Goal: Task Accomplishment & Management: Use online tool/utility

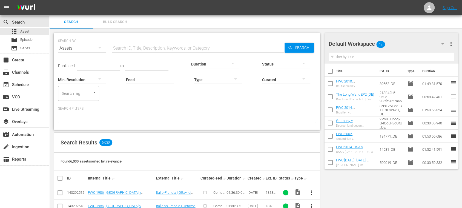
click at [143, 47] on input "text" at bounding box center [198, 48] width 173 height 13
paste input "Live - Seychelles Vs Gabón | Eliminatorias Caf Mundial De La Fifa 26™"
type input "Live - Seychelles Vs Gabón | Eliminatorias Caf Mundial De La Fifa 26™"
click at [302, 47] on span "Search" at bounding box center [303, 48] width 21 height 10
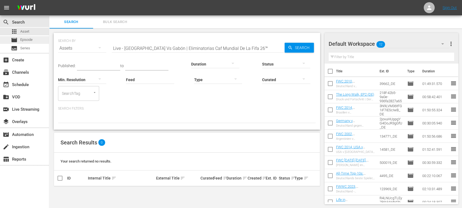
click at [35, 40] on div "movie Episode" at bounding box center [24, 40] width 49 height 8
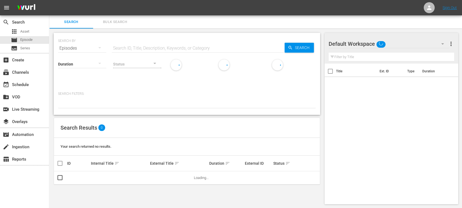
click at [156, 47] on input "text" at bounding box center [198, 48] width 173 height 13
paste input "Live - Seychelles Vs Gabón | Eliminatorias Caf Mundial De La Fifa 26™"
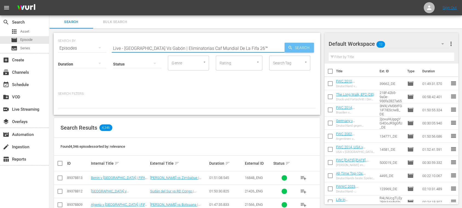
type input "Live - Seychelles Vs Gabón | Eliminatorias Caf Mundial De La Fifa 26™"
click at [297, 49] on span "Search" at bounding box center [303, 48] width 21 height 10
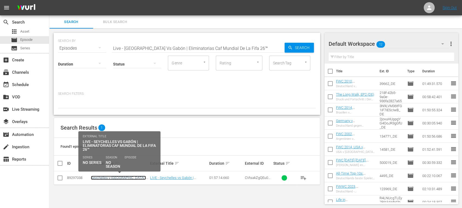
click at [138, 173] on link "Seychelles v [GEOGRAPHIC_DATA] | FIFA World Cup 26™ CAF Qualifiers (ES)" at bounding box center [118, 182] width 55 height 12
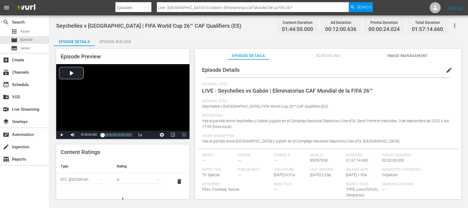
click at [390, 52] on button "Image Management" at bounding box center [407, 54] width 41 height 11
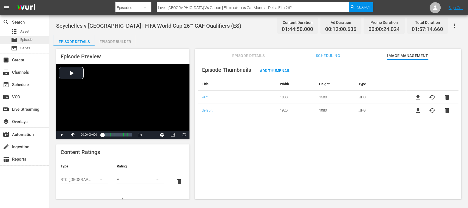
click at [29, 37] on span "Episode" at bounding box center [26, 39] width 12 height 5
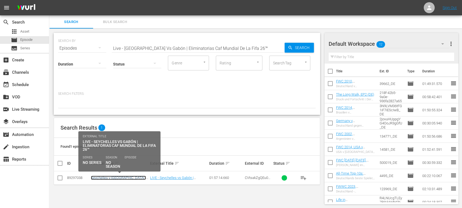
click at [120, 173] on link "Seychelles v [GEOGRAPHIC_DATA] | FIFA World Cup 26™ CAF Qualifiers (ES)" at bounding box center [118, 182] width 55 height 12
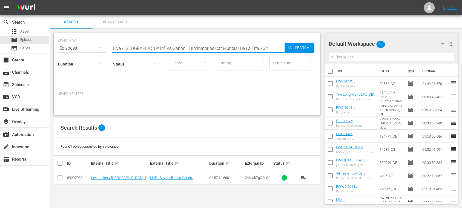
drag, startPoint x: 122, startPoint y: 48, endPoint x: 86, endPoint y: 48, distance: 36.7
click at [86, 48] on div "SEARCH BY Search By Episodes Search ID, Title, Description, Keywords, or Catego…" at bounding box center [187, 45] width 258 height 20
drag, startPoint x: 135, startPoint y: 49, endPoint x: 334, endPoint y: 51, distance: 198.5
click at [334, 50] on div "Search Bulk Search SEARCH BY Search By Episodes Search ID, Title, Description, …" at bounding box center [255, 111] width 413 height 193
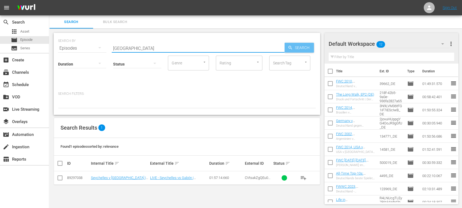
type input "[GEOGRAPHIC_DATA]"
click at [303, 48] on span "Search" at bounding box center [303, 48] width 21 height 10
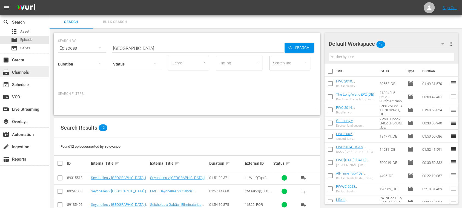
click at [25, 69] on div "subscriptions Channels" at bounding box center [15, 71] width 31 height 5
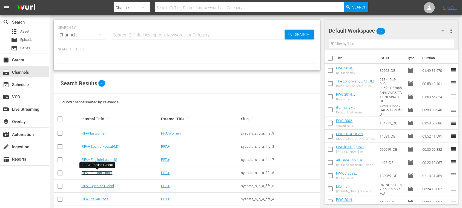
click at [108, 172] on link "FIFA+ English Global" at bounding box center [96, 173] width 31 height 4
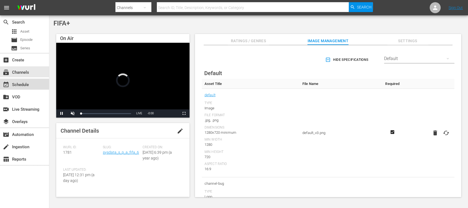
click at [31, 85] on div "event_available Schedule" at bounding box center [24, 84] width 49 height 11
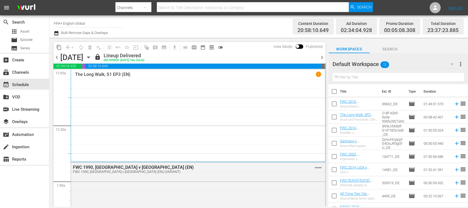
click at [324, 55] on span "chevron_right" at bounding box center [322, 57] width 7 height 7
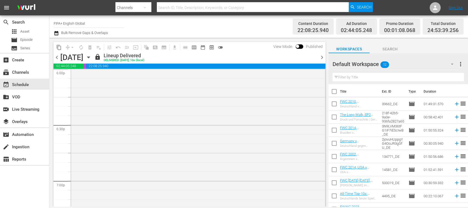
scroll to position [2135, 0]
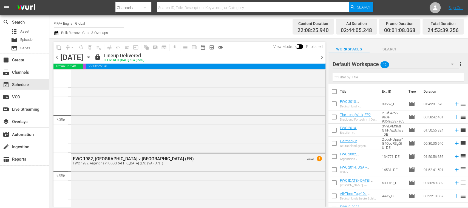
click at [321, 57] on span "chevron_right" at bounding box center [322, 57] width 7 height 7
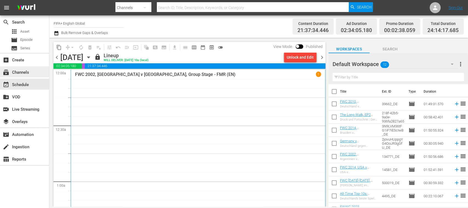
click at [27, 73] on div "subscriptions Channels" at bounding box center [15, 71] width 31 height 5
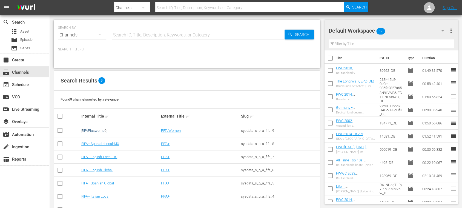
click at [98, 129] on link "FIFAPluswomen" at bounding box center [93, 131] width 25 height 4
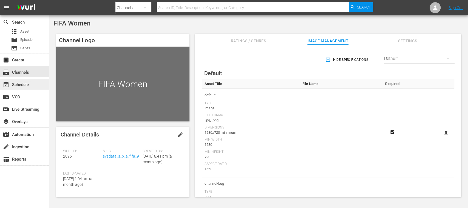
click at [24, 86] on div "event_available Schedule" at bounding box center [15, 83] width 31 height 5
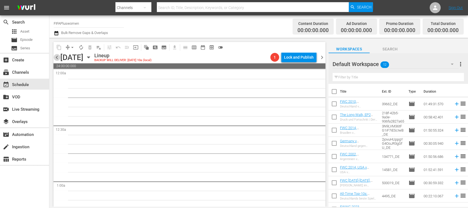
click at [56, 58] on span "chevron_left" at bounding box center [56, 57] width 7 height 7
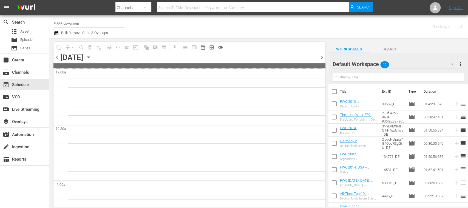
click at [56, 58] on span "chevron_left" at bounding box center [56, 57] width 7 height 7
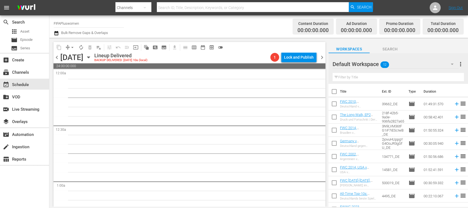
click at [56, 58] on span "chevron_left" at bounding box center [56, 57] width 7 height 7
click at [28, 73] on div "subscriptions Channels" at bounding box center [15, 71] width 31 height 5
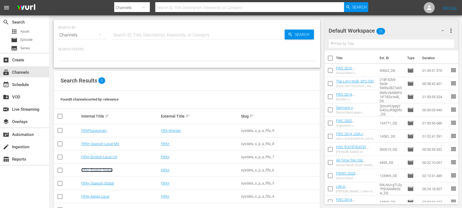
click at [111, 170] on link "FIFA+ English Global" at bounding box center [96, 170] width 31 height 4
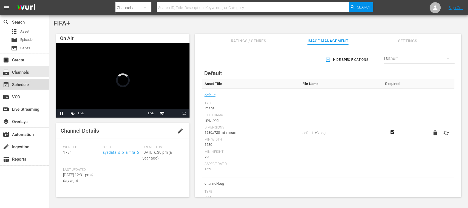
click at [30, 82] on div "event_available Schedule" at bounding box center [15, 83] width 31 height 5
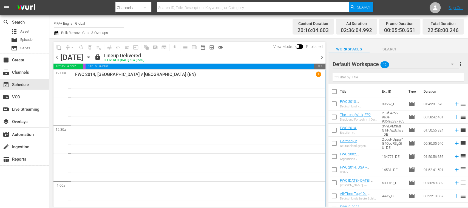
click at [322, 56] on span "chevron_right" at bounding box center [322, 57] width 7 height 7
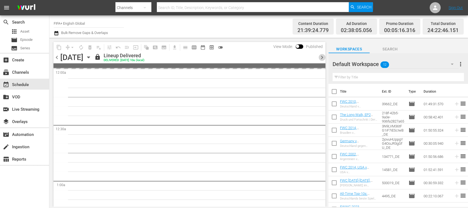
click at [322, 56] on span "chevron_right" at bounding box center [322, 57] width 7 height 7
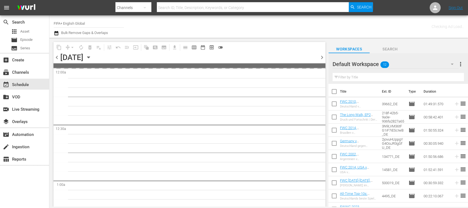
click at [322, 56] on span "chevron_right" at bounding box center [322, 57] width 7 height 7
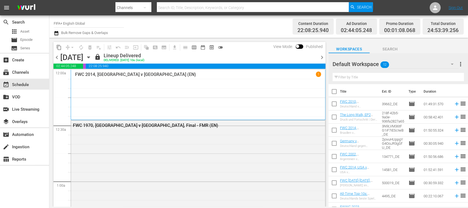
click at [321, 57] on span "chevron_right" at bounding box center [322, 57] width 7 height 7
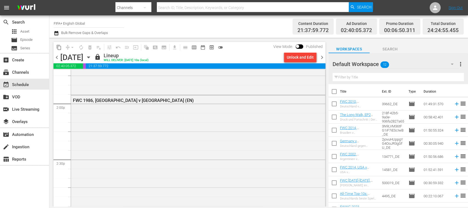
scroll to position [1749, 0]
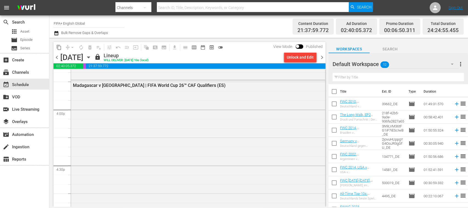
click at [58, 58] on span "chevron_left" at bounding box center [56, 57] width 7 height 7
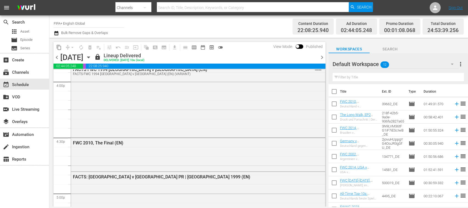
scroll to position [1721, 0]
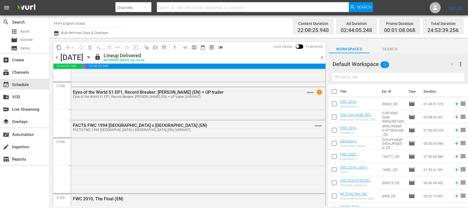
drag, startPoint x: 57, startPoint y: 56, endPoint x: 215, endPoint y: 1, distance: 167.7
click at [56, 56] on span "chevron_left" at bounding box center [56, 57] width 7 height 7
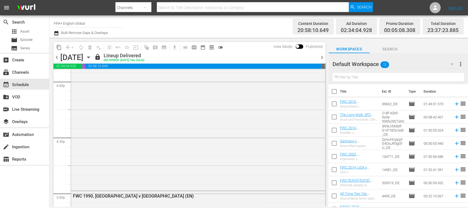
scroll to position [1703, 0]
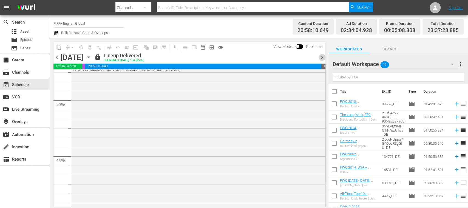
click at [323, 57] on span "chevron_right" at bounding box center [322, 57] width 7 height 7
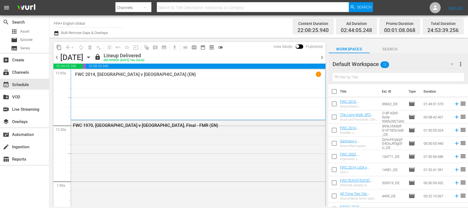
click at [323, 57] on span "chevron_right" at bounding box center [322, 57] width 7 height 7
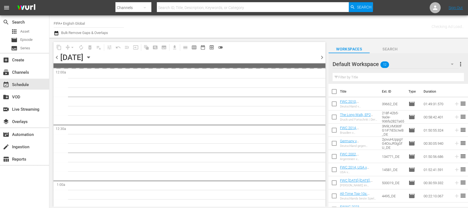
click at [323, 57] on span "chevron_right" at bounding box center [322, 57] width 7 height 7
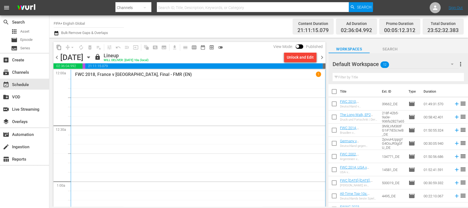
click at [322, 57] on span "chevron_right" at bounding box center [322, 57] width 7 height 7
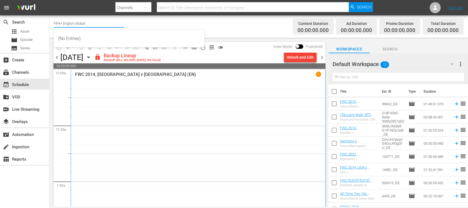
drag, startPoint x: 65, startPoint y: 22, endPoint x: 103, endPoint y: 22, distance: 38.4
click at [103, 22] on input "FIFA+ English Global" at bounding box center [89, 23] width 70 height 13
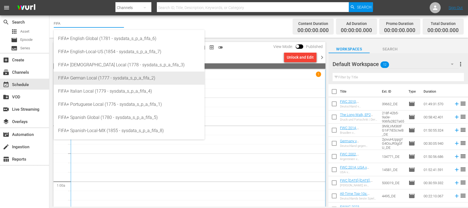
click at [93, 75] on div "FIFA+ German Local (1777 - sysdata_s_p_a_fifa_2)" at bounding box center [129, 78] width 142 height 13
type input "FIFA+ German Local (1777 - sysdata_s_p_a_fifa_2)"
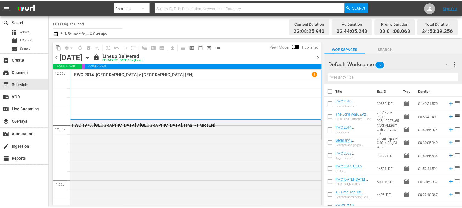
scroll to position [1712, 0]
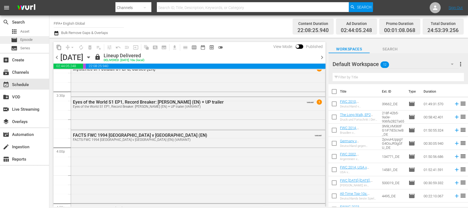
click at [32, 39] on span "Episode" at bounding box center [26, 39] width 12 height 5
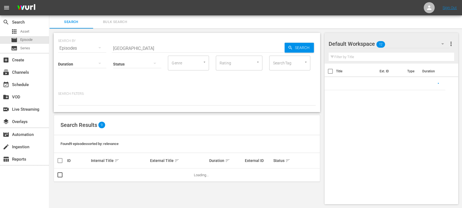
click at [109, 22] on span "Bulk Search" at bounding box center [114, 22] width 37 height 6
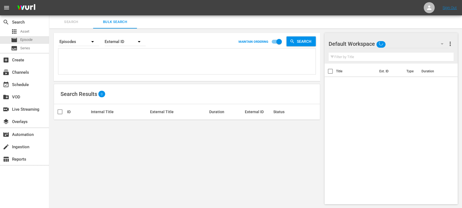
click at [95, 62] on textarea at bounding box center [188, 62] width 256 height 25
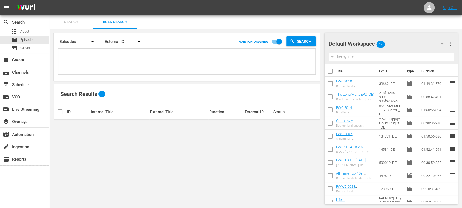
paste textarea "39662_DE b20cc80d-218f-42b5-9a0e-936fa2827a65_DE 3N9LVM36tFG1iF7iEScIwB_DE 2jov…"
type textarea "39662_DE b20cc80d-218f-42b5-9a0e-936fa2827a65_DE 3N9LVM36tFG1iF7iEScIwB_DE 2jov…"
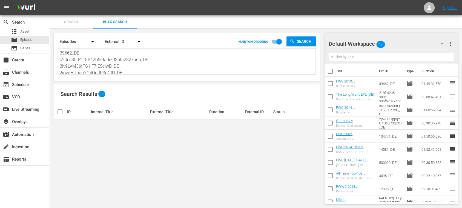
type textarea "39662_DE b20cc80d-218f-42b5-9a0e-936fa2827a65_DE 3N9LVM36tFG1iF7iEScIwB_DE 2jov…"
click at [448, 44] on span "more_vert" at bounding box center [450, 44] width 7 height 7
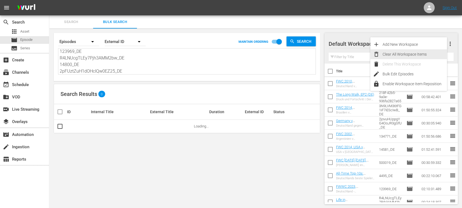
click at [425, 52] on div "Clear All Workspace Items" at bounding box center [415, 54] width 64 height 10
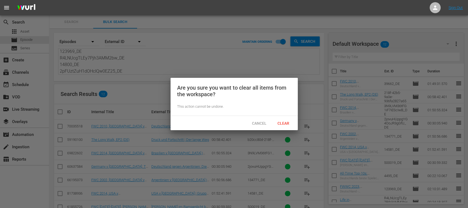
drag, startPoint x: 282, startPoint y: 122, endPoint x: 207, endPoint y: 120, distance: 74.6
click at [282, 122] on span "Clear" at bounding box center [283, 123] width 21 height 4
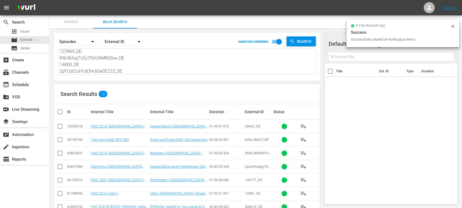
click at [62, 111] on input "checkbox" at bounding box center [62, 112] width 11 height 7
checkbox input "true"
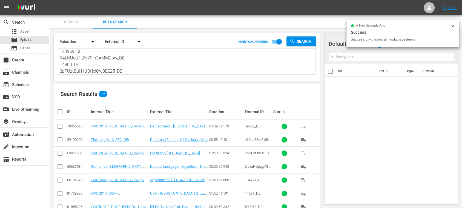
checkbox input "true"
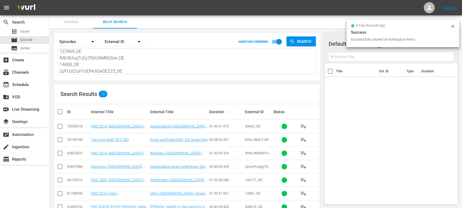
checkbox input "true"
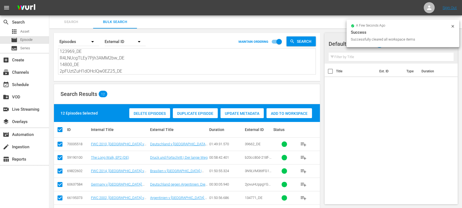
click at [283, 113] on span "Add to Workspace" at bounding box center [290, 113] width 46 height 4
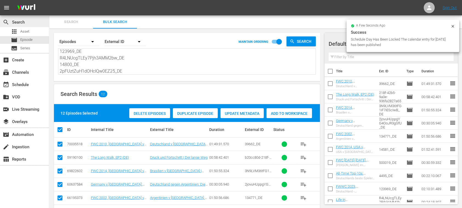
scroll to position [0, 0]
drag, startPoint x: 83, startPoint y: 53, endPoint x: 22, endPoint y: 10, distance: 74.3
click at [20, 12] on div "menu Sign Out search Search apps Asset movie Episode subtitles Series add_box C…" at bounding box center [231, 154] width 462 height 309
paste textarea "BQrtPUrkXSPDs5n6jgbUG_DE 2a1dda19-2622-4850-b51f-bfadfbc97347_DE 1RVVOGHQmVA8pu…"
type textarea "3BQrtPUrkXSPDs5n6jgbUG_DE 2a1dda19-2622-4850-b51f-bfadfbc97347_DE 1RVVOGHQmVA8p…"
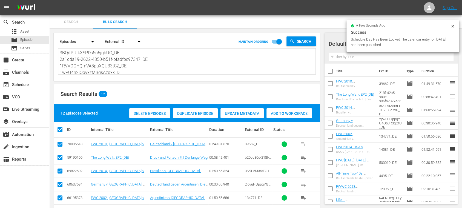
type textarea "3BQrtPUrkXSPDs5n6jgbUG_DE 2a1dda19-2622-4850-b51f-bfadfbc97347_DE 1RVVOGHQmVA8p…"
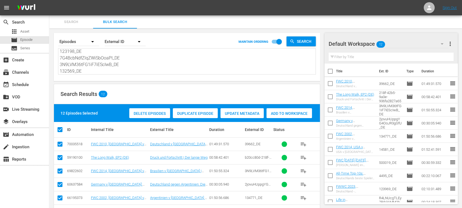
type textarea "3BQrtPUrkXSPDs5n6jgbUG_DE 2a1dda19-2622-4850-b51f-bfadfbc97347_DE 1RVVOGHQmVA8p…"
click at [454, 25] on div "Search Bulk Search" at bounding box center [255, 21] width 413 height 13
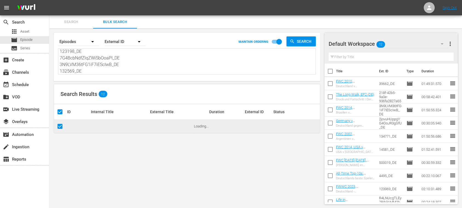
click at [451, 41] on span "more_vert" at bounding box center [450, 44] width 7 height 7
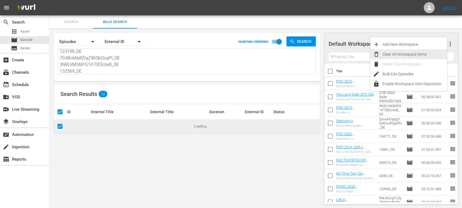
click at [410, 56] on div "Clear All Workspace Items" at bounding box center [415, 54] width 64 height 10
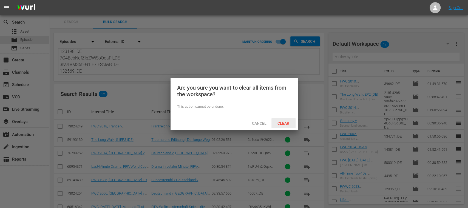
click at [288, 123] on span "Clear" at bounding box center [283, 123] width 21 height 4
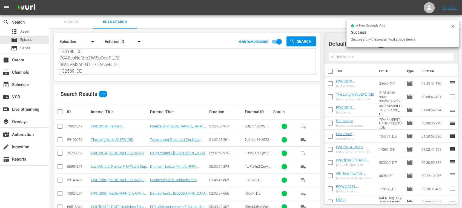
click at [62, 112] on input "checkbox" at bounding box center [62, 112] width 11 height 7
checkbox input "true"
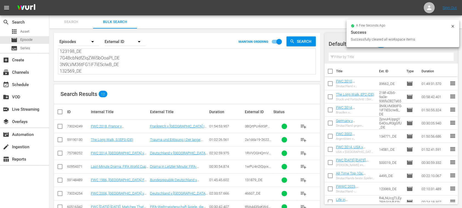
checkbox input "true"
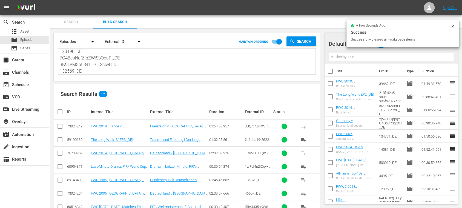
checkbox input "true"
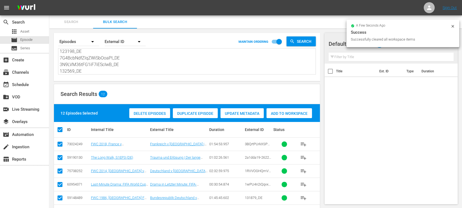
click at [287, 114] on span "Add to Workspace" at bounding box center [290, 113] width 46 height 4
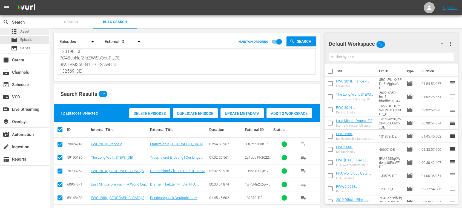
scroll to position [0, 0]
drag, startPoint x: 67, startPoint y: 55, endPoint x: 31, endPoint y: 11, distance: 57.1
click at [29, 11] on div "menu Sign Out search Search apps Asset movie Episode subtitles Series add_box C…" at bounding box center [231, 154] width 462 height 309
paste textarea "69680_ES 6473_ES 116394_ES 3HnOsDXJUiKDfrJ2WKip91_ES 14777_ES 26510_ES 4G817UhV…"
type textarea "69680_ES 6473_ES 116394_ES 3HnOsDXJUiKDfrJ2WKip91_ES 14777_ES 26510_ES 4G817UhV…"
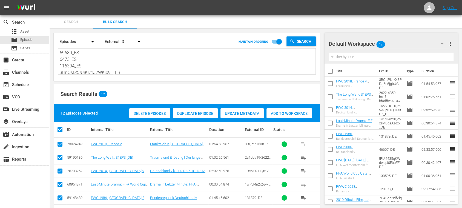
type textarea "69680_ES 6473_ES 116394_ES 3HnOsDXJUiKDfrJ2WKip91_ES 14777_ES 26510_ES 4G817UhV…"
click at [450, 42] on span "more_vert" at bounding box center [450, 44] width 7 height 7
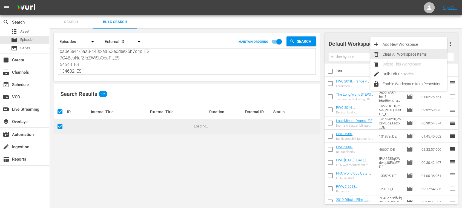
click at [404, 53] on div "Clear All Workspace Items" at bounding box center [415, 54] width 64 height 10
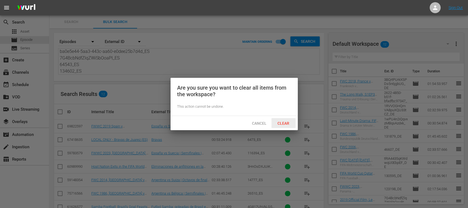
click at [285, 121] on span "Clear" at bounding box center [283, 123] width 21 height 4
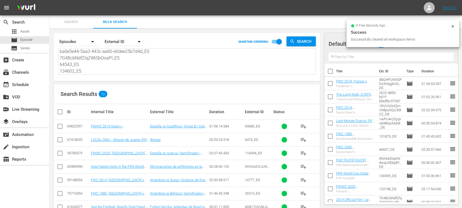
click at [61, 112] on input "checkbox" at bounding box center [62, 112] width 11 height 7
checkbox input "true"
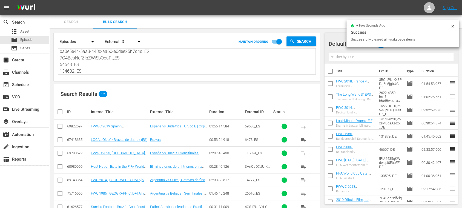
checkbox input "true"
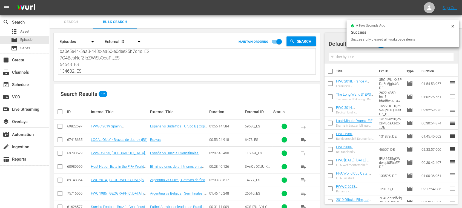
checkbox input "true"
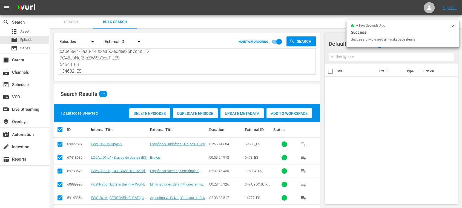
click at [298, 114] on span "Add to Workspace" at bounding box center [290, 113] width 46 height 4
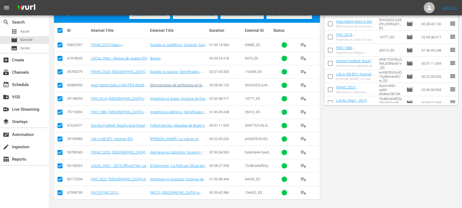
scroll to position [0, 0]
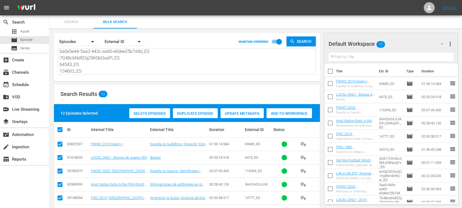
click at [74, 20] on span "Search" at bounding box center [71, 22] width 37 height 6
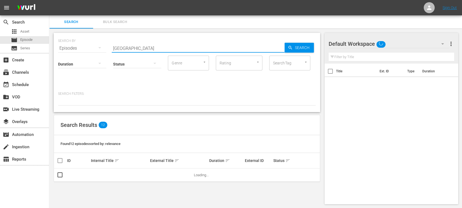
drag, startPoint x: 155, startPoint y: 49, endPoint x: 81, endPoint y: 50, distance: 74.0
click at [65, 47] on div "SEARCH BY Search By Episodes Search ID, Title, Description, Keywords, or Catego…" at bounding box center [187, 45] width 258 height 20
paste input "outh [GEOGRAPHIC_DATA]"
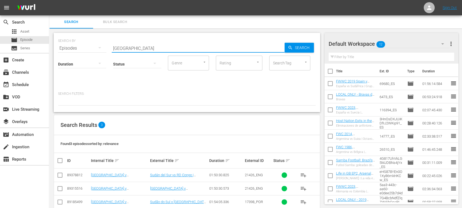
scroll to position [10, 0]
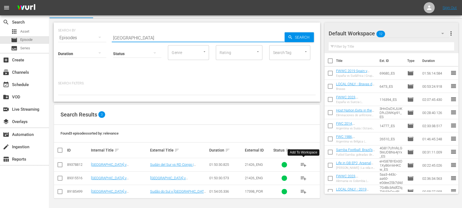
click at [303, 163] on span "playlist_add" at bounding box center [303, 164] width 7 height 7
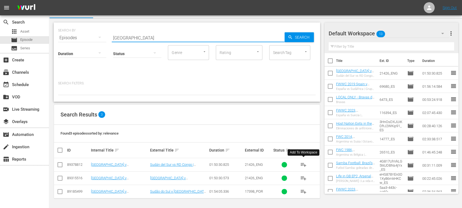
drag, startPoint x: 141, startPoint y: 38, endPoint x: 85, endPoint y: 36, distance: 55.7
click at [85, 36] on div "SEARCH BY Search By Episodes Search ID, Title, Description, Keywords, or Catego…" at bounding box center [187, 35] width 258 height 20
paste input "Beni"
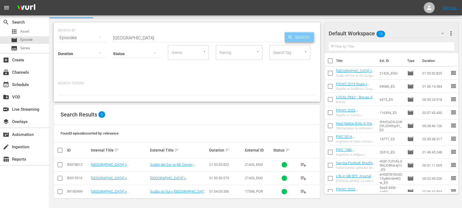
click at [291, 41] on div "Search" at bounding box center [299, 37] width 29 height 10
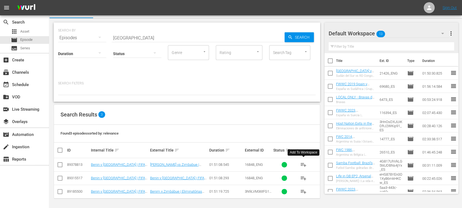
click at [304, 163] on span "playlist_add" at bounding box center [303, 164] width 7 height 7
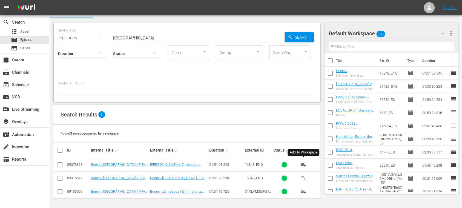
click at [146, 36] on input "[GEOGRAPHIC_DATA]" at bounding box center [198, 37] width 173 height 13
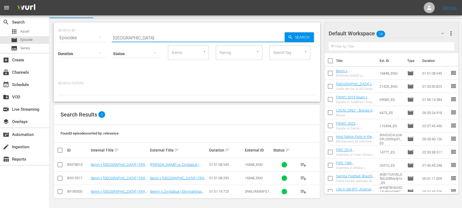
drag, startPoint x: 131, startPoint y: 38, endPoint x: 87, endPoint y: 37, distance: 44.2
click at [87, 37] on div "SEARCH BY Search By Episodes Search ID, Title, Description, Keywords, or Catego…" at bounding box center [187, 35] width 258 height 20
type input "france v [GEOGRAPHIC_DATA]"
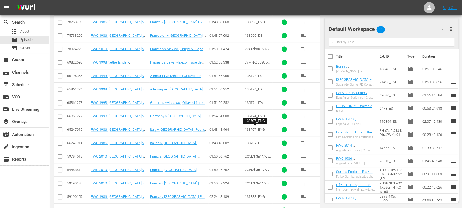
scroll to position [69, 0]
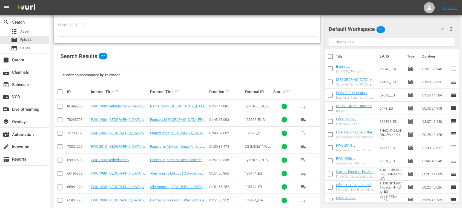
click at [306, 145] on span "playlist_add" at bounding box center [303, 146] width 7 height 7
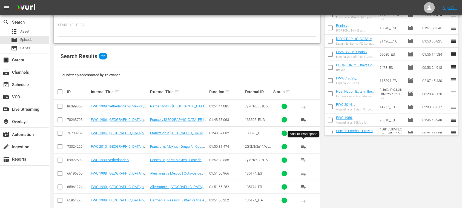
scroll to position [0, 0]
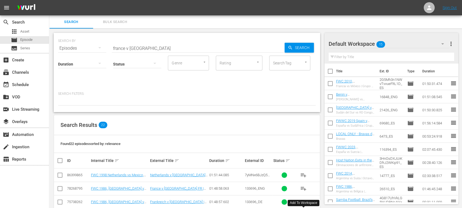
click at [120, 24] on span "Bulk Search" at bounding box center [114, 22] width 37 height 6
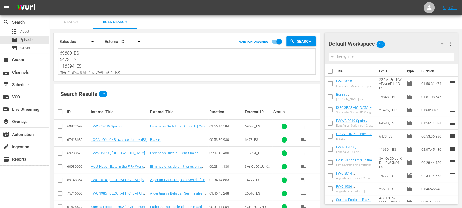
scroll to position [73, 0]
drag, startPoint x: 72, startPoint y: 58, endPoint x: 289, endPoint y: 103, distance: 221.5
click at [283, 102] on div "Search By Episodes Order By External ID MAINTAIN ORDERING Search 69680_ES 6473_…" at bounding box center [186, 160] width 275 height 263
type textarea "6"
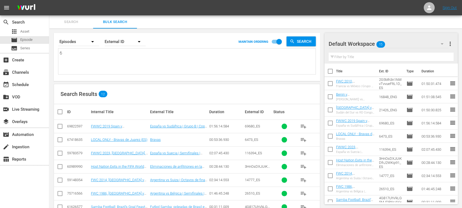
scroll to position [0, 0]
paste textarea "64543_ES 130595_ES 116369_ES 2jovuHUppgYG4OoJR3gGfU_ES 131917_ES 3xOszwTmAkyZGy…"
type textarea "64543_ES 130595_ES 116369_ES 2jovuHUppgYG4OoJR3gGfU_ES 131917_ES 3xOszwTmAkyZGy…"
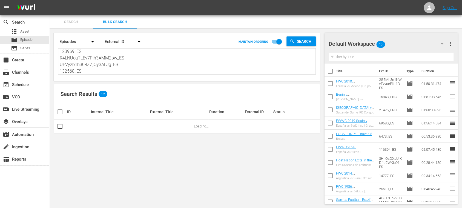
type textarea "64543_ES 130595_ES 116369_ES 2jovuHUppgYG4OoJR3gGfU_ES 131917_ES 3xOszwTmAkyZGy…"
click at [450, 44] on span "more_vert" at bounding box center [450, 44] width 7 height 7
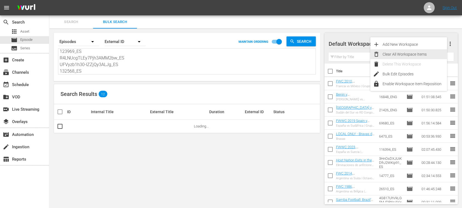
click at [417, 54] on div "Clear All Workspace Items" at bounding box center [415, 54] width 64 height 10
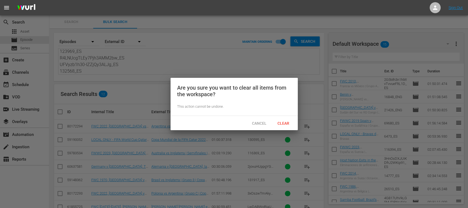
click at [285, 124] on span "Clear" at bounding box center [283, 123] width 21 height 4
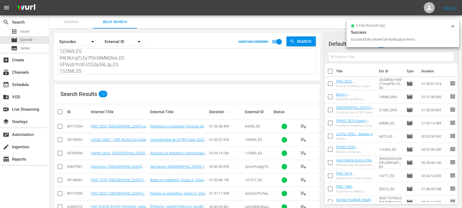
click at [60, 113] on input "checkbox" at bounding box center [62, 112] width 11 height 7
checkbox input "true"
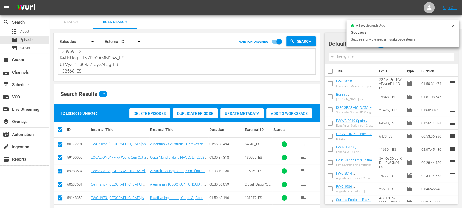
checkbox input "true"
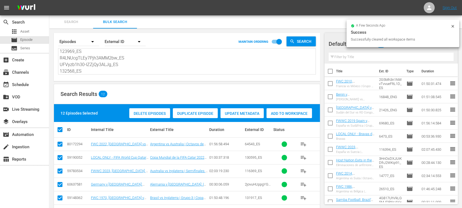
checkbox input "true"
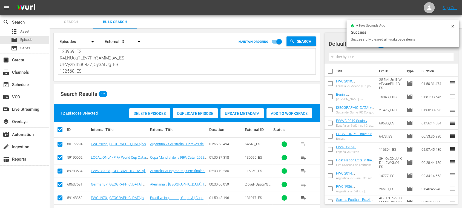
checkbox input "true"
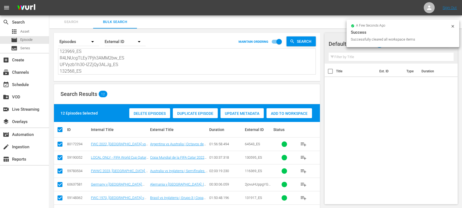
click at [291, 113] on span "Add to Workspace" at bounding box center [290, 113] width 46 height 4
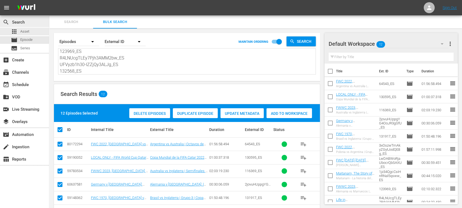
scroll to position [0, 0]
drag, startPoint x: 44, startPoint y: 34, endPoint x: 18, endPoint y: 4, distance: 39.6
click at [18, 4] on div "menu Sign Out search Search apps Asset movie Episode subtitles Series add_box C…" at bounding box center [231, 154] width 462 height 309
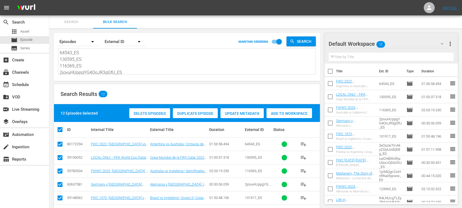
paste textarea "CVtsakZgQEu0vHj8A8mcUw_ES 116232_ES 130587_ES 1wPU4n2iQqvxzMBqsAzdxk_ES 131879_…"
type textarea "CVtsakZgQEu0vHj8A8mcUw_ES 116232_ES 130587_ES 1wPU4n2iQqvxzMBqsAzdxk_ES 131879_…"
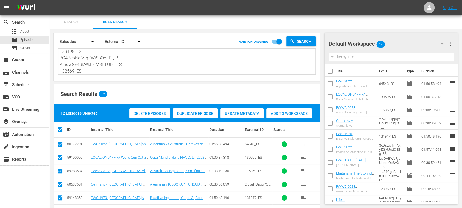
drag, startPoint x: 451, startPoint y: 42, endPoint x: 431, endPoint y: 45, distance: 19.5
click at [451, 42] on span "more_vert" at bounding box center [450, 44] width 7 height 7
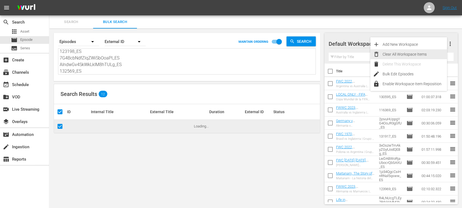
click at [423, 52] on div "Clear All Workspace Items" at bounding box center [415, 54] width 64 height 10
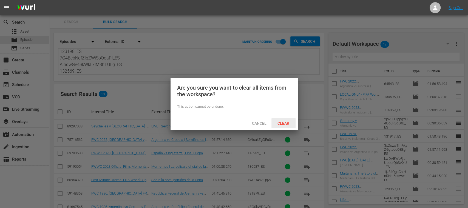
click at [286, 121] on span "Clear" at bounding box center [283, 123] width 21 height 4
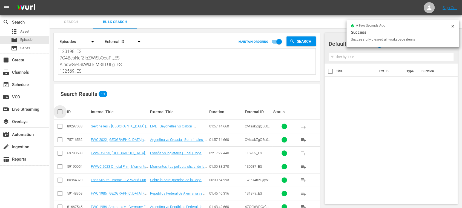
click at [60, 111] on input "checkbox" at bounding box center [62, 112] width 11 height 7
checkbox input "true"
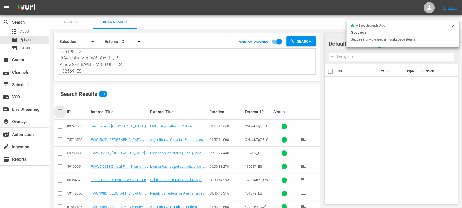
checkbox input "true"
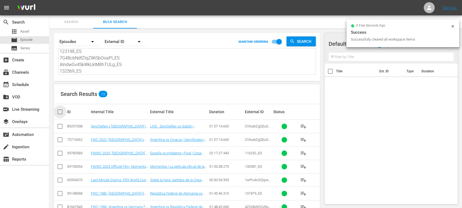
checkbox input "true"
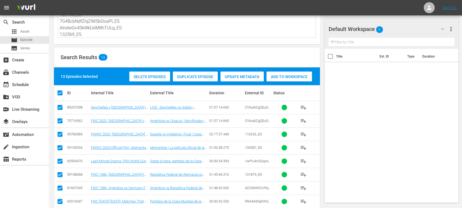
scroll to position [36, 0]
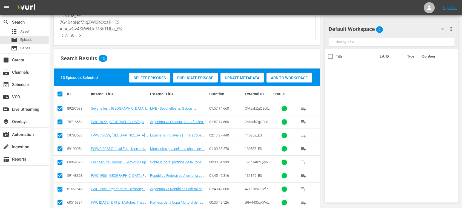
click at [61, 107] on input "checkbox" at bounding box center [60, 109] width 7 height 7
checkbox input "false"
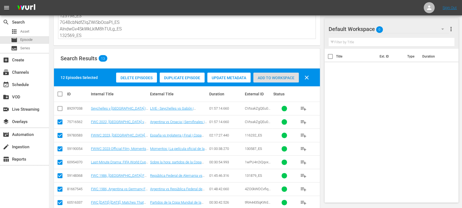
click at [283, 78] on span "Add to Workspace" at bounding box center [277, 78] width 46 height 4
drag, startPoint x: 278, startPoint y: 78, endPoint x: 377, endPoint y: 110, distance: 103.7
click at [278, 78] on span "Add to Workspace" at bounding box center [277, 78] width 46 height 4
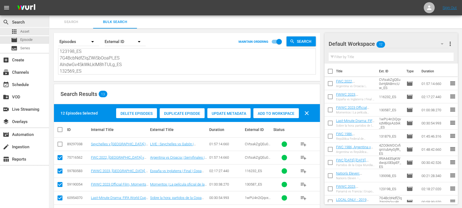
scroll to position [0, 0]
drag, startPoint x: 56, startPoint y: 44, endPoint x: 40, endPoint y: 11, distance: 35.9
click at [49, 0] on div "search Search apps Asset movie Episode subtitles Series add_box Create subscrip…" at bounding box center [255, 0] width 413 height 0
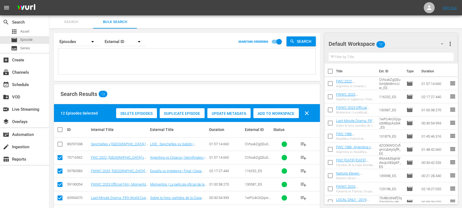
paste textarea "ZzpXqlOD9o2dSjA2uqcc4_ES 18jFfHPhWLASWPUeorkFP6_ES 123072_ES 131106_ES 1mTRUzxa…"
type textarea "ZzpXqlOD9o2dSjA2uqcc4_ES 18jFfHPhWLASWPUeorkFP6_ES 123072_ES 131106_ES 1mTRUzxa…"
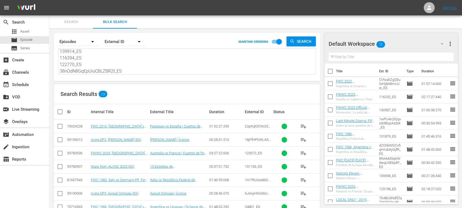
type textarea "ZzpXqlOD9o2dSjA2uqcc4_ES 18jFfHPhWLASWPUeorkFP6_ES 123072_ES 131106_ES 1mTRUzxa…"
click at [451, 43] on span "more_vert" at bounding box center [450, 44] width 7 height 7
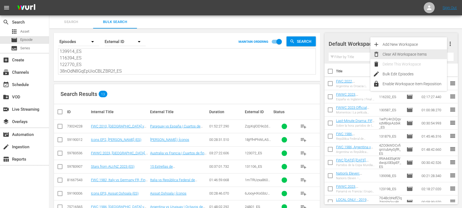
click at [433, 53] on div "Clear All Workspace Items" at bounding box center [415, 54] width 64 height 10
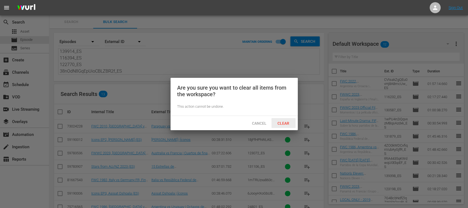
click at [285, 120] on div "Clear" at bounding box center [283, 123] width 24 height 10
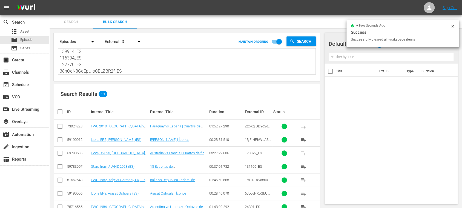
click at [60, 112] on input "checkbox" at bounding box center [62, 112] width 11 height 7
checkbox input "true"
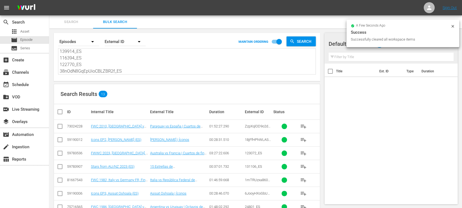
checkbox input "true"
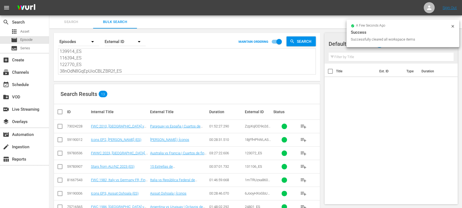
checkbox input "true"
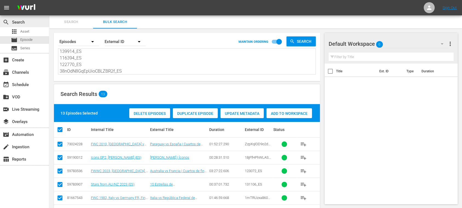
scroll to position [0, 0]
drag, startPoint x: 82, startPoint y: 47, endPoint x: 27, endPoint y: 16, distance: 62.6
click at [49, 0] on div "search Search apps Asset movie Episode subtitles Series add_box Create subscrip…" at bounding box center [255, 0] width 413 height 0
paste textarea
type textarea "ZzpXqlOD9o2dSjA2uqcc4_ES 18jFfHPhWLASWPUeorkFP6_ES 123072_ES 131106_ES 1mTRUzxa…"
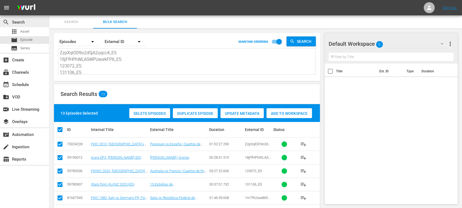
type textarea "ZzpXqlOD9o2dSjA2uqcc4_ES 18jFfHPhWLASWPUeorkFP6_ES 123072_ES 131106_ES 1mTRUzxa…"
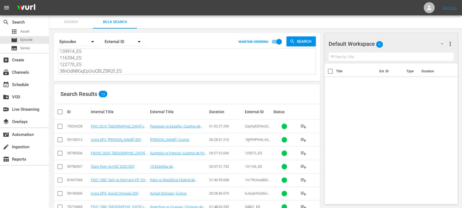
type textarea "ZzpXqlOD9o2dSjA2uqcc4_ES 18jFfHPhWLASWPUeorkFP6_ES 123072_ES 131106_ES 1mTRUzxa…"
click at [59, 112] on input "checkbox" at bounding box center [62, 112] width 11 height 7
checkbox input "true"
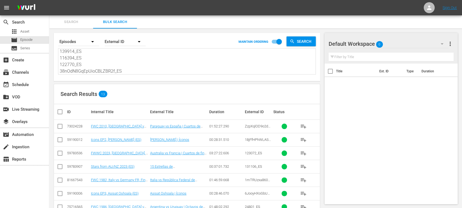
checkbox input "true"
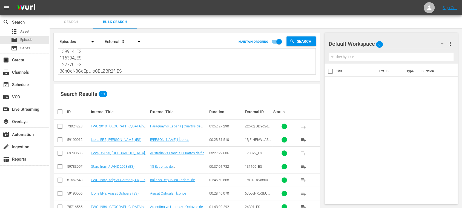
checkbox input "true"
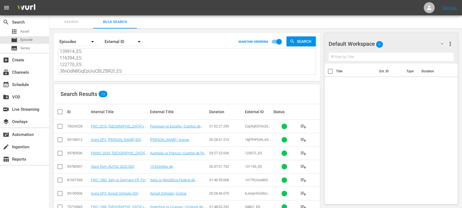
checkbox input "true"
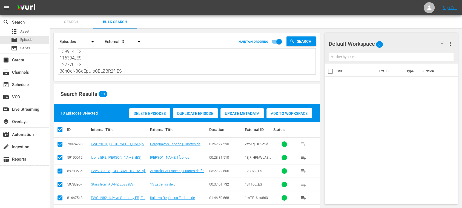
click at [293, 113] on span "Add to Workspace" at bounding box center [290, 113] width 46 height 4
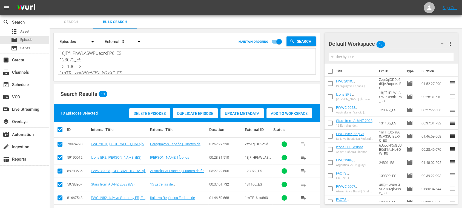
scroll to position [0, 0]
drag, startPoint x: 135, startPoint y: 65, endPoint x: 3, endPoint y: 22, distance: 139.1
click at [49, 0] on div "search Search apps Asset movie Episode subtitles Series add_box Create subscrip…" at bounding box center [255, 0] width 413 height 0
paste textarea "2G5Mh3n1NWvTvvueFltL1D_ES 135055_ES 116369_ES 134957_ES 6qWXTJQwHEBfXnEUcNfI0f_…"
type textarea "2G5Mh3n1NWvTvvueFltL1D_ES 135055_ES 116369_ES 134957_ES 6qWXTJQwHEBfXnEUcNfI0f_…"
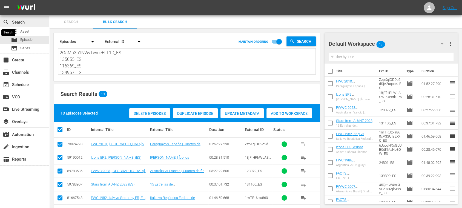
type textarea "2G5Mh3n1NWvTvvueFltL1D_ES 135055_ES 116369_ES 134957_ES 6qWXTJQwHEBfXnEUcNfI0f_…"
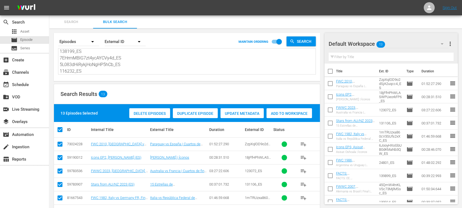
type textarea "2G5Mh3n1NWvTvvueFltL1D_ES 135055_ES 116369_ES 134957_ES 6qWXTJQwHEBfXnEUcNfI0f_…"
click at [450, 43] on span "more_vert" at bounding box center [450, 44] width 7 height 7
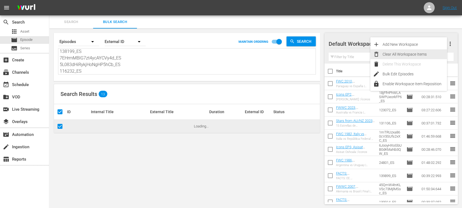
click at [419, 52] on div "Clear All Workspace Items" at bounding box center [415, 54] width 64 height 10
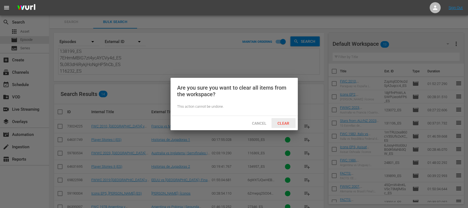
drag, startPoint x: 283, startPoint y: 124, endPoint x: 270, endPoint y: 123, distance: 12.4
click at [283, 124] on span "Clear" at bounding box center [283, 123] width 21 height 4
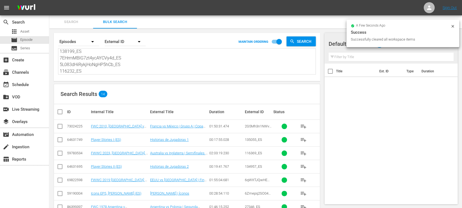
click at [59, 111] on input "checkbox" at bounding box center [62, 112] width 11 height 7
checkbox input "true"
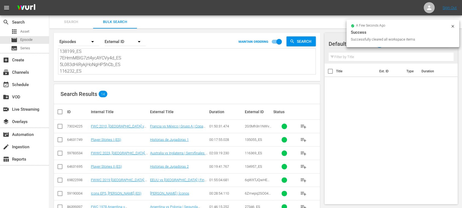
checkbox input "true"
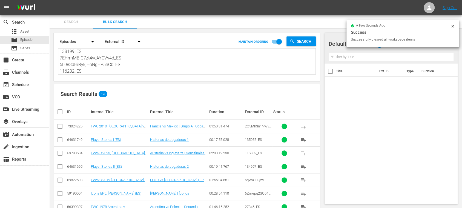
checkbox input "true"
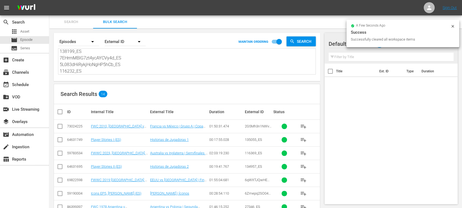
checkbox input "true"
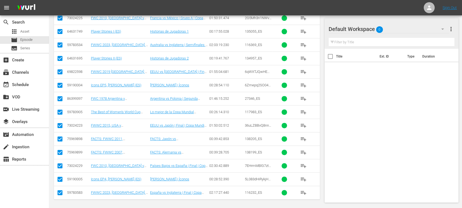
scroll to position [29, 0]
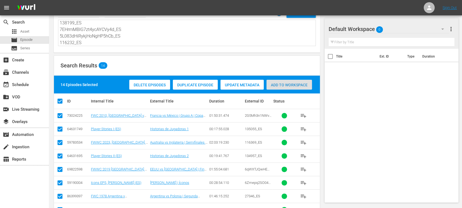
click at [279, 87] on div "Add to Workspace" at bounding box center [290, 85] width 46 height 10
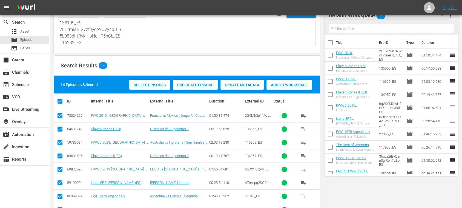
scroll to position [0, 0]
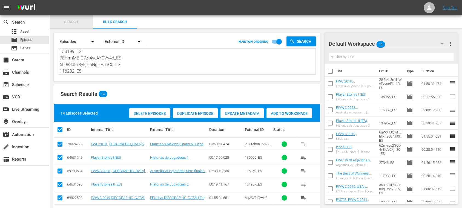
click at [73, 20] on span "Search" at bounding box center [71, 22] width 37 height 6
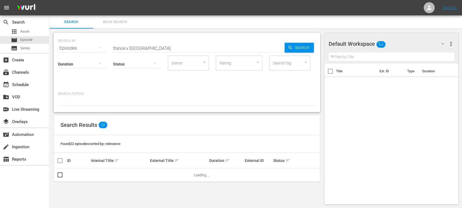
drag, startPoint x: 154, startPoint y: 48, endPoint x: 86, endPoint y: 47, distance: 68.3
click at [80, 46] on div "SEARCH BY Search By Episodes Search ID, Title, Description, Keywords, or Catego…" at bounding box center [187, 45] width 258 height 20
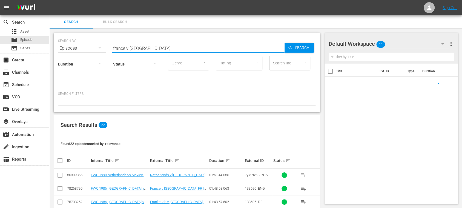
paste input "Madagascar"
type input "Madagascar"
click at [306, 46] on span "Search" at bounding box center [303, 48] width 21 height 10
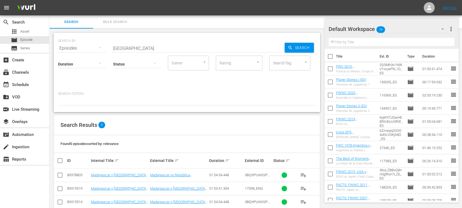
scroll to position [37, 0]
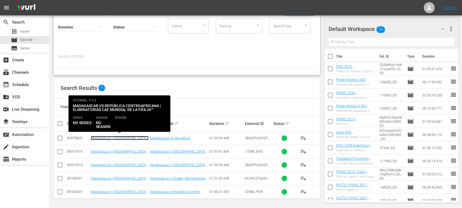
click at [120, 137] on link "Madagascar v Central African Republic | FIFA World Cup 26™ CAF Qualifiers (ES)" at bounding box center [120, 142] width 58 height 12
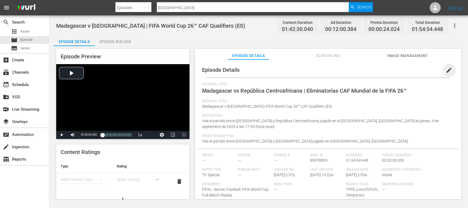
click at [446, 71] on span "edit" at bounding box center [449, 70] width 7 height 7
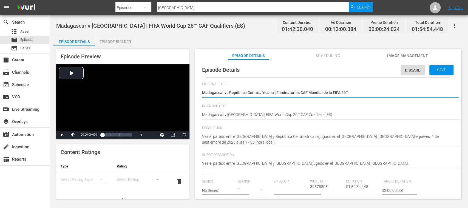
type textarea "LMadagascar vs República Centroafricana | Eliminatorias CAF Mundial de la FIFA …"
type textarea "LIMadagascar vs República Centroafricana | Eliminatorias CAF Mundial de la FIFA…"
type textarea "LIVMadagascar vs República Centroafricana | Eliminatorias CAF Mundial de la FIF…"
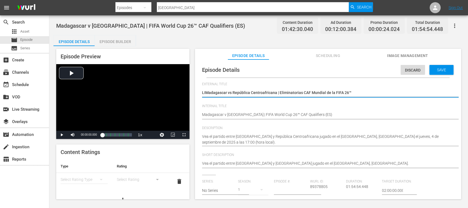
type textarea "LIVMadagascar vs República Centroafricana | Eliminatorias CAF Mundial de la FIF…"
type textarea "LIVEMadagascar vs República Centroafricana | Eliminatorias CAF Mundial de la FI…"
type textarea "LIVE Madagascar vs República Centroafricana | Eliminatorias CAF Mundial de la F…"
type textarea "LIVE -Madagascar vs República Centroafricana | Eliminatorias CAF Mundial de la …"
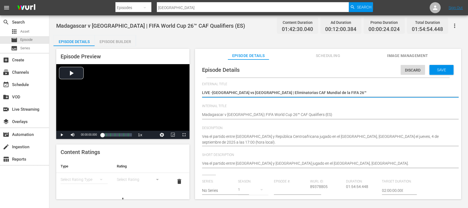
type textarea "LIVE -Madagascar vs República Centroafricana | Eliminatorias CAF Mundial de la …"
type textarea "LIVE - Madagascar vs República Centroafricana | Eliminatorias CAF Mundial de la…"
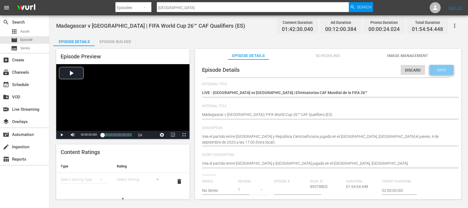
click at [445, 70] on span "Save" at bounding box center [442, 70] width 18 height 4
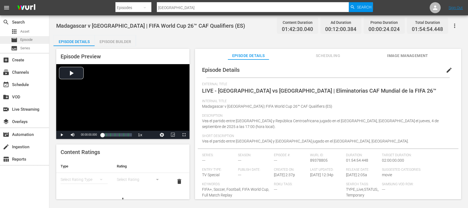
click at [32, 39] on span "Episode" at bounding box center [26, 39] width 12 height 5
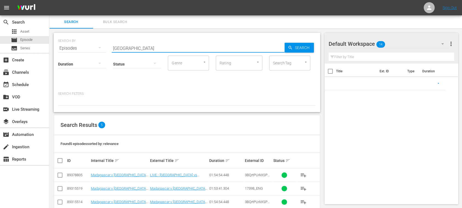
drag, startPoint x: 114, startPoint y: 46, endPoint x: 72, endPoint y: 46, distance: 42.2
click at [72, 46] on div "SEARCH BY Search By Episodes Search ID, Title, Description, Keywords, or Catego…" at bounding box center [187, 45] width 258 height 20
paste input "Algeria"
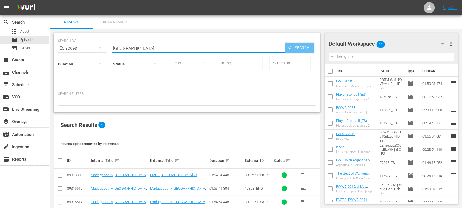
type input "Algeria"
drag, startPoint x: 303, startPoint y: 48, endPoint x: 261, endPoint y: 79, distance: 51.7
click at [303, 48] on span "Search" at bounding box center [303, 48] width 21 height 10
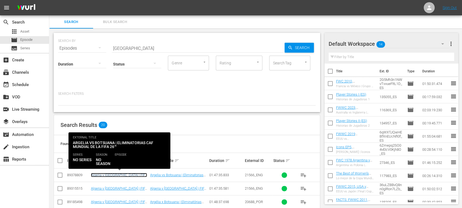
click at [140, 175] on link "Algeria v Botswana | FIFA World Cup 26™ CAF Qualifiers (ES)" at bounding box center [119, 177] width 56 height 8
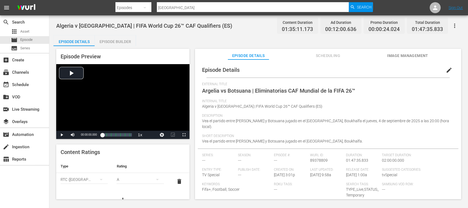
click at [446, 70] on span "edit" at bounding box center [449, 70] width 7 height 7
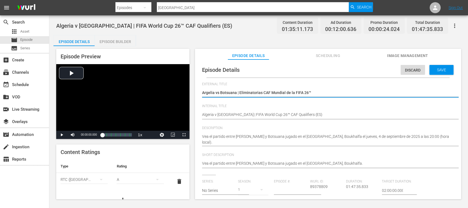
type textarea "LArgelia vs Botsuana | Eliminatorias CAF Mundial de la FIFA 26™"
type textarea "LIArgelia vs Botsuana | Eliminatorias CAF Mundial de la FIFA 26™"
type textarea "LIVArgelia vs Botsuana | Eliminatorias CAF Mundial de la FIFA 26™"
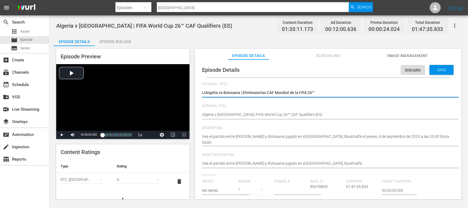
type textarea "LIVArgelia vs Botsuana | Eliminatorias CAF Mundial de la FIFA 26™"
type textarea "LIVEArgelia vs Botsuana | Eliminatorias CAF Mundial de la FIFA 26™"
type textarea "LIVE Argelia vs Botsuana | Eliminatorias CAF Mundial de la FIFA 26™"
type textarea "LIVE -Argelia vs Botsuana | Eliminatorias CAF Mundial de la FIFA 26™"
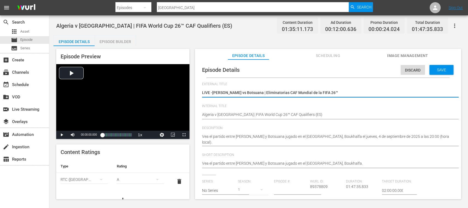
type textarea "LIVE - Argelia vs Botsuana | Eliminatorias CAF Mundial de la FIFA 26™"
click at [447, 69] on div "Save" at bounding box center [441, 70] width 24 height 10
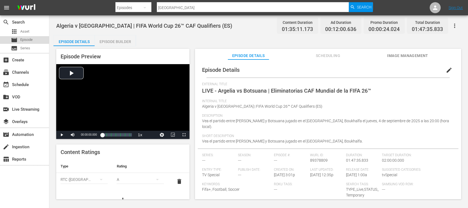
click at [31, 38] on span "Episode" at bounding box center [26, 39] width 12 height 5
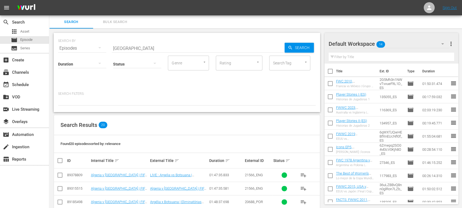
drag, startPoint x: 134, startPoint y: 48, endPoint x: 71, endPoint y: 47, distance: 63.1
click at [71, 47] on div "SEARCH BY Search By Episodes Search ID, Title, Description, Keywords, or Catego…" at bounding box center [187, 45] width 258 height 20
paste input "South Sudan"
type input "South Sudan"
drag, startPoint x: 301, startPoint y: 48, endPoint x: 241, endPoint y: 101, distance: 79.8
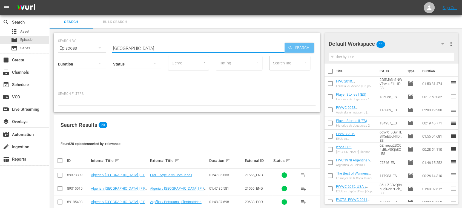
click at [301, 48] on span "Search" at bounding box center [303, 48] width 21 height 10
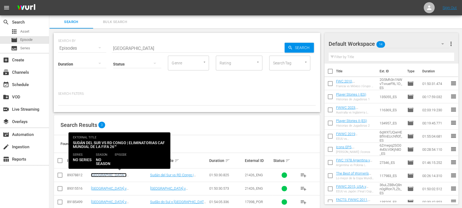
click at [130, 175] on link "South Sudan v Congo DR | FIFA World Cup 26™ CAF Qualifiers (ES)" at bounding box center [120, 179] width 58 height 12
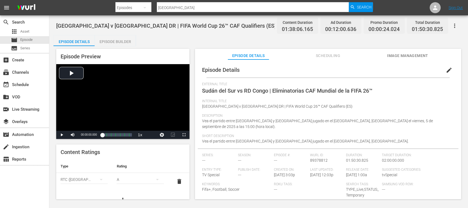
click at [446, 70] on span "edit" at bounding box center [449, 70] width 7 height 7
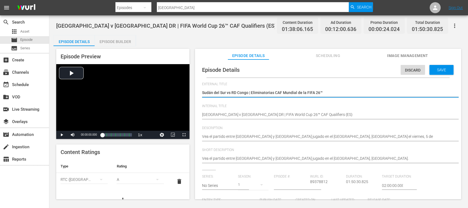
type textarea "LSudán del Sur vs RD Congo | Eliminatorias CAF Mundial de la FIFA 26™"
type textarea "LISudán del Sur vs RD Congo | Eliminatorias CAF Mundial de la FIFA 26™"
type textarea "LIVSudán del Sur vs RD Congo | Eliminatorias CAF Mundial de la FIFA 26™"
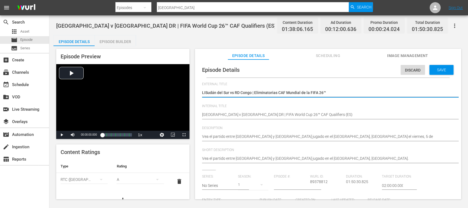
type textarea "LIVSudán del Sur vs RD Congo | Eliminatorias CAF Mundial de la FIFA 26™"
type textarea "LIVESudán del Sur vs RD Congo | Eliminatorias CAF Mundial de la FIFA 26™"
type textarea "LIVE Sudán del Sur vs RD Congo | Eliminatorias CAF Mundial de la FIFA 26™"
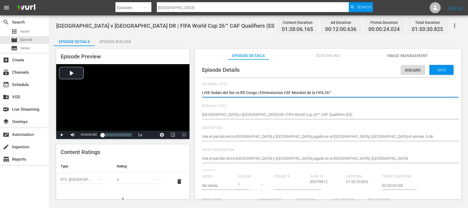
type textarea "LIVE -Sudán del Sur vs RD Congo | Eliminatorias CAF Mundial de la FIFA 26™"
type textarea "LIVE - Sudán del Sur vs RD Congo | Eliminatorias CAF Mundial de la FIFA 26™"
click at [437, 71] on span "Save" at bounding box center [442, 70] width 18 height 4
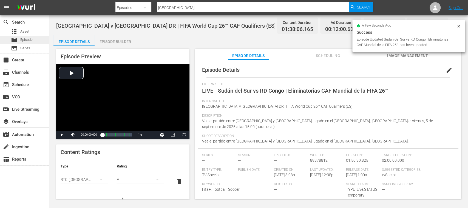
click at [27, 38] on span "Episode" at bounding box center [26, 39] width 12 height 5
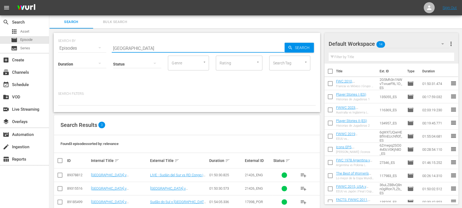
drag, startPoint x: 138, startPoint y: 48, endPoint x: 68, endPoint y: 47, distance: 69.9
click at [68, 47] on div "SEARCH BY Search By Episodes Search ID, Title, Description, Keywords, or Catego…" at bounding box center [187, 45] width 258 height 20
paste input "Beni"
type input "Benin"
click at [302, 48] on span "Search" at bounding box center [303, 48] width 21 height 10
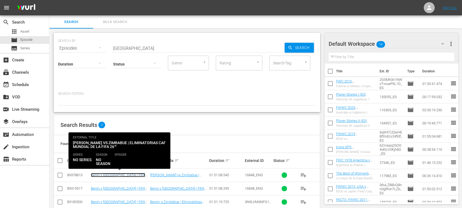
click at [128, 175] on link "Benin v Zimbabwe | FIFA World Cup 26™ CAF Qualifiers (ES)" at bounding box center [118, 177] width 54 height 8
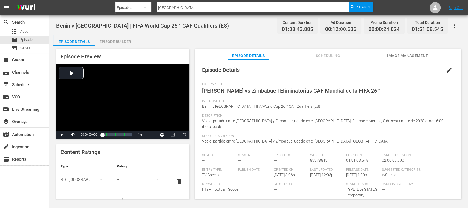
click at [447, 69] on span "edit" at bounding box center [449, 70] width 7 height 7
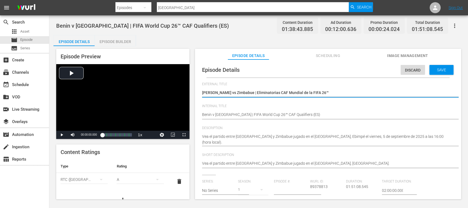
type textarea "LBenín vs Zimbabue | Eliminatorias CAF Mundial de la FIFA 26™"
type textarea "LIBenín vs Zimbabue | Eliminatorias CAF Mundial de la FIFA 26™"
type textarea "LIVBenín vs Zimbabue | Eliminatorias CAF Mundial de la FIFA 26™"
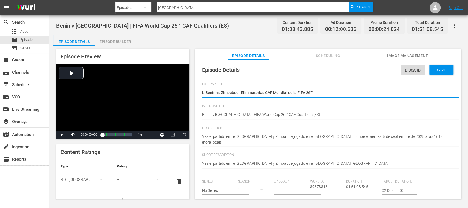
type textarea "LIVBenín vs Zimbabue | Eliminatorias CAF Mundial de la FIFA 26™"
type textarea "LIVEBenín vs Zimbabue | Eliminatorias CAF Mundial de la FIFA 26™"
type textarea "LIVE Benín vs Zimbabue | Eliminatorias CAF Mundial de la FIFA 26™"
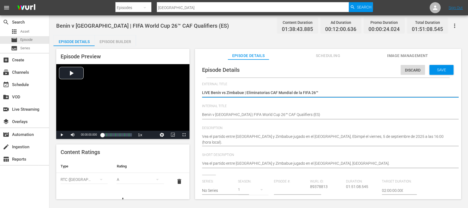
type textarea "LIVE -Benín vs Zimbabue | Eliminatorias CAF Mundial de la FIFA 26™"
type textarea "LIVE - Benín vs Zimbabue | Eliminatorias CAF Mundial de la FIFA 26™"
click at [440, 70] on span "Save" at bounding box center [442, 70] width 18 height 4
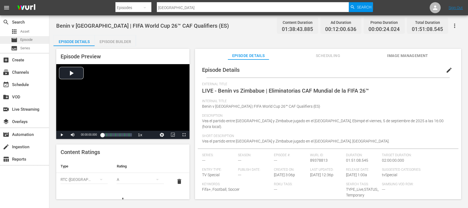
click at [31, 39] on span "Episode" at bounding box center [26, 39] width 12 height 5
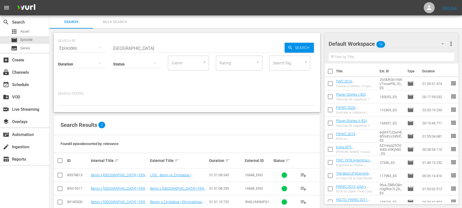
scroll to position [10, 0]
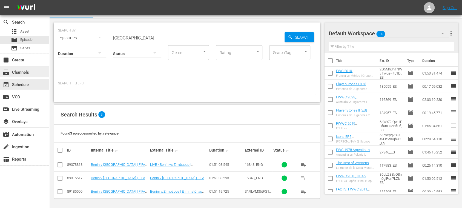
click at [23, 72] on div "subscriptions Channels" at bounding box center [15, 71] width 31 height 5
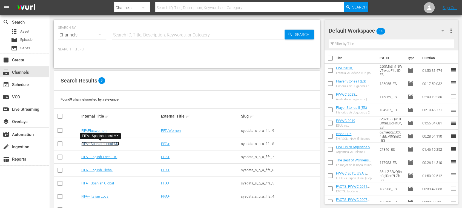
click at [117, 143] on link "FIFA+ Spanish-Local-MX" at bounding box center [100, 144] width 38 height 4
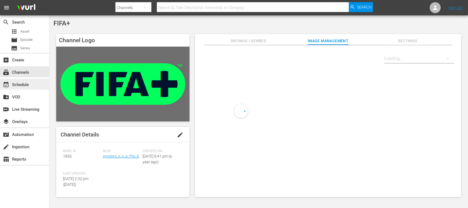
click at [31, 82] on div "event_available Schedule" at bounding box center [24, 84] width 49 height 11
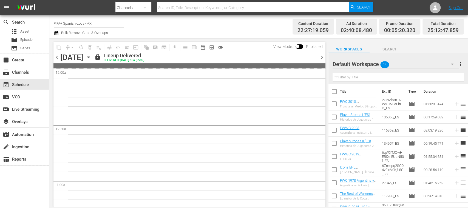
click at [319, 56] on span "chevron_right" at bounding box center [322, 57] width 7 height 7
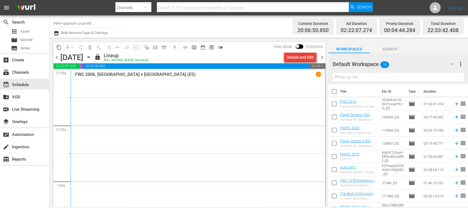
click at [311, 55] on div "Unlock and Edit" at bounding box center [300, 57] width 27 height 10
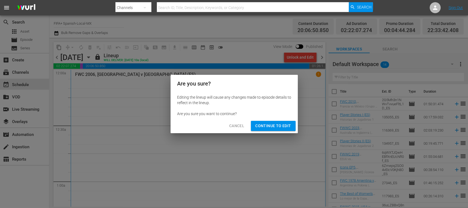
click at [286, 127] on span "Continue to Edit" at bounding box center [273, 126] width 36 height 7
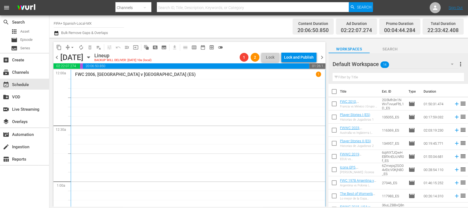
click at [323, 58] on span "chevron_right" at bounding box center [322, 57] width 7 height 7
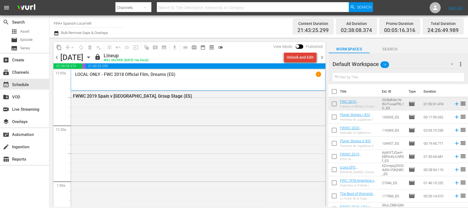
click at [303, 58] on div "Unlock and Edit" at bounding box center [300, 57] width 27 height 10
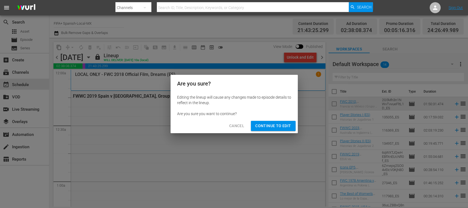
click at [278, 123] on span "Continue to Edit" at bounding box center [273, 126] width 36 height 7
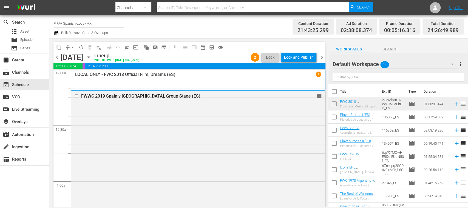
click at [323, 58] on span "chevron_right" at bounding box center [322, 57] width 7 height 7
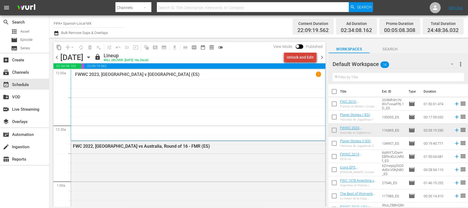
click at [306, 59] on div "Unlock and Edit" at bounding box center [300, 57] width 27 height 10
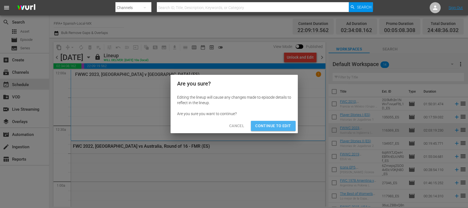
click at [278, 124] on span "Continue to Edit" at bounding box center [273, 126] width 36 height 7
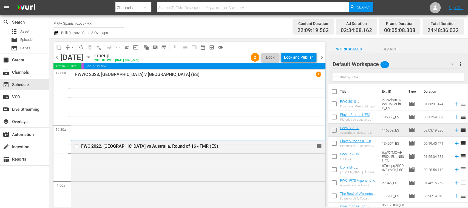
click at [56, 56] on span "chevron_left" at bounding box center [56, 57] width 7 height 7
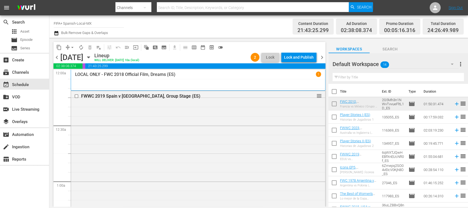
click at [56, 56] on span "chevron_left" at bounding box center [56, 57] width 7 height 7
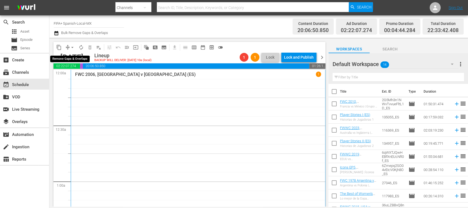
click at [73, 47] on span "arrow_drop_down" at bounding box center [72, 47] width 5 height 5
click at [84, 76] on li "Align to End of Previous Day" at bounding box center [73, 76] width 58 height 9
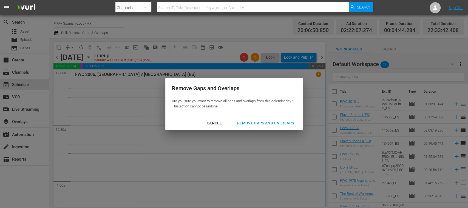
click at [271, 121] on div "Remove Gaps and Overlaps" at bounding box center [266, 123] width 66 height 7
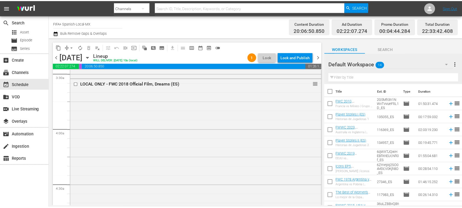
scroll to position [1290, 0]
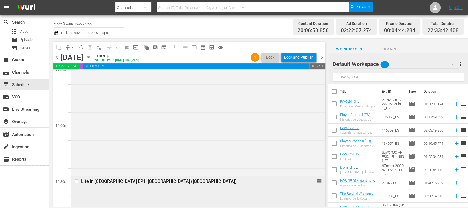
click at [144, 180] on div "Life in GB EP1, Wolverhampton (ES)" at bounding box center [188, 181] width 214 height 5
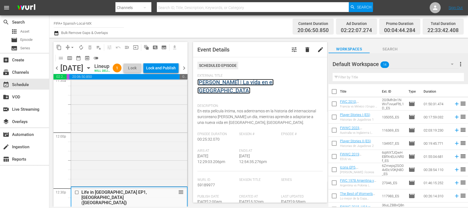
click at [225, 82] on link "Hwang Hee-Chan | La vida en el Reino Unido" at bounding box center [235, 86] width 76 height 15
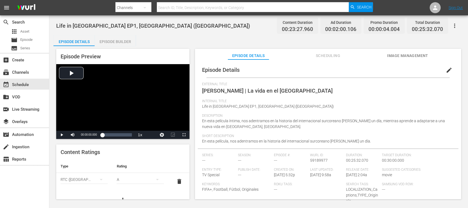
click at [126, 41] on div "Episode Builder" at bounding box center [115, 41] width 41 height 13
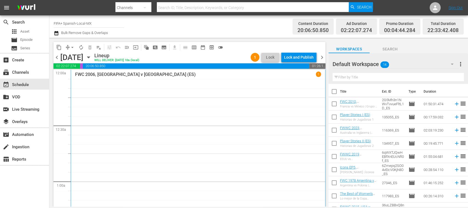
click at [324, 56] on span "chevron_right" at bounding box center [322, 57] width 7 height 7
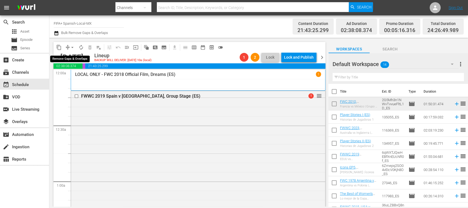
click at [72, 47] on span "arrow_drop_down" at bounding box center [72, 47] width 5 height 5
click at [85, 77] on li "Align to End of Previous Day" at bounding box center [73, 76] width 58 height 9
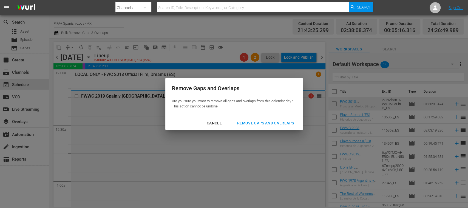
click at [247, 122] on div "Remove Gaps and Overlaps" at bounding box center [266, 123] width 66 height 7
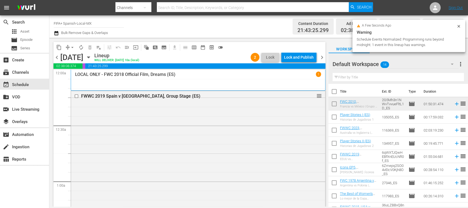
click at [322, 56] on span "chevron_right" at bounding box center [322, 57] width 7 height 7
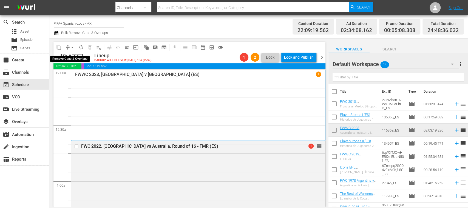
click at [74, 46] on span "arrow_drop_down" at bounding box center [72, 47] width 5 height 5
click at [88, 75] on li "Align to End of Previous Day" at bounding box center [73, 76] width 58 height 9
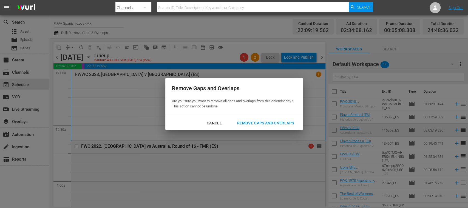
drag, startPoint x: 258, startPoint y: 119, endPoint x: 316, endPoint y: 135, distance: 60.5
click at [258, 120] on button "Remove Gaps and Overlaps" at bounding box center [266, 123] width 70 height 10
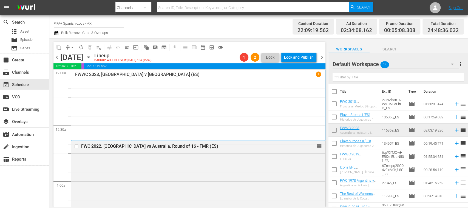
click at [58, 57] on span "chevron_left" at bounding box center [56, 57] width 7 height 7
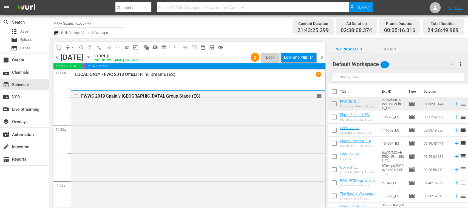
click at [320, 58] on span "chevron_right" at bounding box center [322, 57] width 7 height 7
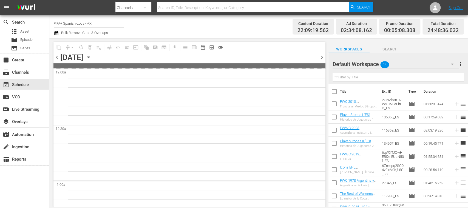
click at [321, 58] on span "chevron_right" at bounding box center [322, 57] width 7 height 7
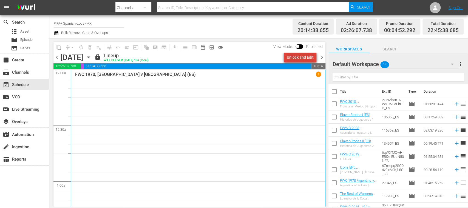
click at [303, 59] on div "Unlock and Edit" at bounding box center [300, 57] width 27 height 10
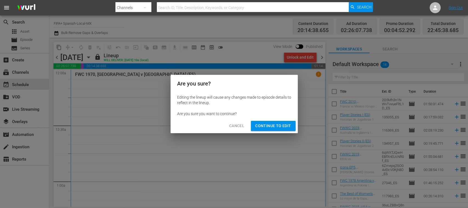
click at [272, 122] on button "Continue to Edit" at bounding box center [273, 126] width 44 height 10
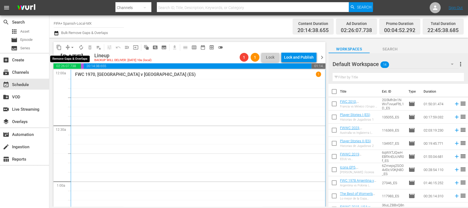
click at [72, 47] on span "arrow_drop_down" at bounding box center [72, 47] width 5 height 5
click at [86, 76] on li "Align to End of Previous Day" at bounding box center [73, 76] width 58 height 9
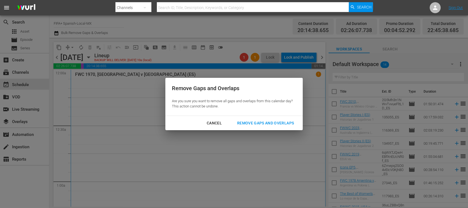
click at [254, 121] on div "Remove Gaps and Overlaps" at bounding box center [266, 123] width 66 height 7
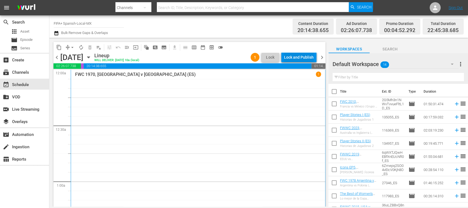
click at [288, 55] on div "Lock and Publish" at bounding box center [299, 57] width 30 height 10
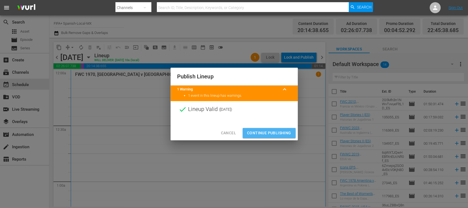
click at [281, 132] on span "Continue Publishing" at bounding box center [269, 133] width 44 height 7
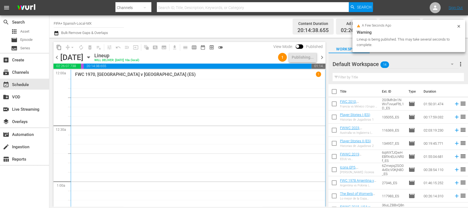
click at [58, 55] on span "chevron_left" at bounding box center [56, 57] width 7 height 7
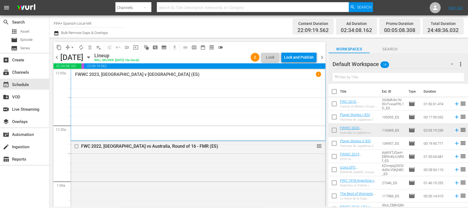
click at [303, 57] on div "Lock and Publish" at bounding box center [299, 57] width 30 height 10
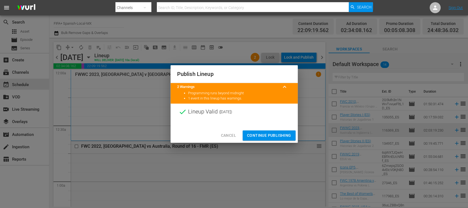
click at [282, 133] on span "Continue Publishing" at bounding box center [269, 135] width 44 height 7
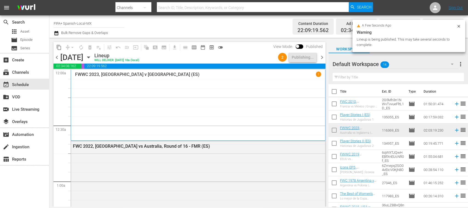
click at [58, 55] on span "chevron_left" at bounding box center [56, 57] width 7 height 7
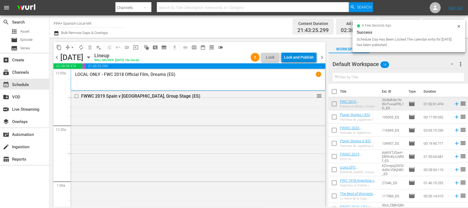
click at [300, 58] on div "Lock and Publish" at bounding box center [299, 57] width 30 height 10
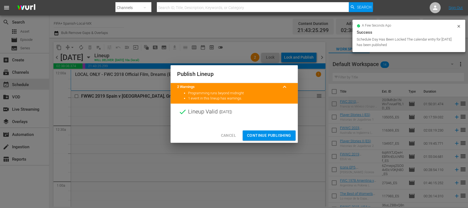
drag, startPoint x: 280, startPoint y: 135, endPoint x: 96, endPoint y: 100, distance: 187.1
click at [280, 134] on span "Continue Publishing" at bounding box center [269, 135] width 44 height 7
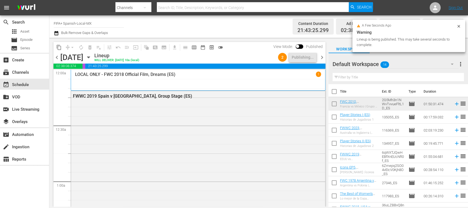
click at [55, 56] on span "chevron_left" at bounding box center [56, 57] width 7 height 7
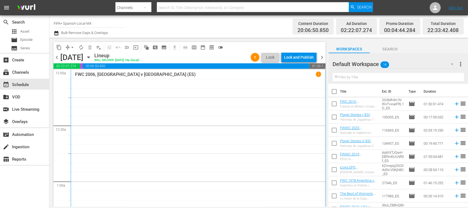
click at [302, 58] on div "Lock and Publish" at bounding box center [299, 57] width 30 height 10
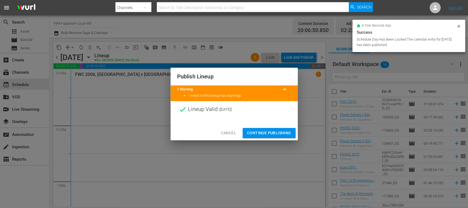
click at [275, 131] on span "Continue Publishing" at bounding box center [269, 133] width 44 height 7
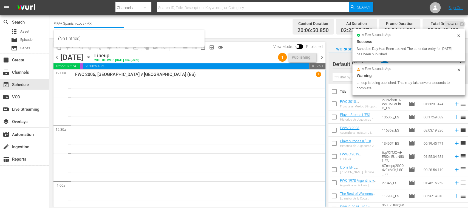
click at [116, 21] on input "FIFA+ Spanish-Local-MX" at bounding box center [89, 23] width 70 height 13
type input "FIF"
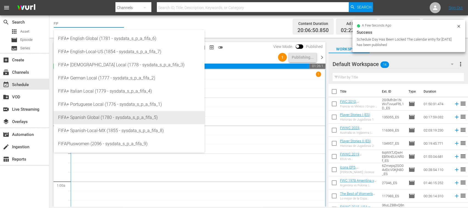
click at [97, 114] on div "FIFA+ Spanish Global (1780 - sysdata_s_p_a_fifa_5)" at bounding box center [129, 117] width 142 height 13
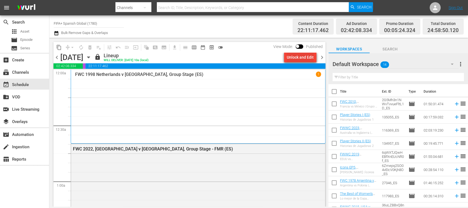
click at [300, 58] on div "Unlock and Edit" at bounding box center [300, 57] width 27 height 10
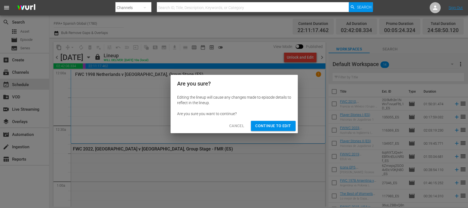
click at [285, 126] on span "Continue to Edit" at bounding box center [273, 126] width 36 height 7
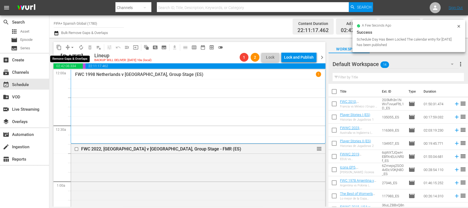
click at [71, 45] on span "arrow_drop_down" at bounding box center [72, 47] width 5 height 5
click at [94, 77] on li "Align to End of Previous Day" at bounding box center [73, 76] width 58 height 9
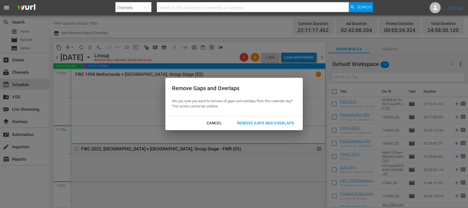
click at [269, 124] on div "Remove Gaps and Overlaps" at bounding box center [266, 123] width 66 height 7
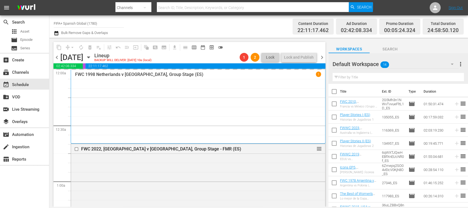
click at [322, 57] on span "chevron_right" at bounding box center [322, 57] width 7 height 7
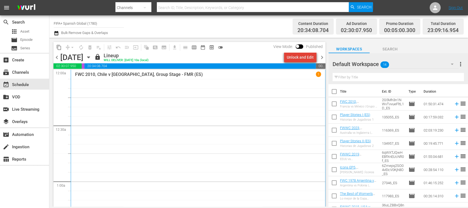
click at [304, 58] on div "Unlock and Edit" at bounding box center [300, 57] width 27 height 10
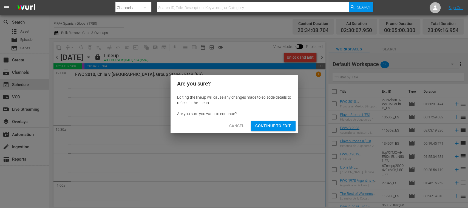
click at [280, 128] on span "Continue to Edit" at bounding box center [273, 126] width 36 height 7
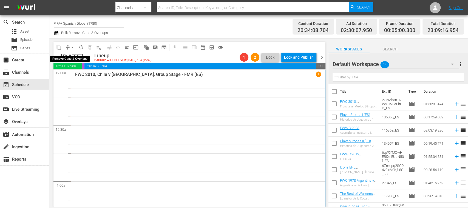
click at [72, 46] on span "arrow_drop_down" at bounding box center [72, 47] width 5 height 5
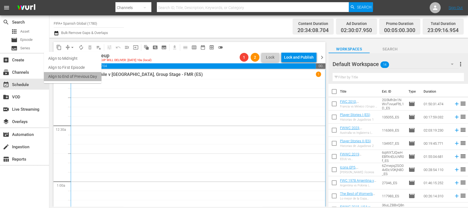
click at [85, 78] on li "Align to End of Previous Day" at bounding box center [73, 76] width 58 height 9
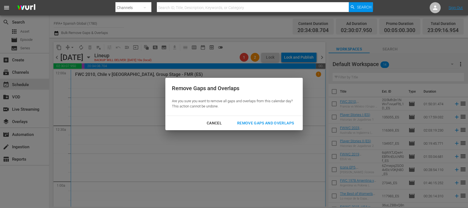
click at [250, 121] on div "Remove Gaps and Overlaps" at bounding box center [266, 123] width 66 height 7
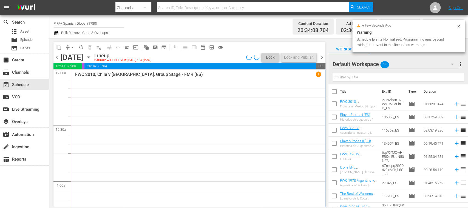
click at [323, 56] on span "chevron_right" at bounding box center [322, 57] width 7 height 7
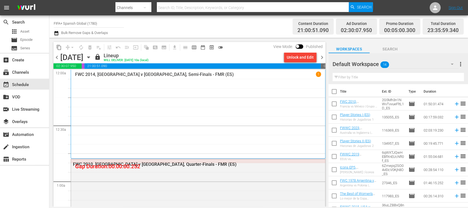
click at [302, 58] on div "Unlock and Edit" at bounding box center [300, 57] width 27 height 10
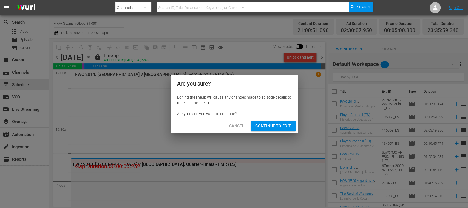
click at [280, 126] on span "Continue to Edit" at bounding box center [273, 126] width 36 height 7
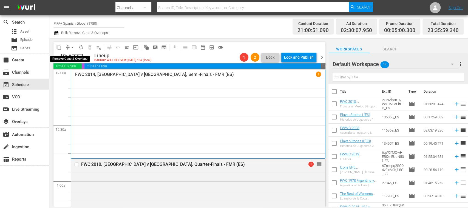
click at [72, 47] on span "arrow_drop_down" at bounding box center [72, 47] width 5 height 5
click at [84, 78] on li "Align to End of Previous Day" at bounding box center [73, 76] width 58 height 9
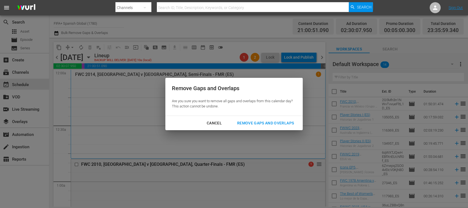
click at [256, 123] on div "Remove Gaps and Overlaps" at bounding box center [266, 123] width 66 height 7
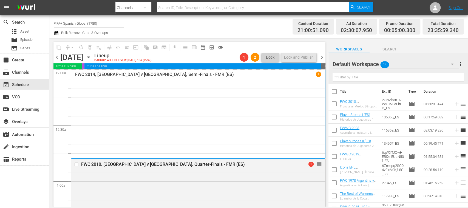
click at [322, 57] on span "chevron_right" at bounding box center [322, 57] width 7 height 7
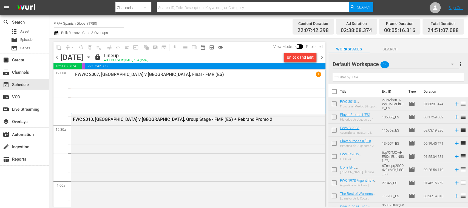
click at [303, 59] on div "Unlock and Edit" at bounding box center [300, 57] width 27 height 10
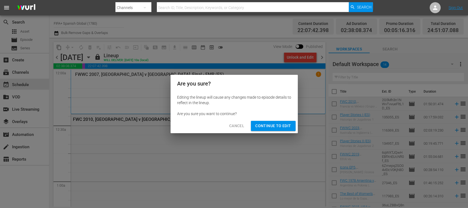
click at [274, 123] on span "Continue to Edit" at bounding box center [273, 126] width 36 height 7
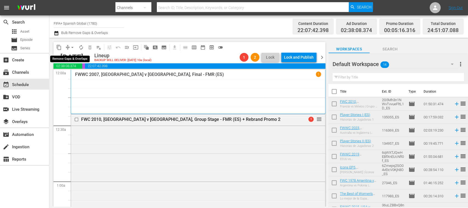
click at [73, 47] on span "arrow_drop_down" at bounding box center [72, 47] width 5 height 5
click at [84, 76] on li "Align to End of Previous Day" at bounding box center [73, 76] width 58 height 9
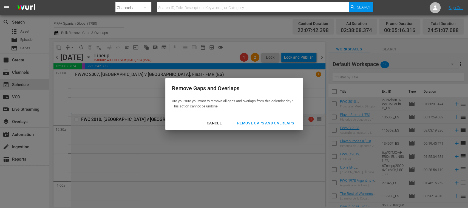
click at [262, 121] on div "Remove Gaps and Overlaps" at bounding box center [266, 123] width 66 height 7
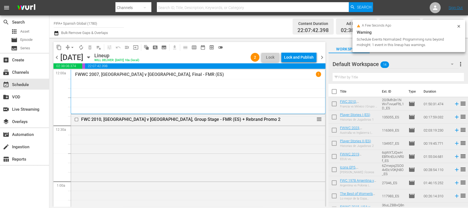
click at [300, 58] on div "Lock and Publish" at bounding box center [299, 57] width 30 height 10
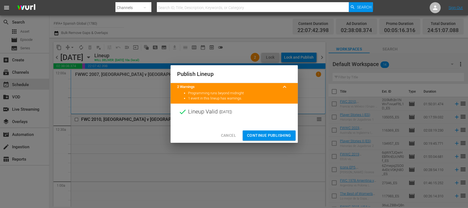
click at [273, 133] on span "Continue Publishing" at bounding box center [269, 135] width 44 height 7
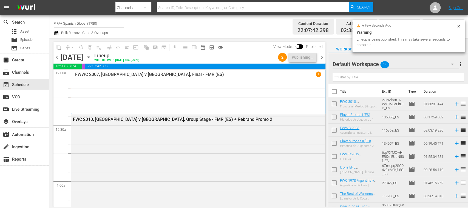
click at [58, 58] on span "chevron_left" at bounding box center [56, 57] width 7 height 7
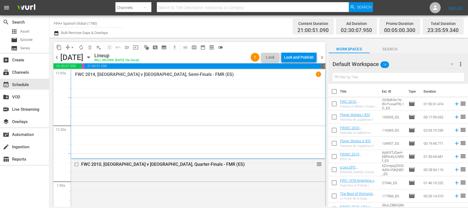
click at [301, 59] on div "Lock and Publish" at bounding box center [299, 57] width 30 height 10
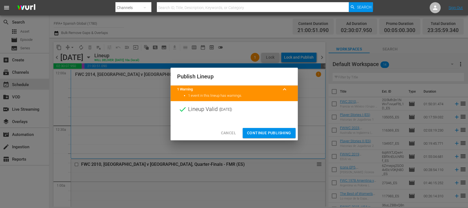
click at [279, 132] on span "Continue Publishing" at bounding box center [269, 133] width 44 height 7
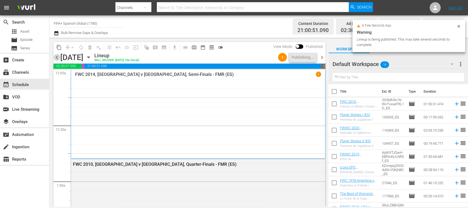
click at [56, 59] on span "chevron_left" at bounding box center [56, 57] width 7 height 7
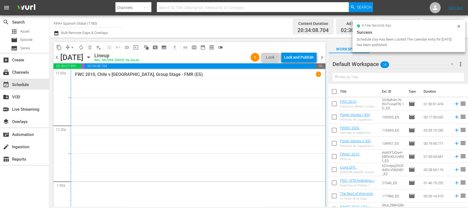
click at [302, 59] on div "Lock and Publish" at bounding box center [299, 57] width 30 height 10
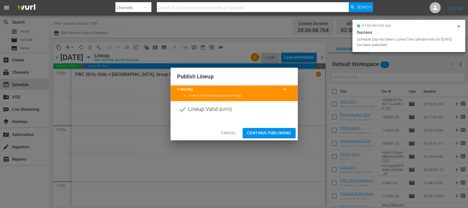
click at [273, 132] on span "Continue Publishing" at bounding box center [269, 133] width 44 height 7
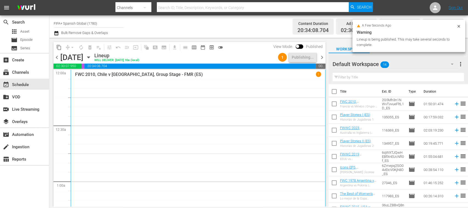
click at [56, 58] on span "chevron_left" at bounding box center [56, 57] width 7 height 7
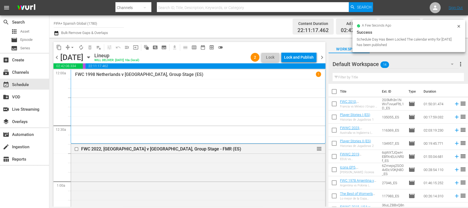
click at [301, 58] on div "Lock and Publish" at bounding box center [299, 57] width 30 height 10
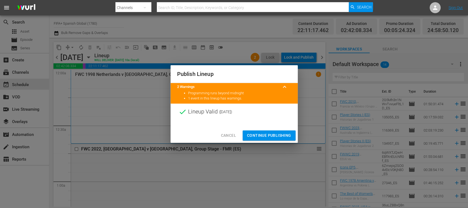
click at [278, 130] on button "Continue Publishing" at bounding box center [269, 135] width 53 height 10
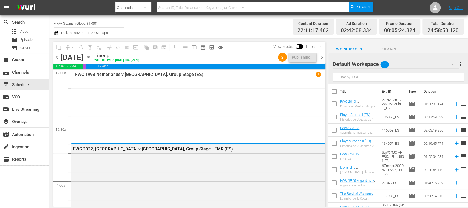
click at [237, 46] on div "content_copy compress arrow_drop_down autorenew_outlined delete_forever_outline…" at bounding box center [189, 47] width 272 height 11
click at [322, 56] on span "chevron_right" at bounding box center [322, 57] width 7 height 7
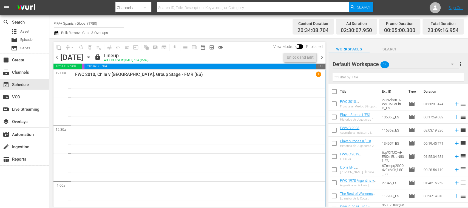
click at [56, 56] on span "chevron_left" at bounding box center [56, 57] width 7 height 7
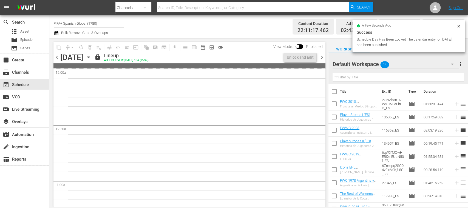
click at [321, 57] on span "chevron_right" at bounding box center [322, 57] width 7 height 7
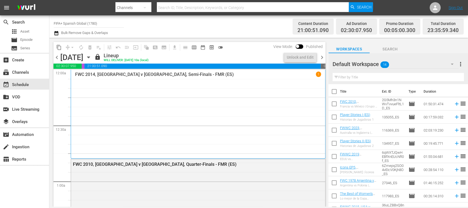
click at [321, 57] on span "chevron_right" at bounding box center [322, 57] width 7 height 7
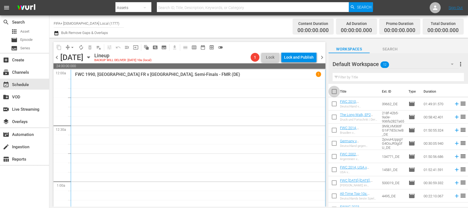
drag, startPoint x: 334, startPoint y: 90, endPoint x: 408, endPoint y: 134, distance: 85.8
click at [334, 91] on input "checkbox" at bounding box center [334, 93] width 12 height 12
checkbox input "true"
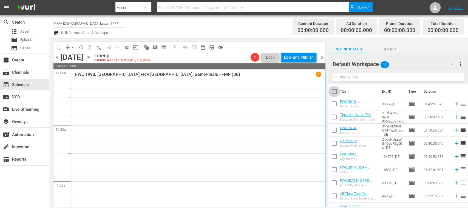
checkbox input "true"
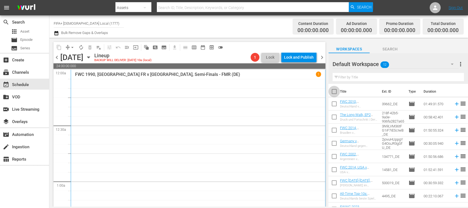
checkbox input "true"
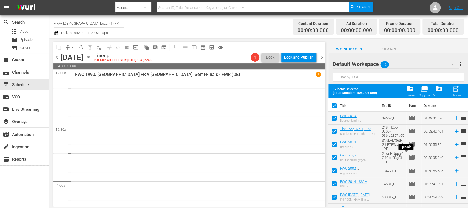
scroll to position [62, 0]
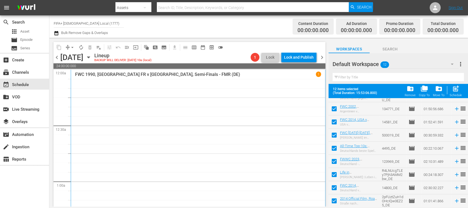
click at [334, 187] on input "checkbox" at bounding box center [334, 189] width 12 height 12
checkbox input "false"
click at [333, 198] on input "checkbox" at bounding box center [334, 202] width 12 height 12
checkbox input "false"
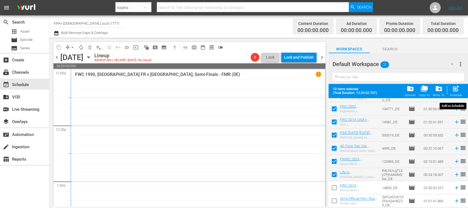
click at [457, 92] on span "post_add" at bounding box center [455, 88] width 7 height 7
checkbox input "false"
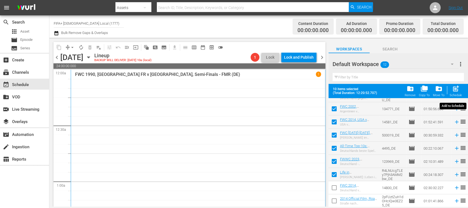
checkbox input "false"
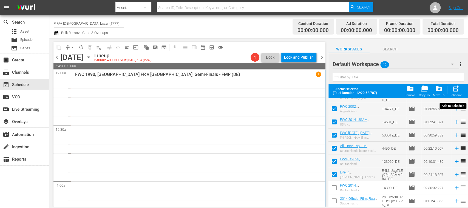
checkbox input "false"
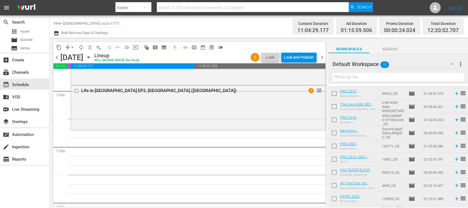
scroll to position [0, 0]
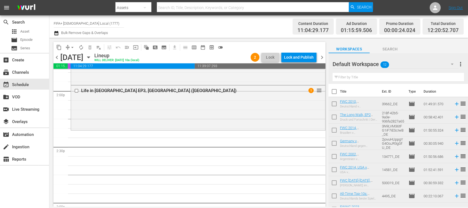
click at [333, 168] on input "checkbox" at bounding box center [334, 171] width 12 height 12
checkbox input "true"
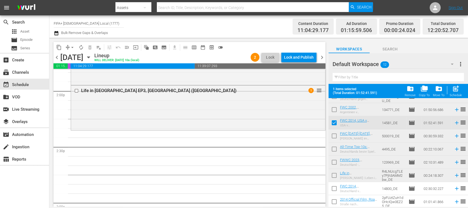
scroll to position [62, 0]
click at [334, 148] on input "checkbox" at bounding box center [334, 150] width 12 height 12
checkbox input "true"
click at [335, 188] on input "checkbox" at bounding box center [334, 189] width 12 height 12
checkbox input "true"
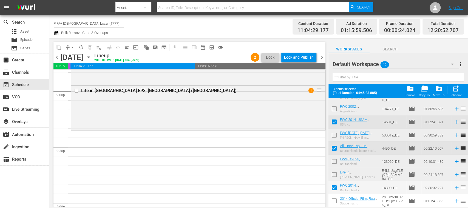
click at [336, 200] on input "checkbox" at bounding box center [334, 202] width 12 height 12
checkbox input "true"
click at [334, 121] on input "checkbox" at bounding box center [334, 123] width 12 height 12
checkbox input "false"
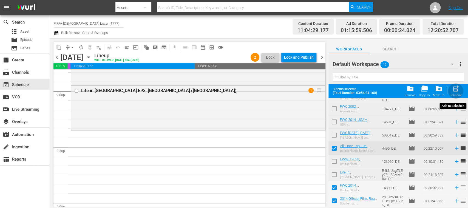
click at [457, 90] on span "post_add" at bounding box center [455, 88] width 7 height 7
checkbox input "false"
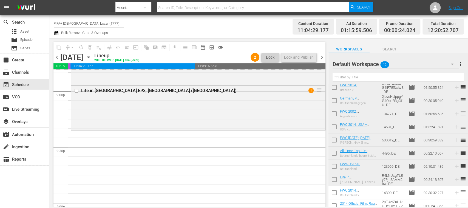
scroll to position [0, 0]
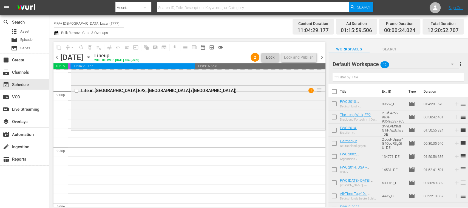
click at [336, 104] on input "checkbox" at bounding box center [334, 105] width 12 height 12
checkbox input "true"
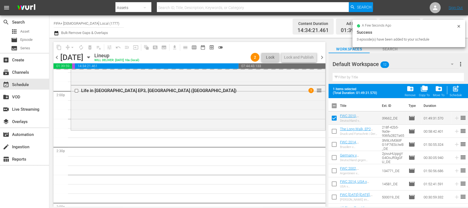
click at [335, 130] on input "checkbox" at bounding box center [334, 133] width 12 height 12
checkbox input "true"
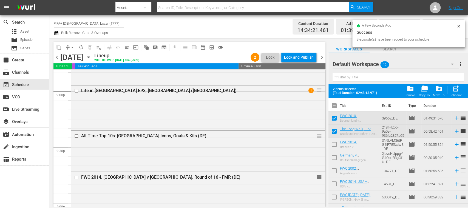
click at [334, 144] on input "checkbox" at bounding box center [334, 146] width 12 height 12
checkbox input "true"
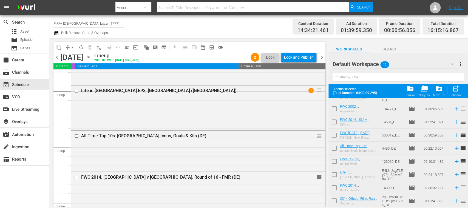
click at [333, 123] on input "checkbox" at bounding box center [334, 123] width 12 height 12
checkbox input "true"
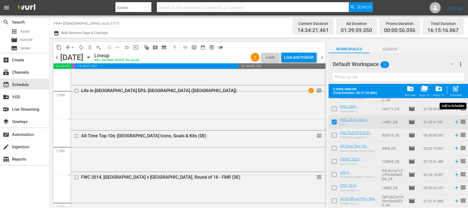
click at [457, 90] on span "post_add" at bounding box center [455, 88] width 7 height 7
checkbox input "false"
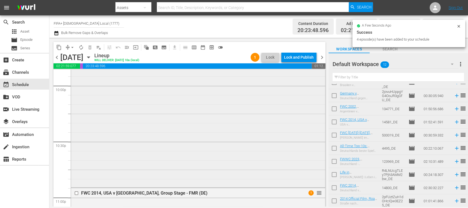
scroll to position [2440, 0]
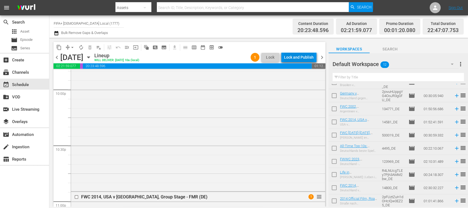
click at [304, 57] on div "Lock and Publish" at bounding box center [299, 57] width 30 height 10
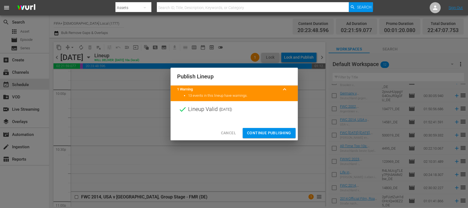
click at [283, 133] on span "Continue Publishing" at bounding box center [269, 133] width 44 height 7
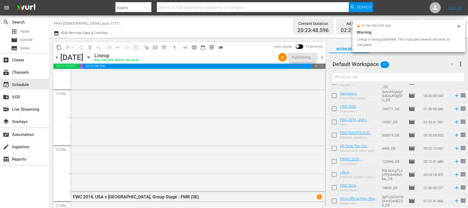
click at [322, 56] on span "chevron_right" at bounding box center [322, 57] width 7 height 7
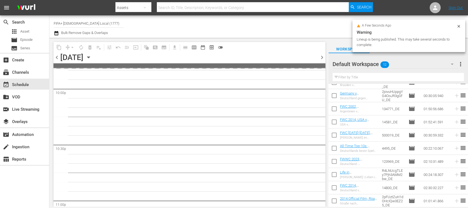
scroll to position [2515, 0]
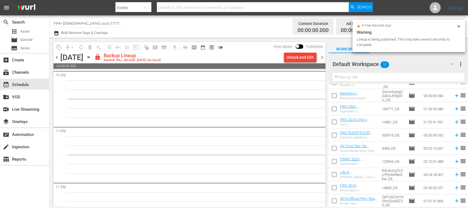
click at [309, 58] on div "Unlock and Edit" at bounding box center [300, 57] width 27 height 10
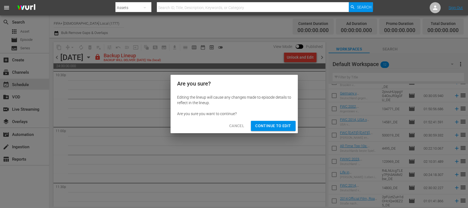
click at [279, 123] on span "Continue to Edit" at bounding box center [273, 126] width 36 height 7
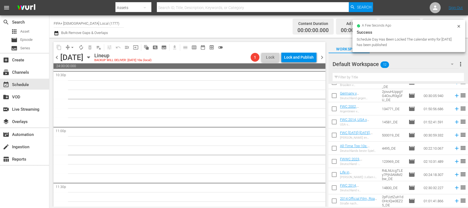
scroll to position [2506, 0]
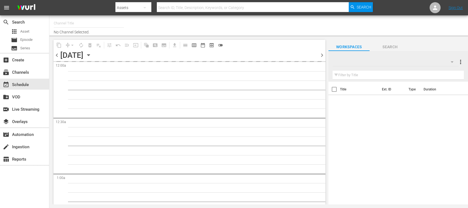
type input "FIFA+ German Local (1777)"
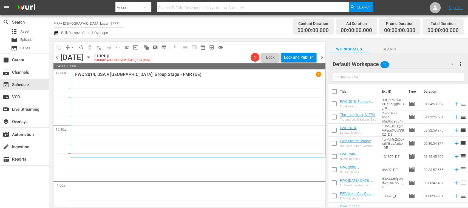
click at [334, 91] on input "checkbox" at bounding box center [334, 93] width 12 height 12
checkbox input "true"
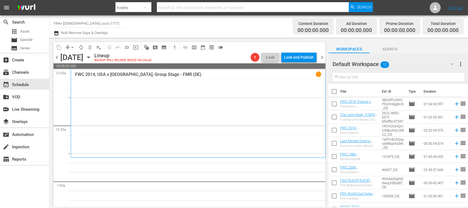
checkbox input "true"
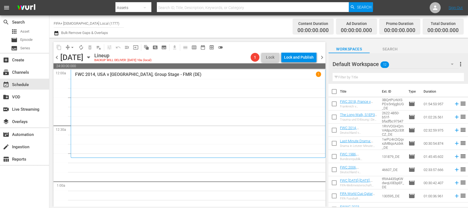
checkbox input "true"
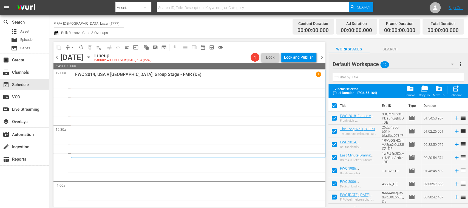
click at [454, 90] on span "post_add" at bounding box center [455, 88] width 7 height 7
checkbox input "false"
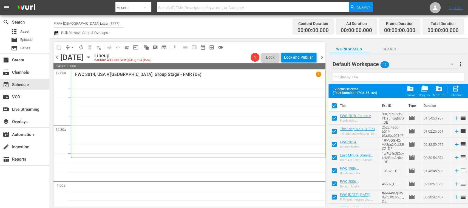
checkbox input "false"
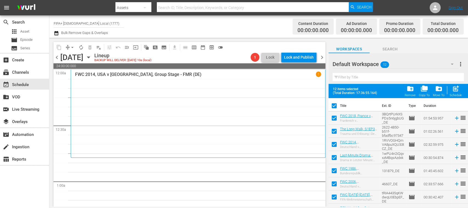
checkbox input "false"
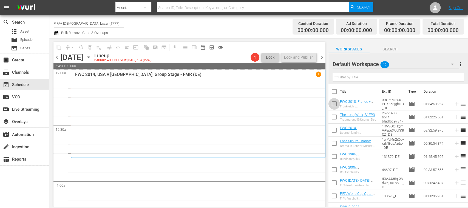
click at [336, 106] on input "checkbox" at bounding box center [334, 105] width 12 height 12
checkbox input "true"
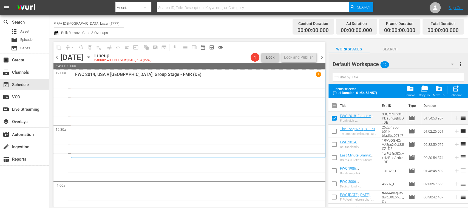
click at [334, 131] on input "checkbox" at bounding box center [334, 133] width 12 height 12
checkbox input "true"
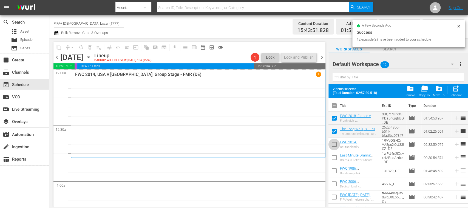
click at [334, 144] on input "checkbox" at bounding box center [334, 146] width 12 height 12
checkbox input "true"
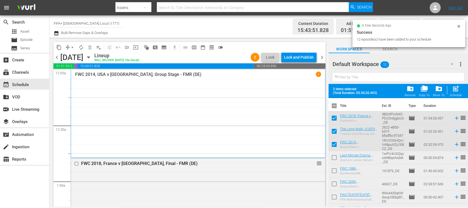
click at [334, 182] on input "checkbox" at bounding box center [334, 185] width 12 height 12
checkbox input "true"
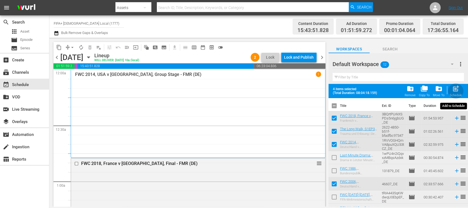
click at [456, 90] on span "post_add" at bounding box center [455, 88] width 7 height 7
checkbox input "false"
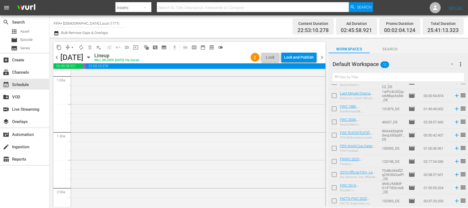
scroll to position [96, 0]
click at [307, 56] on div "Lock and Publish" at bounding box center [299, 57] width 30 height 10
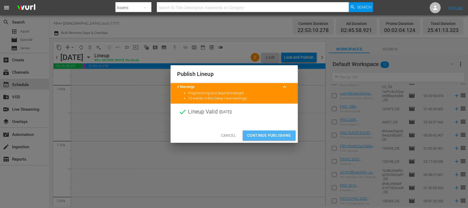
click at [277, 133] on span "Continue Publishing" at bounding box center [269, 135] width 44 height 7
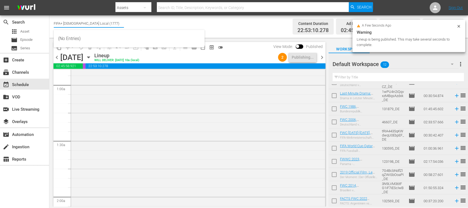
drag, startPoint x: 74, startPoint y: 24, endPoint x: 101, endPoint y: 24, distance: 27.1
click at [101, 24] on input "FIFA+ German Local (1777)" at bounding box center [89, 23] width 70 height 13
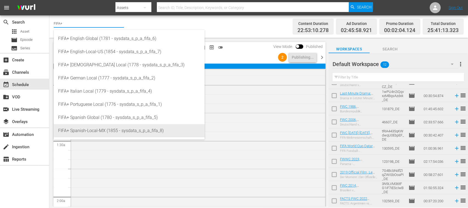
click at [101, 127] on div "FIFA+ Spanish-Local-MX (1855 - sysdata_s_p_a_fifa_8)" at bounding box center [129, 130] width 142 height 13
type input "FIFA+ Spanish-Local-MX (1855 - sysdata_s_p_a_fifa_8)"
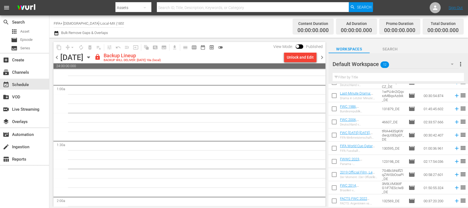
scroll to position [106, 0]
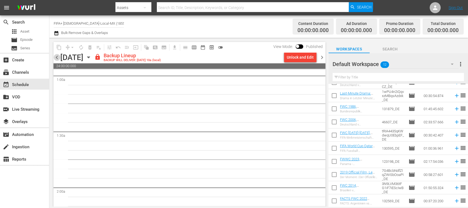
click at [55, 59] on span "chevron_left" at bounding box center [56, 57] width 7 height 7
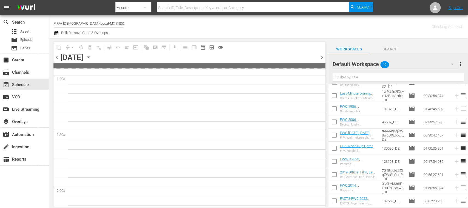
click at [56, 59] on span "chevron_left" at bounding box center [56, 57] width 7 height 7
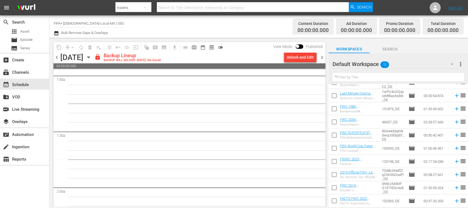
scroll to position [96, 0]
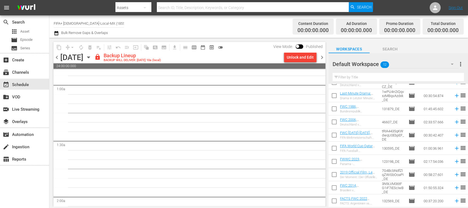
click at [56, 59] on span "chevron_left" at bounding box center [56, 57] width 7 height 7
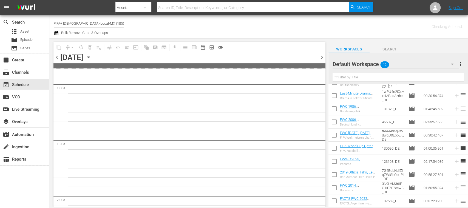
scroll to position [106, 0]
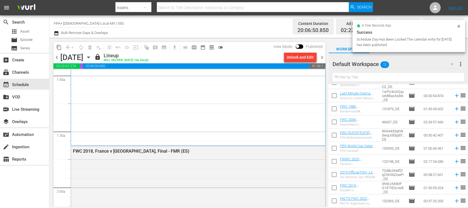
click at [324, 58] on span "chevron_right" at bounding box center [322, 57] width 7 height 7
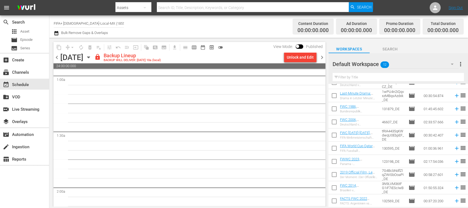
scroll to position [96, 0]
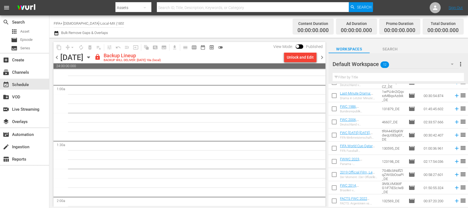
click at [309, 58] on div "Unlock and Edit" at bounding box center [300, 57] width 27 height 10
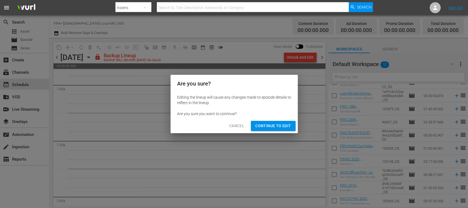
click at [278, 126] on span "Continue to Edit" at bounding box center [273, 126] width 36 height 7
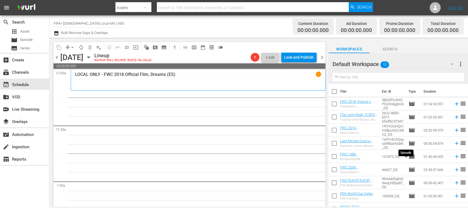
scroll to position [0, 0]
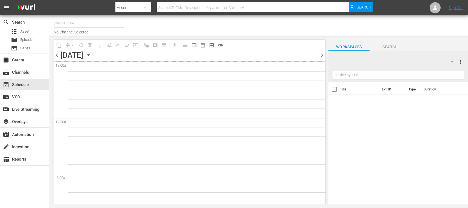
type input "FIFA+ [DEMOGRAPHIC_DATA]-Local-MX (1855)"
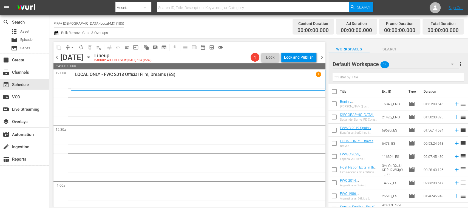
click at [334, 91] on input "checkbox" at bounding box center [334, 93] width 12 height 12
checkbox input "true"
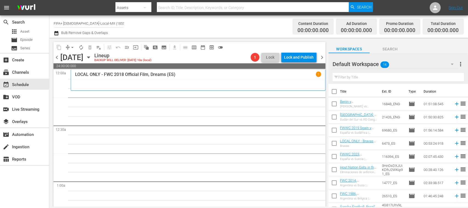
checkbox input "true"
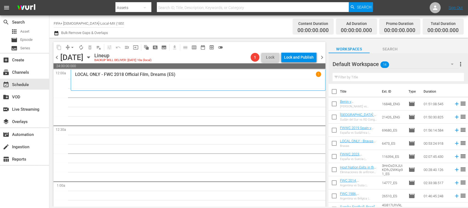
checkbox input "true"
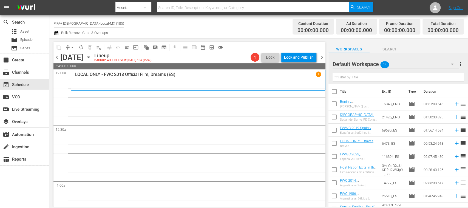
checkbox input "true"
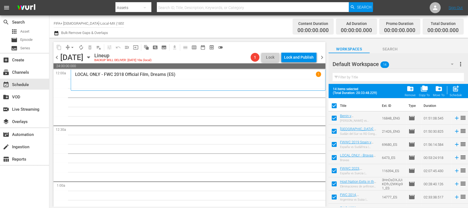
click at [332, 118] on input "checkbox" at bounding box center [334, 119] width 12 height 12
checkbox input "false"
click at [333, 130] on input "checkbox" at bounding box center [334, 133] width 12 height 12
checkbox input "false"
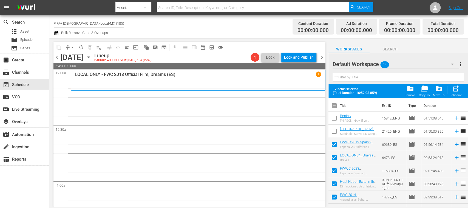
scroll to position [88, 0]
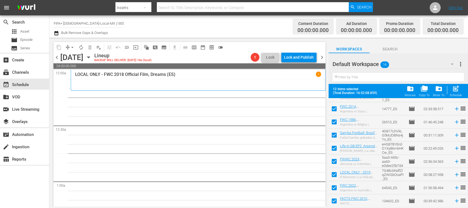
click at [334, 200] on input "checkbox" at bounding box center [334, 202] width 12 height 12
checkbox input "false"
click at [334, 187] on input "checkbox" at bounding box center [334, 189] width 12 height 12
checkbox input "false"
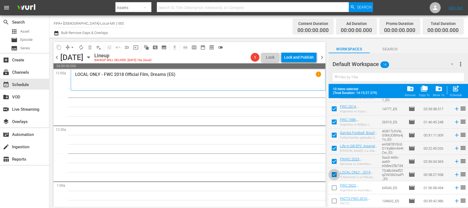
click at [335, 173] on input "checkbox" at bounding box center [334, 176] width 12 height 12
checkbox input "false"
click at [335, 160] on input "checkbox" at bounding box center [334, 163] width 12 height 12
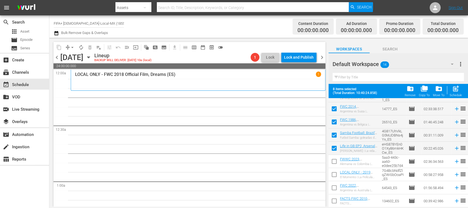
click at [334, 161] on input "checkbox" at bounding box center [334, 163] width 12 height 12
checkbox input "false"
click at [333, 175] on input "checkbox" at bounding box center [334, 176] width 12 height 12
checkbox input "true"
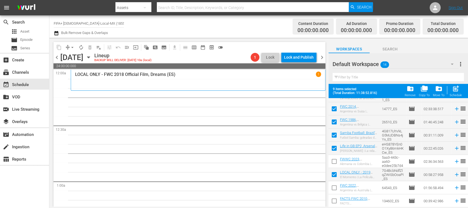
scroll to position [0, 0]
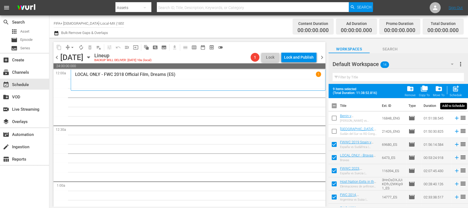
click at [457, 90] on span "post_add" at bounding box center [455, 88] width 7 height 7
checkbox input "false"
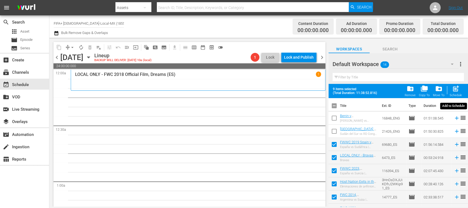
checkbox input "false"
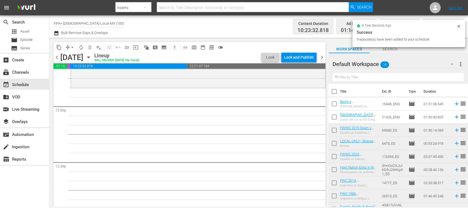
scroll to position [1270, 0]
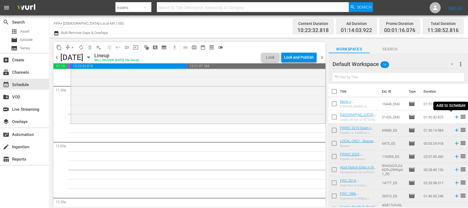
click at [455, 117] on icon at bounding box center [457, 117] width 4 height 4
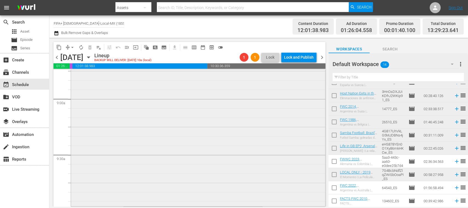
scroll to position [1075, 0]
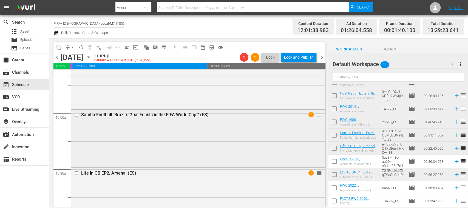
click at [77, 115] on input "checkbox" at bounding box center [77, 115] width 6 height 5
click at [89, 43] on button "delete_forever_outlined" at bounding box center [90, 47] width 9 height 9
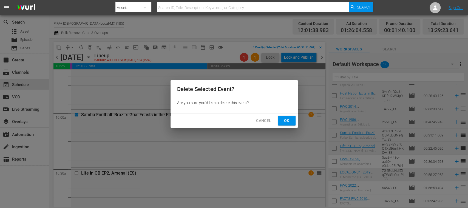
drag, startPoint x: 291, startPoint y: 118, endPoint x: 377, endPoint y: 157, distance: 94.2
click at [290, 118] on button "Ok" at bounding box center [287, 121] width 18 height 10
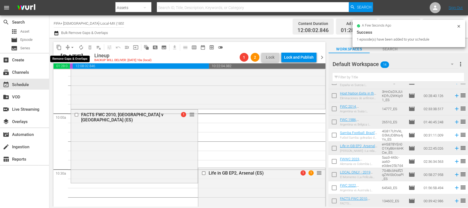
click at [72, 48] on span "arrow_drop_down" at bounding box center [72, 47] width 5 height 5
click at [81, 78] on li "Align to End of Previous Day" at bounding box center [73, 76] width 58 height 9
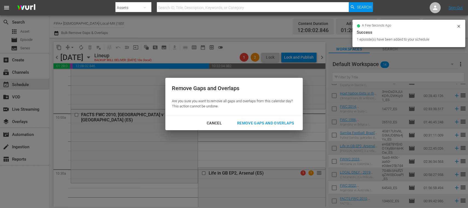
click at [269, 122] on div "Remove Gaps and Overlaps" at bounding box center [266, 123] width 66 height 7
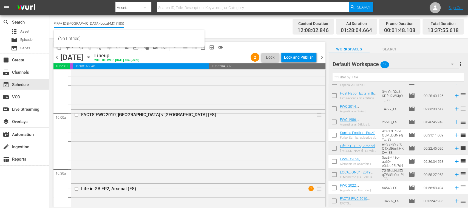
drag, startPoint x: 72, startPoint y: 23, endPoint x: 117, endPoint y: 22, distance: 45.2
click at [117, 22] on input "FIFA+ [DEMOGRAPHIC_DATA]-Local-MX (1855)" at bounding box center [89, 23] width 70 height 13
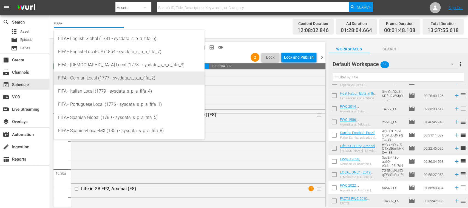
click at [108, 78] on div "FIFA+ German Local (1777 - sysdata_s_p_a_fifa_2)" at bounding box center [129, 78] width 142 height 13
type input "FIFA+ German Local (1777 - sysdata_s_p_a_fifa_2)"
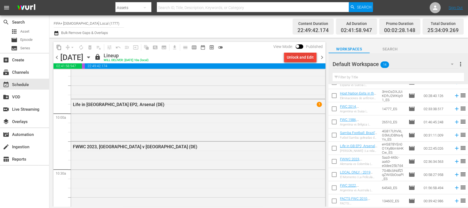
click at [312, 60] on div "Unlock and Edit" at bounding box center [300, 57] width 27 height 10
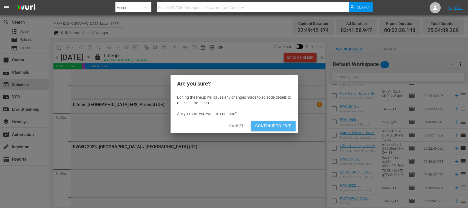
click at [281, 125] on span "Continue to Edit" at bounding box center [273, 126] width 36 height 7
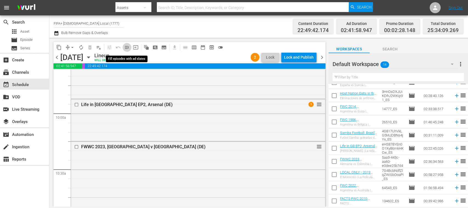
click at [125, 47] on span "menu_open" at bounding box center [126, 47] width 5 height 5
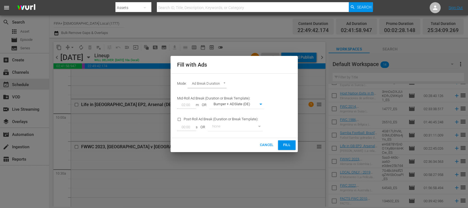
click at [288, 146] on span "Fill" at bounding box center [286, 145] width 9 height 6
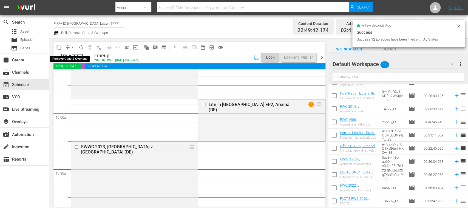
scroll to position [1084, 0]
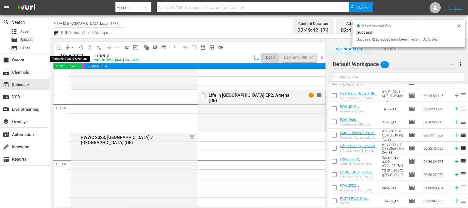
click at [73, 47] on span "arrow_drop_down" at bounding box center [72, 47] width 5 height 5
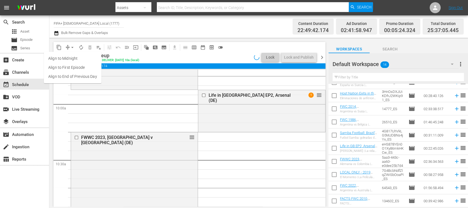
click at [83, 74] on li "Align to End of Previous Day" at bounding box center [73, 76] width 58 height 9
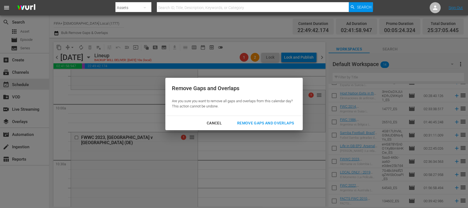
click at [265, 124] on div "Remove Gaps and Overlaps" at bounding box center [266, 123] width 66 height 7
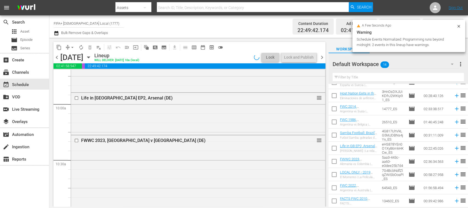
scroll to position [1075, 0]
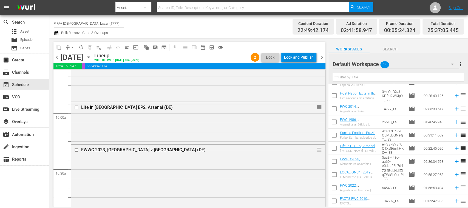
click at [308, 57] on div "Lock and Publish" at bounding box center [299, 57] width 30 height 10
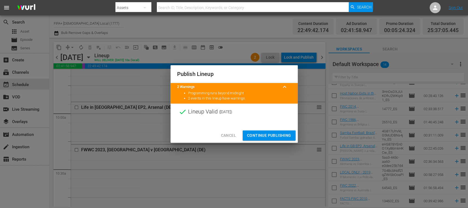
click at [276, 133] on span "Continue Publishing" at bounding box center [269, 135] width 44 height 7
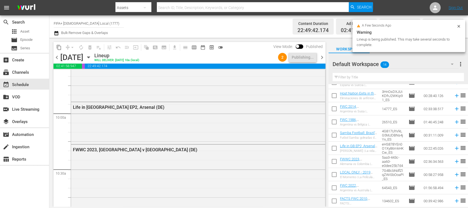
click at [322, 58] on span "chevron_right" at bounding box center [322, 57] width 7 height 7
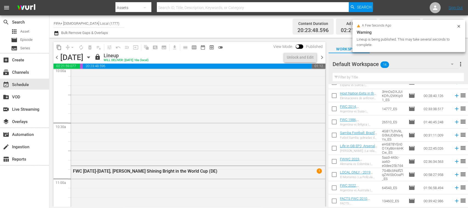
scroll to position [1112, 0]
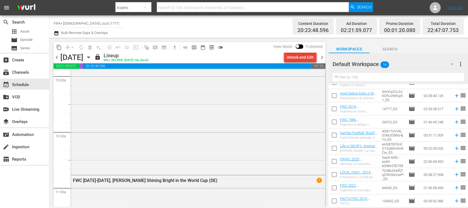
click at [302, 60] on div "Unlock and Edit" at bounding box center [300, 57] width 27 height 10
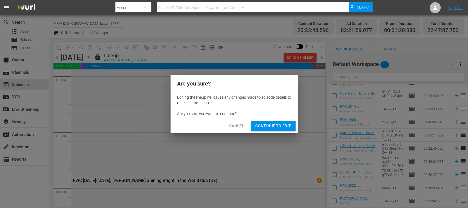
drag, startPoint x: 278, startPoint y: 124, endPoint x: 163, endPoint y: 80, distance: 123.0
click at [278, 124] on span "Continue to Edit" at bounding box center [273, 126] width 36 height 7
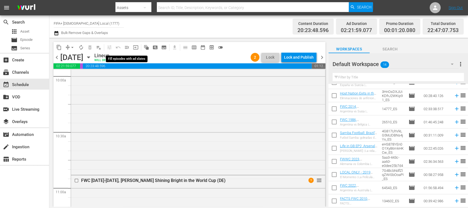
click at [126, 48] on span "menu_open" at bounding box center [126, 47] width 5 height 5
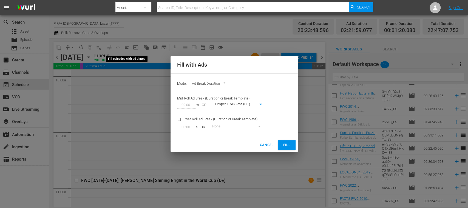
scroll to position [1102, 0]
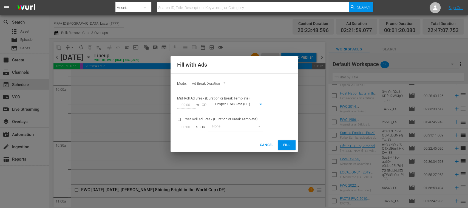
click at [287, 146] on span "Fill" at bounding box center [286, 145] width 9 height 6
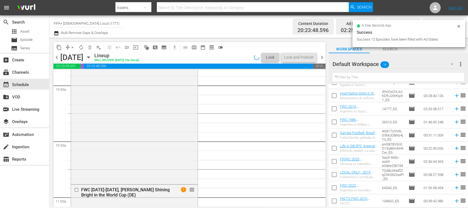
click at [73, 47] on span "arrow_drop_down" at bounding box center [72, 47] width 5 height 5
click at [86, 75] on li "Align to End of Previous Day" at bounding box center [73, 76] width 58 height 9
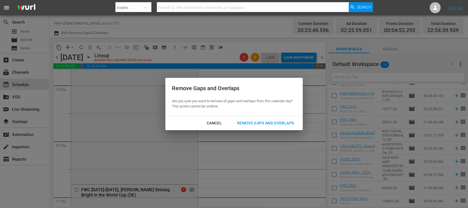
click at [248, 123] on div "Remove Gaps and Overlaps" at bounding box center [266, 123] width 66 height 7
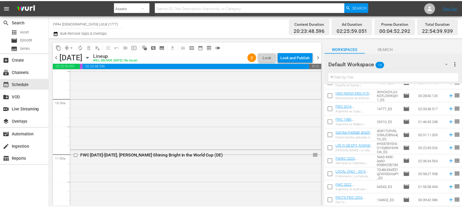
scroll to position [1157, 0]
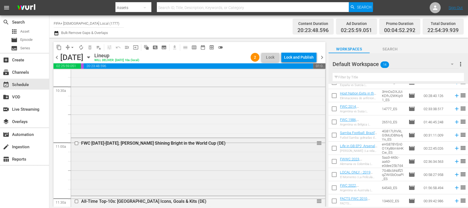
click at [211, 141] on div "FWC 2014-2022, Lionel Messi Shining Bright in the World Cup (DE)" at bounding box center [188, 143] width 214 height 5
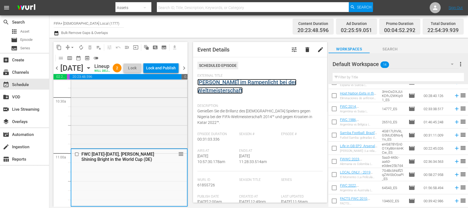
click at [252, 84] on link "Lionel Messi im Rampenlicht bei der Weltmeisterschaft" at bounding box center [246, 86] width 99 height 15
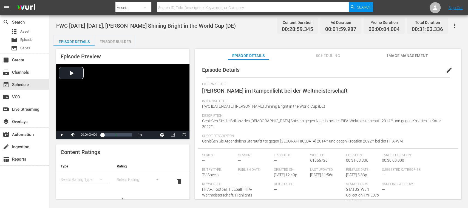
drag, startPoint x: 117, startPoint y: 41, endPoint x: 143, endPoint y: 59, distance: 32.4
click at [117, 41] on div "Episode Builder" at bounding box center [115, 41] width 41 height 13
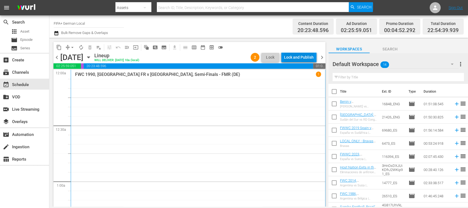
click at [306, 57] on div "Lock and Publish" at bounding box center [299, 57] width 30 height 10
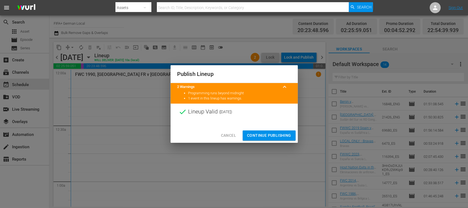
click at [273, 135] on span "Continue Publishing" at bounding box center [269, 135] width 44 height 7
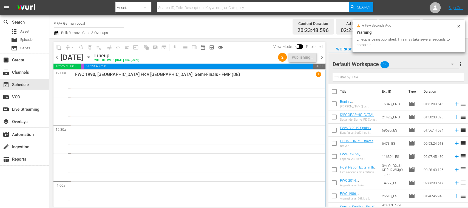
click at [322, 56] on span "chevron_right" at bounding box center [322, 57] width 7 height 7
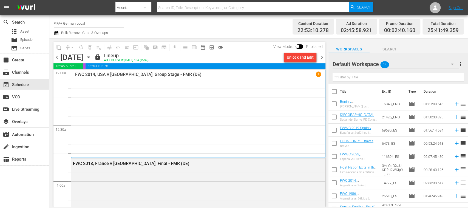
click at [303, 58] on div "Unlock and Edit" at bounding box center [300, 57] width 27 height 10
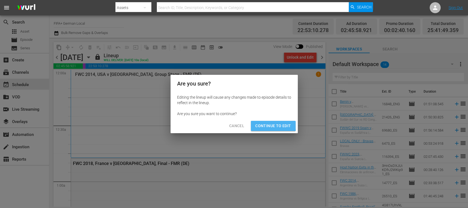
click at [269, 123] on span "Continue to Edit" at bounding box center [273, 126] width 36 height 7
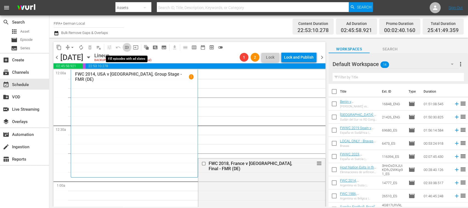
click at [128, 46] on span "menu_open" at bounding box center [126, 47] width 5 height 5
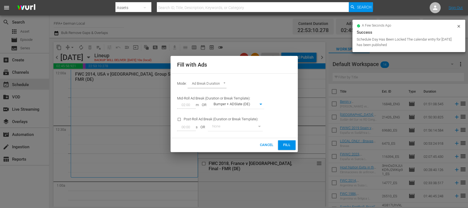
click at [282, 145] on button "Fill" at bounding box center [287, 145] width 18 height 10
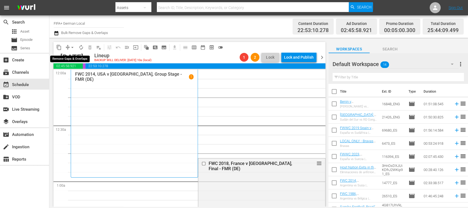
click at [73, 47] on span "arrow_drop_down" at bounding box center [72, 47] width 5 height 5
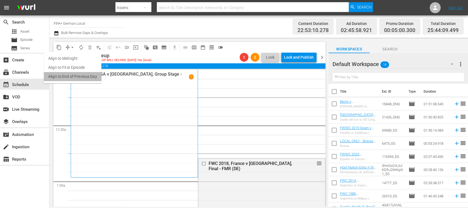
click at [87, 79] on li "Align to End of Previous Day" at bounding box center [73, 76] width 58 height 9
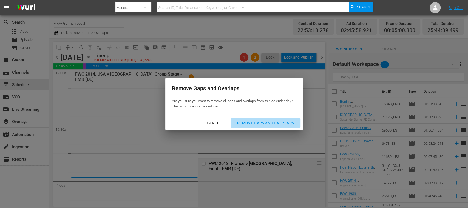
click at [252, 124] on div "Remove Gaps and Overlaps" at bounding box center [266, 123] width 66 height 7
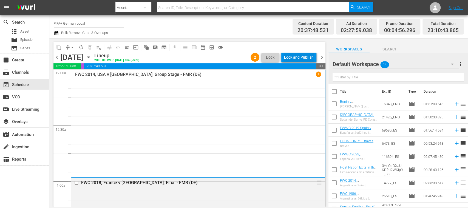
click at [307, 59] on div "Lock and Publish" at bounding box center [299, 57] width 30 height 10
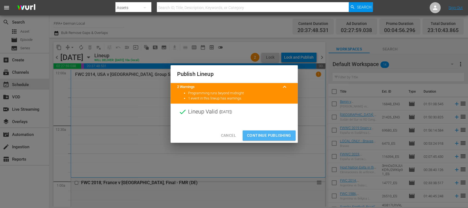
click at [272, 131] on button "Continue Publishing" at bounding box center [269, 135] width 53 height 10
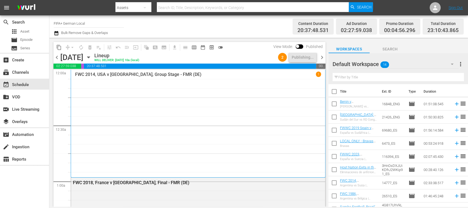
click at [55, 57] on span "chevron_left" at bounding box center [56, 57] width 7 height 7
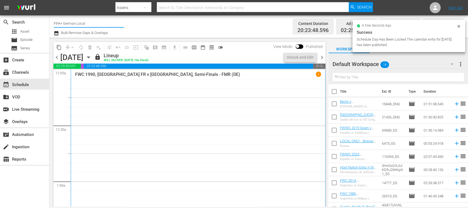
drag, startPoint x: 64, startPoint y: 22, endPoint x: 119, endPoint y: 24, distance: 54.6
click at [119, 24] on input "FIFA+ German Local" at bounding box center [89, 23] width 70 height 13
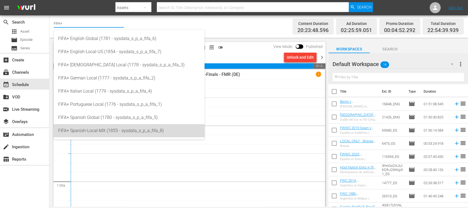
click at [111, 127] on div "FIFA+ Spanish-Local-MX (1855 - sysdata_s_p_a_fifa_8)" at bounding box center [129, 130] width 142 height 13
type input "FIFA+ Spanish-Local-MX (1855 - sysdata_s_p_a_fifa_8)"
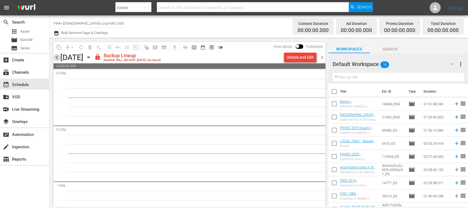
click at [59, 56] on span "chevron_left" at bounding box center [56, 57] width 7 height 7
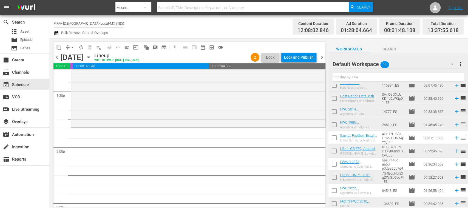
scroll to position [74, 0]
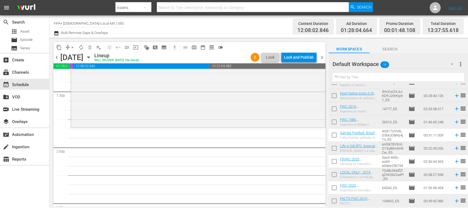
click at [335, 161] on input "checkbox" at bounding box center [334, 163] width 12 height 12
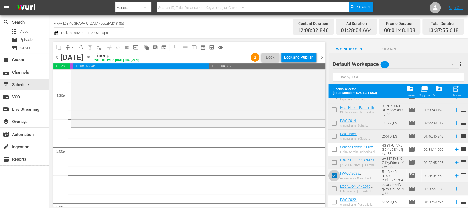
click at [335, 173] on input "checkbox" at bounding box center [334, 177] width 12 height 12
checkbox input "false"
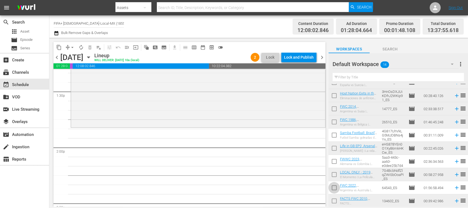
click at [335, 186] on input "checkbox" at bounding box center [334, 189] width 12 height 12
checkbox input "true"
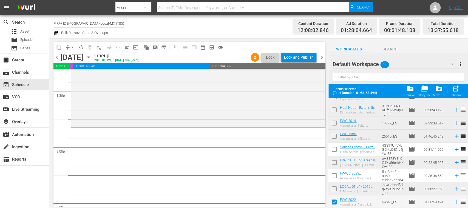
click at [336, 163] on input "checkbox" at bounding box center [334, 164] width 12 height 12
drag, startPoint x: 336, startPoint y: 163, endPoint x: 249, endPoint y: 24, distance: 163.8
click at [249, 24] on div "Channel Title FIFA+ Spanish-Local-MX (1855) Bulk Remove Gaps & Overlaps" at bounding box center [165, 27] width 223 height 20
click at [457, 90] on span "post_add" at bounding box center [455, 88] width 7 height 7
checkbox input "false"
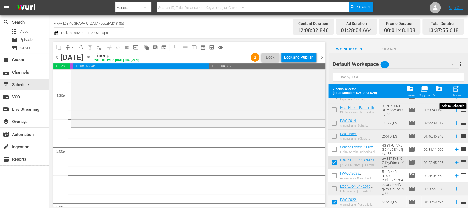
checkbox input "false"
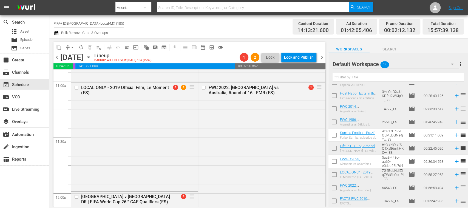
scroll to position [1186, 0]
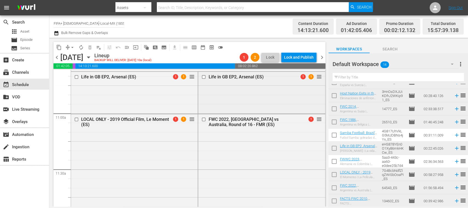
click at [201, 76] on input "checkbox" at bounding box center [204, 77] width 6 height 5
click at [201, 118] on input "checkbox" at bounding box center [204, 119] width 6 height 5
click at [90, 46] on span "delete_forever_outlined" at bounding box center [89, 47] width 5 height 5
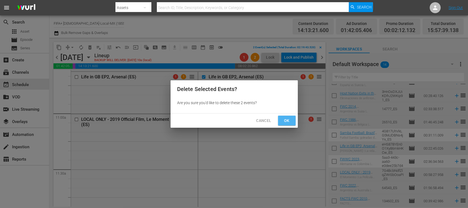
click at [283, 120] on span "Ok" at bounding box center [286, 120] width 9 height 7
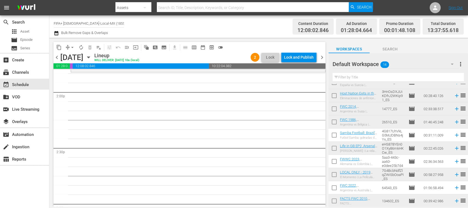
scroll to position [1516, 0]
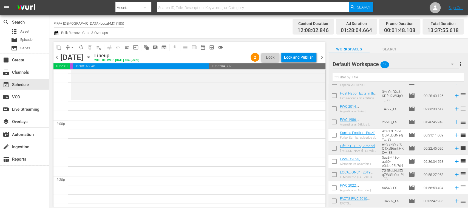
click at [334, 148] on input "checkbox" at bounding box center [334, 150] width 12 height 12
checkbox input "true"
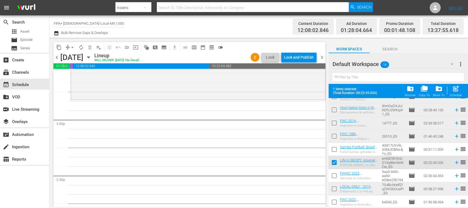
click at [335, 200] on input "checkbox" at bounding box center [334, 203] width 12 height 12
checkbox input "true"
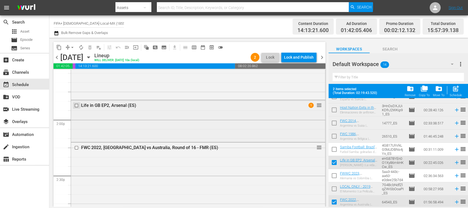
click at [78, 105] on input "checkbox" at bounding box center [77, 105] width 6 height 5
click at [90, 49] on span "delete_forever_outlined" at bounding box center [89, 47] width 5 height 5
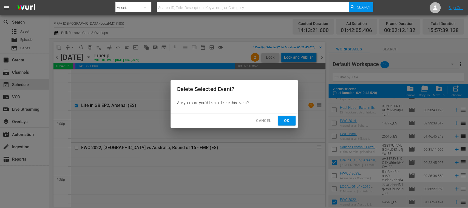
click at [289, 119] on span "Ok" at bounding box center [286, 120] width 9 height 7
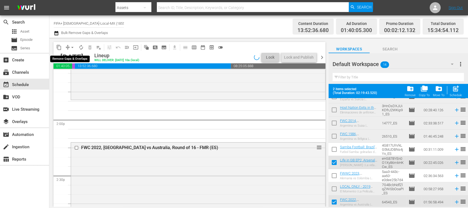
click at [72, 47] on span "arrow_drop_down" at bounding box center [72, 47] width 5 height 5
click at [85, 76] on li "Align to End of Previous Day" at bounding box center [73, 76] width 58 height 9
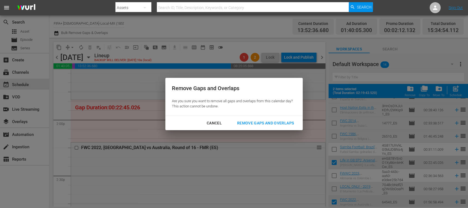
click at [278, 123] on div "Remove Gaps and Overlaps" at bounding box center [266, 123] width 66 height 7
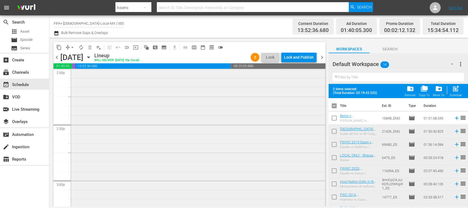
scroll to position [1469, 0]
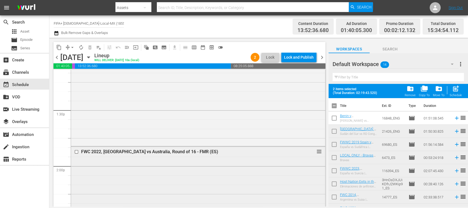
click at [76, 152] on input "checkbox" at bounding box center [77, 151] width 6 height 5
click at [88, 50] on span "delete_forever_outlined" at bounding box center [89, 47] width 5 height 5
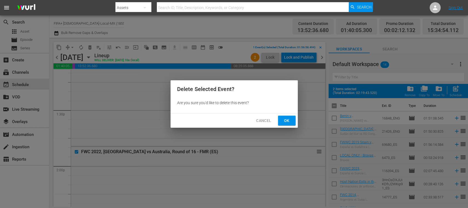
click at [289, 121] on span "Ok" at bounding box center [286, 120] width 9 height 7
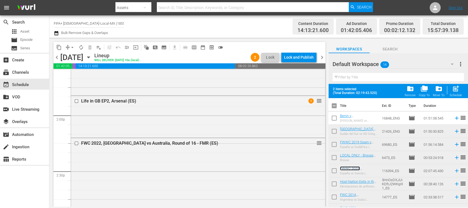
scroll to position [1493, 0]
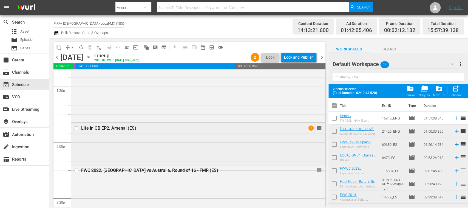
click at [77, 127] on input "checkbox" at bounding box center [77, 128] width 6 height 5
click at [76, 171] on input "checkbox" at bounding box center [77, 170] width 6 height 5
click at [91, 48] on span "delete_forever_outlined" at bounding box center [89, 47] width 5 height 5
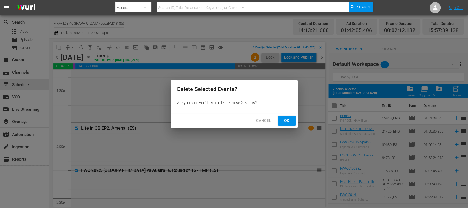
drag, startPoint x: 284, startPoint y: 118, endPoint x: 303, endPoint y: 135, distance: 26.0
click at [285, 118] on span "Ok" at bounding box center [286, 120] width 9 height 7
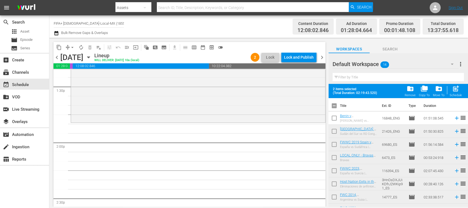
scroll to position [88, 0]
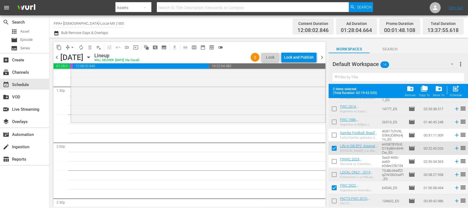
click at [334, 149] on input "checkbox" at bounding box center [334, 150] width 12 height 12
checkbox input "false"
click at [334, 188] on input "checkbox" at bounding box center [334, 189] width 12 height 12
checkbox input "false"
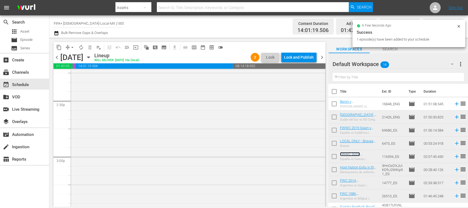
scroll to position [1688, 0]
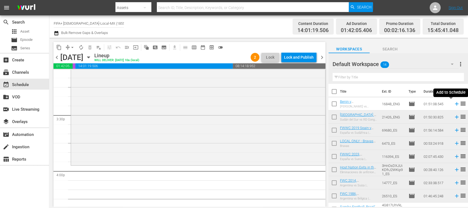
click at [455, 103] on icon at bounding box center [457, 104] width 4 height 4
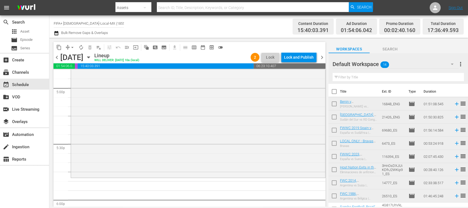
scroll to position [74, 0]
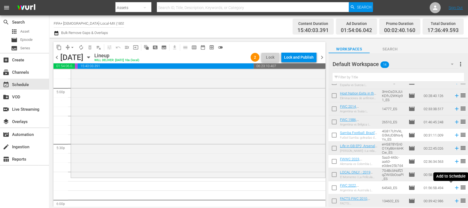
click at [454, 189] on icon at bounding box center [457, 188] width 6 height 6
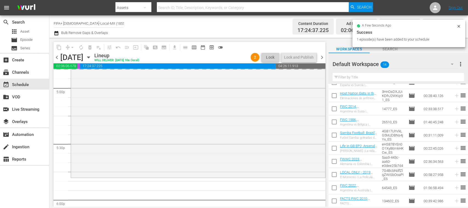
scroll to position [0, 0]
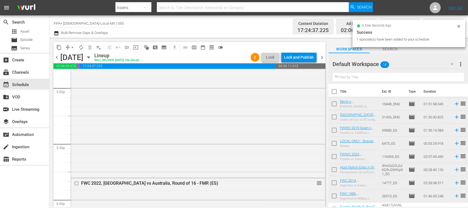
click at [335, 132] on input "checkbox" at bounding box center [334, 132] width 12 height 12
checkbox input "true"
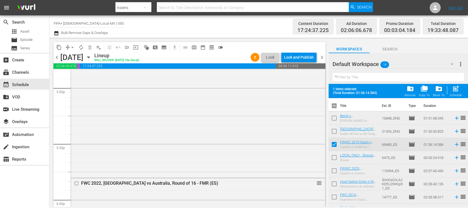
click at [333, 159] on input "checkbox" at bounding box center [334, 159] width 12 height 12
checkbox input "true"
click at [333, 169] on input "checkbox" at bounding box center [334, 172] width 12 height 12
checkbox input "true"
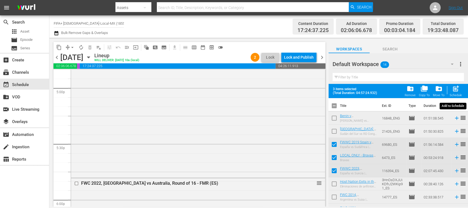
click at [458, 90] on span "post_add" at bounding box center [455, 88] width 7 height 7
checkbox input "false"
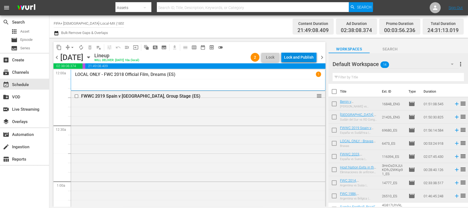
click at [306, 57] on div "Lock and Publish" at bounding box center [299, 57] width 30 height 10
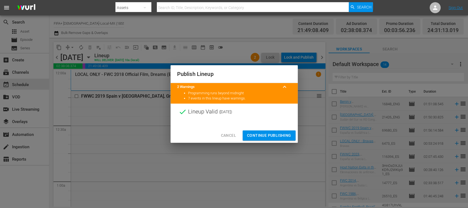
click at [232, 136] on span "Cancel" at bounding box center [228, 135] width 15 height 7
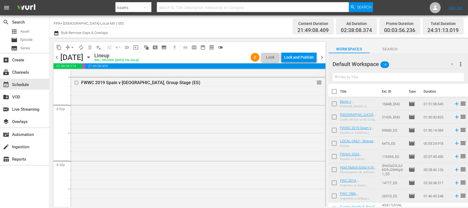
scroll to position [2185, 0]
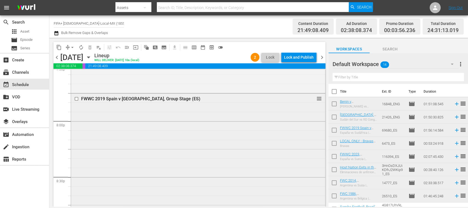
click at [76, 99] on input "checkbox" at bounding box center [77, 99] width 6 height 5
click at [90, 48] on span "delete_forever_outlined" at bounding box center [89, 47] width 5 height 5
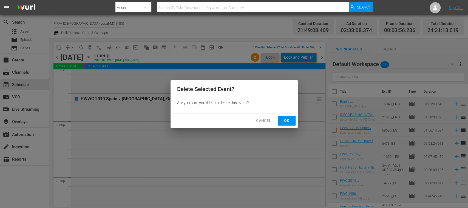
click at [288, 121] on span "Ok" at bounding box center [286, 120] width 9 height 7
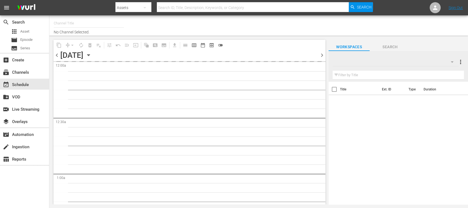
type input "FIFA+ [DEMOGRAPHIC_DATA]-Local-MX (1855)"
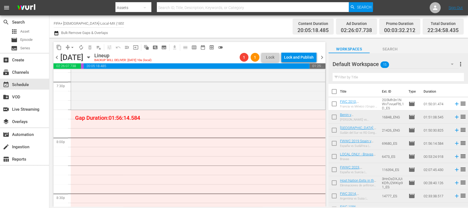
scroll to position [2157, 0]
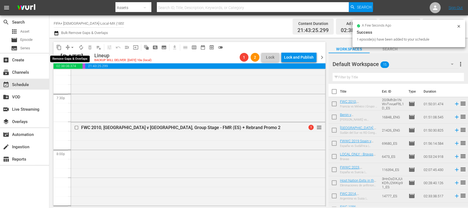
click at [72, 48] on span "arrow_drop_down" at bounding box center [72, 47] width 5 height 5
click at [83, 78] on li "Align to End of Previous Day" at bounding box center [73, 76] width 58 height 9
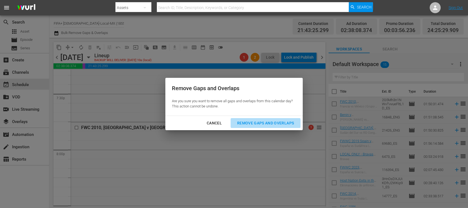
click at [259, 121] on div "Remove Gaps and Overlaps" at bounding box center [266, 123] width 66 height 7
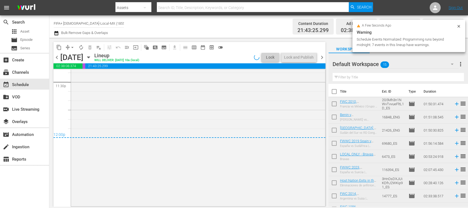
scroll to position [2616, 0]
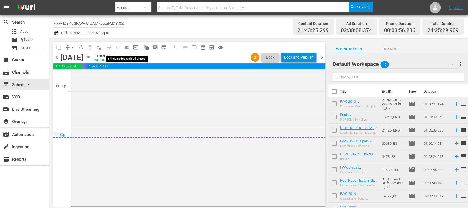
click at [128, 45] on span "menu_open" at bounding box center [126, 47] width 5 height 5
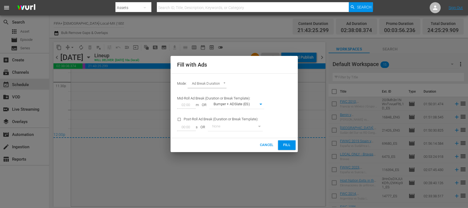
click at [290, 146] on span "Fill" at bounding box center [286, 145] width 9 height 6
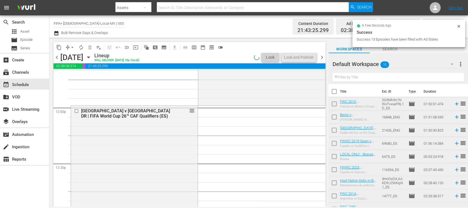
scroll to position [1295, 0]
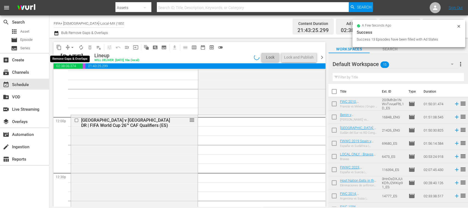
click at [75, 46] on span "arrow_drop_down" at bounding box center [72, 47] width 5 height 5
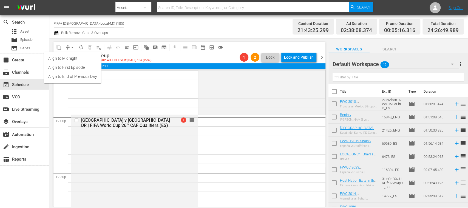
click at [86, 76] on li "Align to End of Previous Day" at bounding box center [73, 76] width 58 height 9
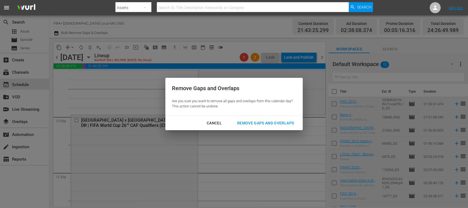
drag, startPoint x: 255, startPoint y: 126, endPoint x: 286, endPoint y: 151, distance: 40.0
click at [255, 126] on div "Remove Gaps and Overlaps" at bounding box center [266, 123] width 66 height 7
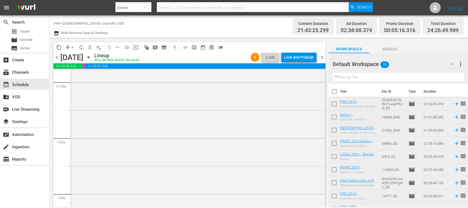
scroll to position [0, 0]
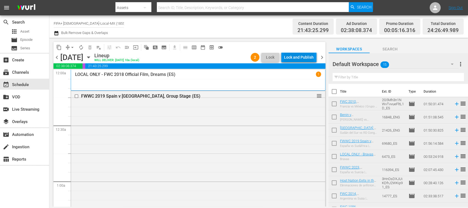
click at [304, 57] on div "Lock and Publish" at bounding box center [299, 57] width 30 height 10
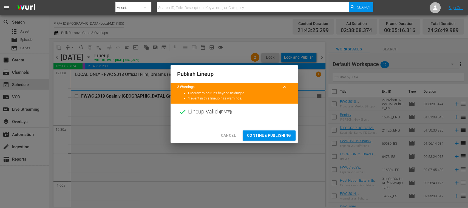
click at [280, 135] on span "Continue Publishing" at bounding box center [269, 135] width 44 height 7
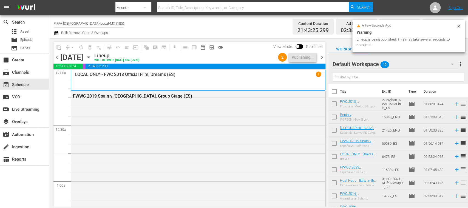
click at [322, 56] on span "chevron_right" at bounding box center [322, 57] width 7 height 7
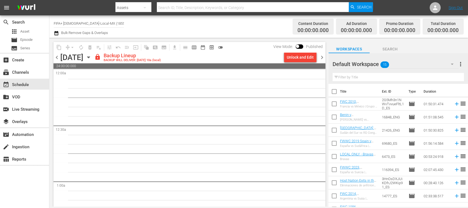
click at [56, 55] on span "chevron_left" at bounding box center [56, 57] width 7 height 7
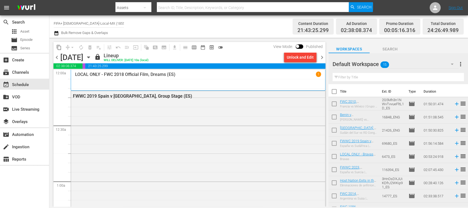
click at [322, 58] on span "chevron_right" at bounding box center [322, 57] width 7 height 7
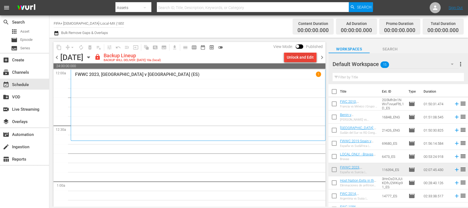
click at [307, 59] on div "Unlock and Edit" at bounding box center [300, 57] width 27 height 10
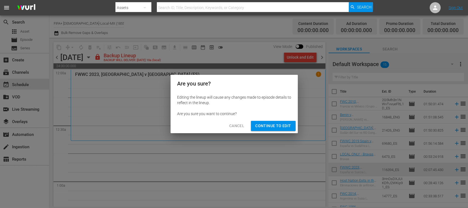
click at [278, 124] on span "Continue to Edit" at bounding box center [273, 126] width 36 height 7
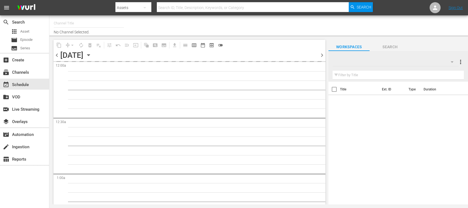
type input "FIFA+ [DEMOGRAPHIC_DATA]-Local-MX (1855)"
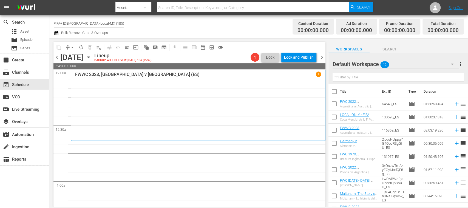
click at [336, 90] on input "checkbox" at bounding box center [334, 93] width 12 height 12
checkbox input "true"
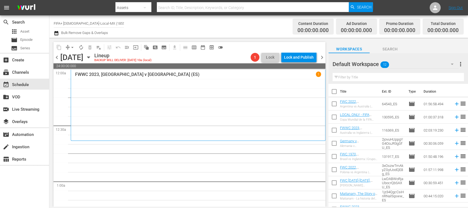
checkbox input "true"
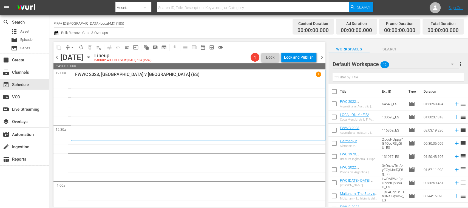
checkbox input "true"
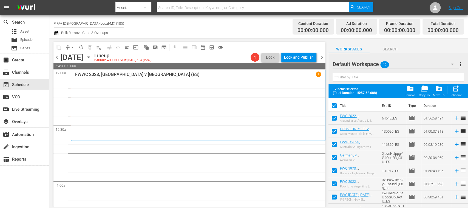
scroll to position [62, 0]
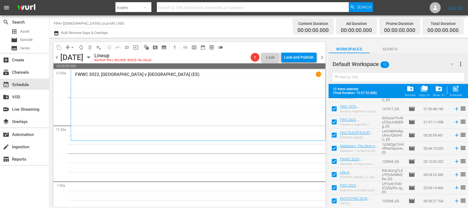
click at [332, 198] on input "checkbox" at bounding box center [334, 202] width 12 height 12
checkbox input "false"
click at [335, 199] on input "checkbox" at bounding box center [334, 202] width 12 height 12
checkbox input "true"
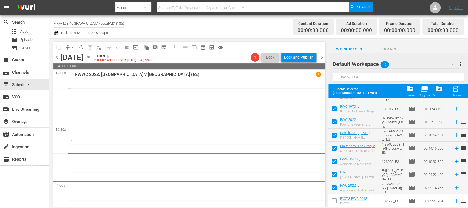
checkbox input "true"
click at [332, 200] on input "checkbox" at bounding box center [334, 202] width 12 height 12
checkbox input "false"
click at [334, 187] on input "checkbox" at bounding box center [334, 189] width 12 height 12
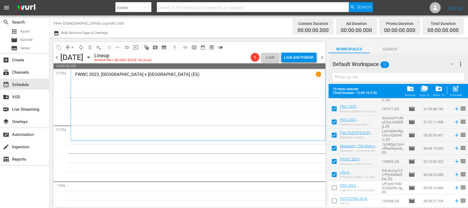
click at [334, 187] on input "checkbox" at bounding box center [334, 189] width 12 height 12
checkbox input "true"
click at [333, 201] on input "checkbox" at bounding box center [334, 202] width 12 height 12
checkbox input "true"
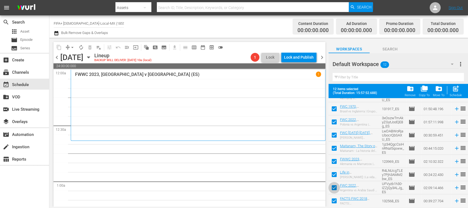
click at [333, 185] on input "checkbox" at bounding box center [334, 189] width 12 height 12
checkbox input "false"
click at [334, 198] on input "checkbox" at bounding box center [334, 202] width 12 height 12
checkbox input "false"
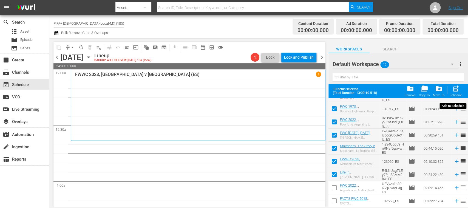
click at [458, 90] on span "post_add" at bounding box center [455, 88] width 7 height 7
checkbox input "false"
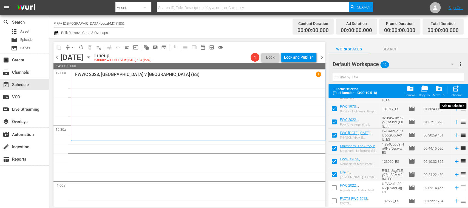
checkbox input "false"
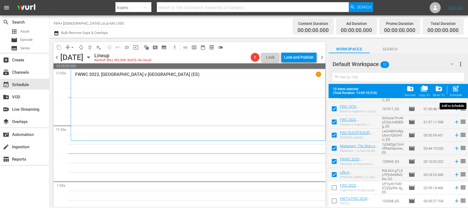
checkbox input "false"
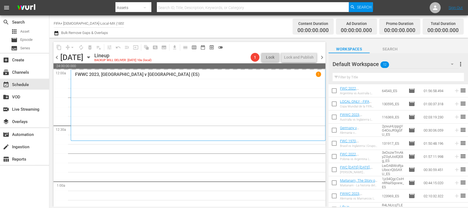
scroll to position [0, 0]
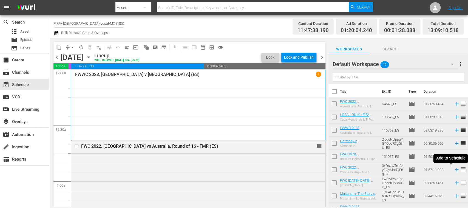
click at [455, 170] on icon at bounding box center [457, 170] width 4 height 4
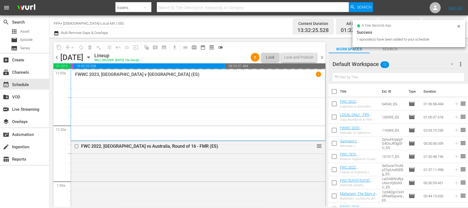
scroll to position [48, 0]
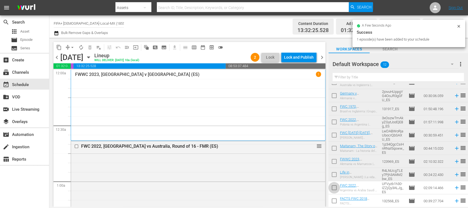
click at [335, 188] on input "checkbox" at bounding box center [334, 189] width 12 height 12
checkbox input "true"
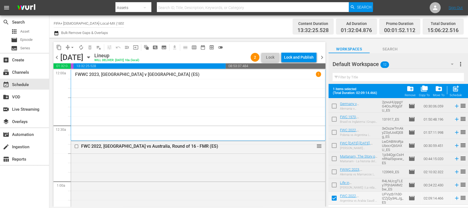
scroll to position [62, 0]
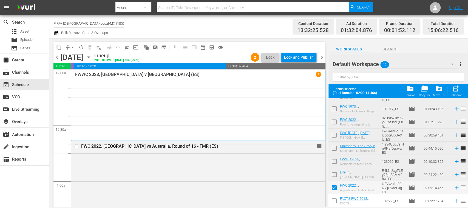
click at [336, 201] on input "checkbox" at bounding box center [334, 202] width 12 height 12
checkbox input "true"
click at [456, 90] on span "post_add" at bounding box center [455, 88] width 7 height 7
checkbox input "false"
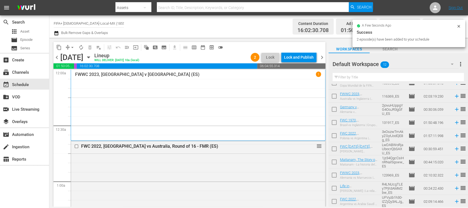
scroll to position [0, 0]
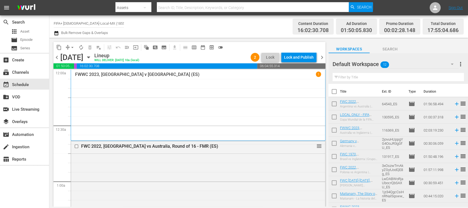
click at [335, 103] on input "checkbox" at bounding box center [334, 105] width 12 height 12
checkbox input "true"
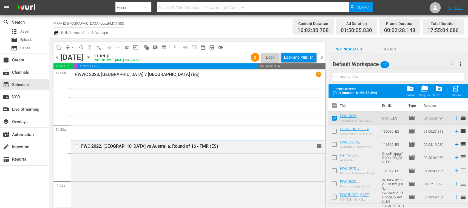
click at [334, 132] on input "checkbox" at bounding box center [334, 133] width 12 height 12
checkbox input "true"
click at [335, 143] on input "checkbox" at bounding box center [334, 146] width 12 height 12
checkbox input "true"
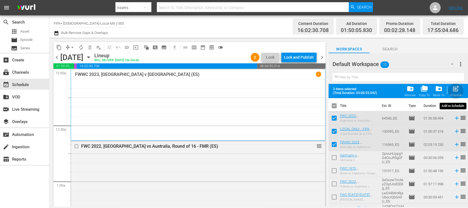
drag, startPoint x: 456, startPoint y: 90, endPoint x: 343, endPoint y: 92, distance: 113.0
click at [456, 90] on span "post_add" at bounding box center [455, 88] width 7 height 7
checkbox input "false"
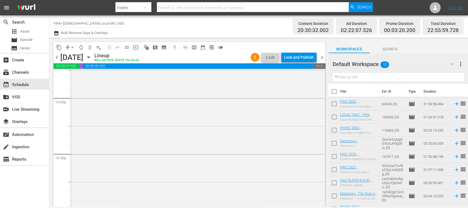
scroll to position [2547, 0]
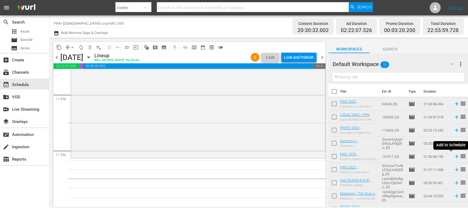
click at [454, 157] on icon at bounding box center [457, 157] width 6 height 6
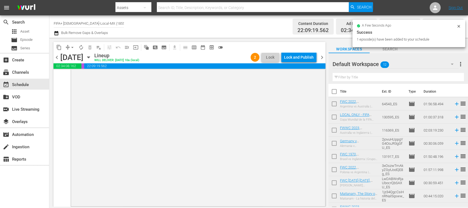
scroll to position [0, 0]
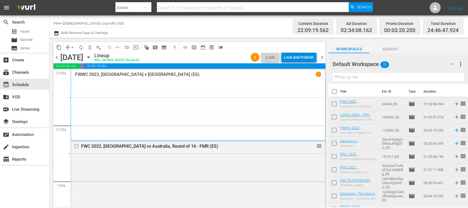
click at [303, 58] on div "Lock and Publish" at bounding box center [299, 57] width 30 height 10
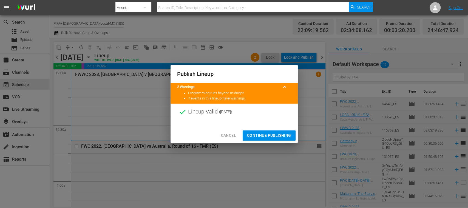
drag, startPoint x: 276, startPoint y: 134, endPoint x: 278, endPoint y: 129, distance: 5.6
click at [276, 134] on span "Continue Publishing" at bounding box center [269, 135] width 44 height 7
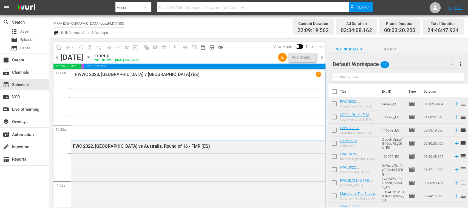
click at [322, 57] on span "chevron_right" at bounding box center [322, 57] width 7 height 7
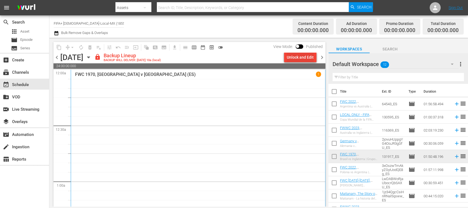
click at [308, 58] on div "Unlock and Edit" at bounding box center [300, 57] width 27 height 10
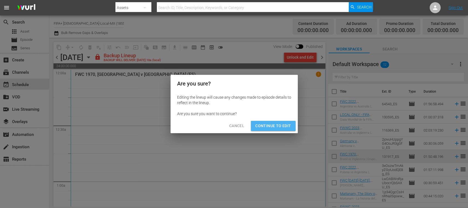
click at [283, 124] on span "Continue to Edit" at bounding box center [273, 126] width 36 height 7
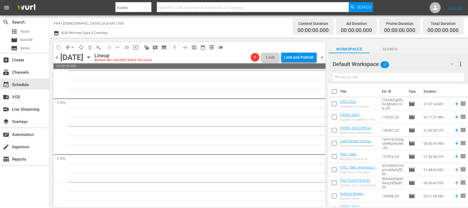
scroll to position [97, 0]
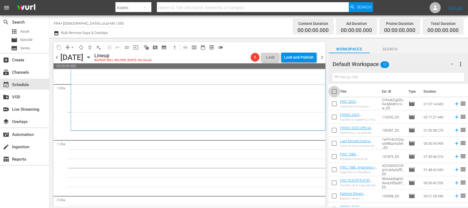
click at [333, 91] on input "checkbox" at bounding box center [334, 93] width 12 height 12
checkbox input "true"
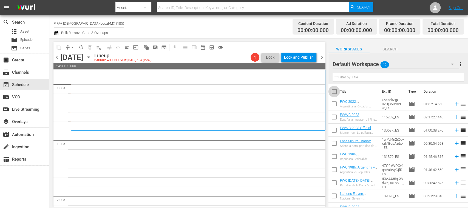
checkbox input "true"
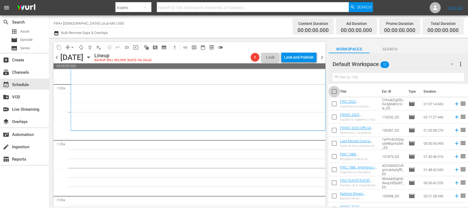
checkbox input "true"
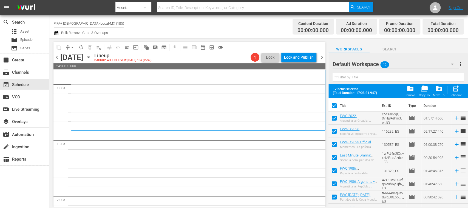
click at [334, 144] on input "checkbox" at bounding box center [334, 146] width 12 height 12
checkbox input "false"
click at [333, 145] on input "checkbox" at bounding box center [334, 146] width 12 height 12
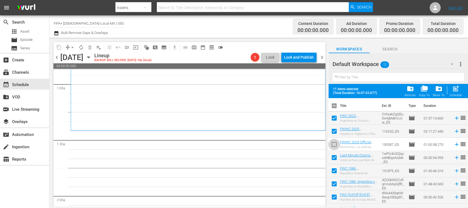
checkbox input "true"
drag, startPoint x: 465, startPoint y: 146, endPoint x: 261, endPoint y: 25, distance: 237.4
click at [261, 25] on div "Channel Title FIFA+ Spanish-Local-MX (1855) Bulk Remove Gaps & Overlaps" at bounding box center [165, 27] width 223 height 20
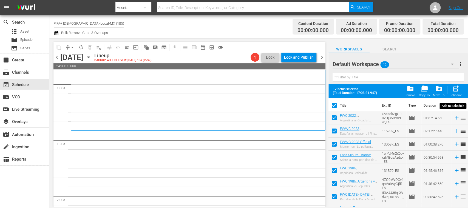
click at [456, 91] on span "post_add" at bounding box center [455, 88] width 7 height 7
checkbox input "false"
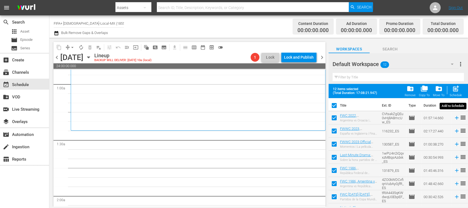
checkbox input "false"
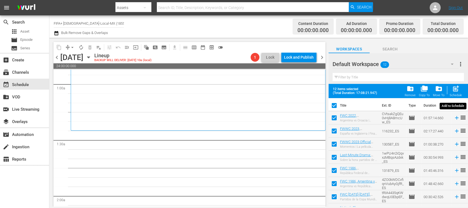
checkbox input "false"
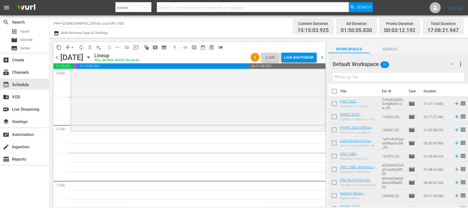
scroll to position [0, 0]
click at [335, 105] on input "checkbox" at bounding box center [334, 105] width 12 height 12
checkbox input "true"
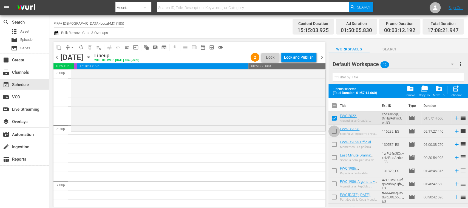
drag, startPoint x: 334, startPoint y: 132, endPoint x: 334, endPoint y: 142, distance: 10.1
click at [334, 132] on input "checkbox" at bounding box center [334, 133] width 12 height 12
checkbox input "true"
click at [334, 144] on input "checkbox" at bounding box center [334, 146] width 12 height 12
checkbox input "true"
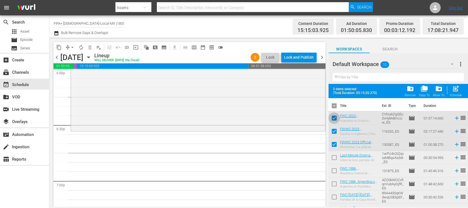
click at [334, 120] on input "checkbox" at bounding box center [334, 119] width 12 height 12
checkbox input "false"
click at [334, 132] on input "checkbox" at bounding box center [334, 133] width 12 height 12
checkbox input "false"
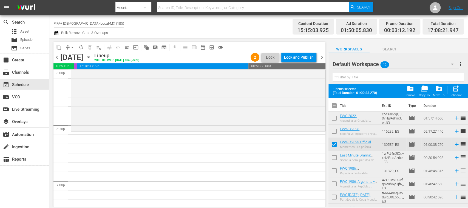
click at [334, 143] on input "checkbox" at bounding box center [334, 146] width 12 height 12
checkbox input "false"
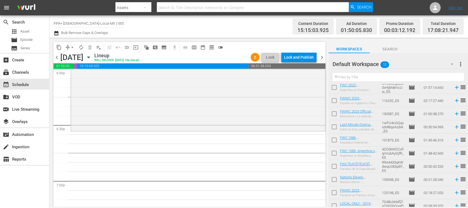
scroll to position [25, 0]
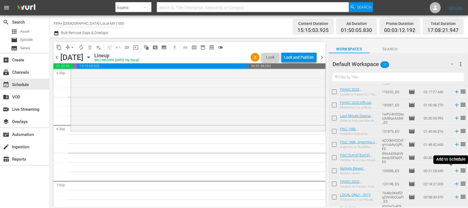
click at [454, 172] on icon at bounding box center [457, 171] width 6 height 6
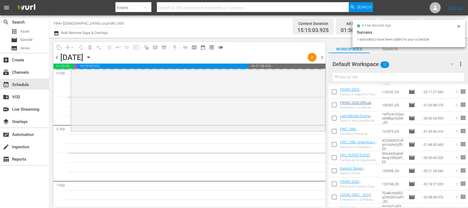
scroll to position [0, 0]
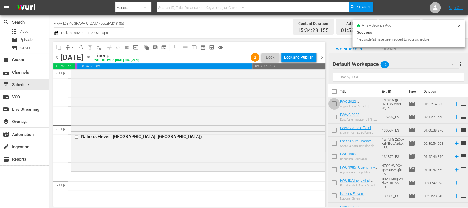
click at [334, 103] on input "checkbox" at bounding box center [334, 105] width 12 height 12
checkbox input "true"
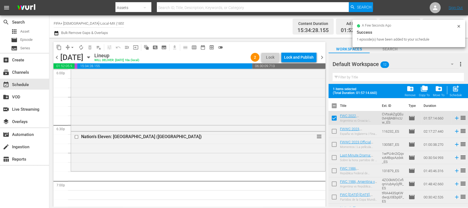
click at [334, 131] on input "checkbox" at bounding box center [334, 133] width 12 height 12
checkbox input "true"
click at [334, 144] on input "checkbox" at bounding box center [334, 146] width 12 height 12
checkbox input "true"
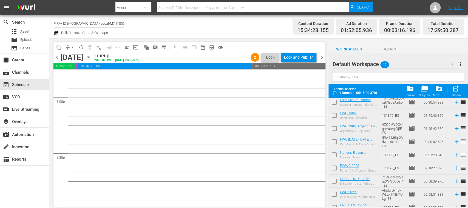
scroll to position [48, 0]
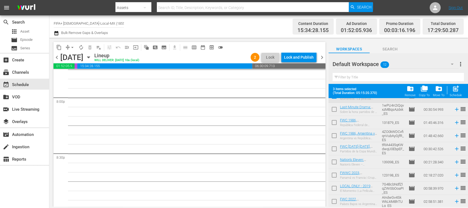
click at [334, 135] on input "checkbox" at bounding box center [334, 137] width 12 height 12
checkbox input "true"
click at [456, 90] on span "post_add" at bounding box center [455, 88] width 7 height 7
checkbox input "false"
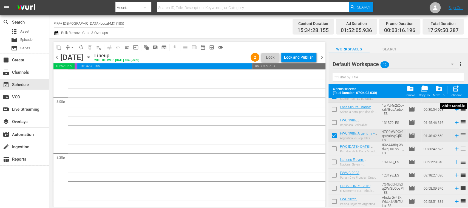
checkbox input "false"
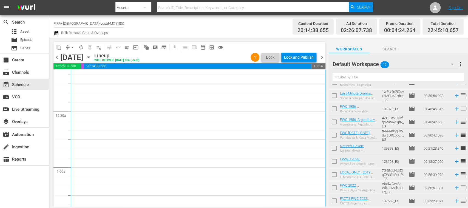
scroll to position [0, 0]
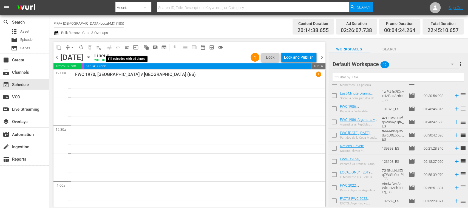
click at [127, 47] on span "menu_open" at bounding box center [126, 47] width 5 height 5
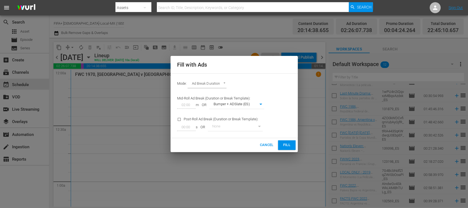
click at [288, 144] on span "Fill" at bounding box center [286, 145] width 9 height 6
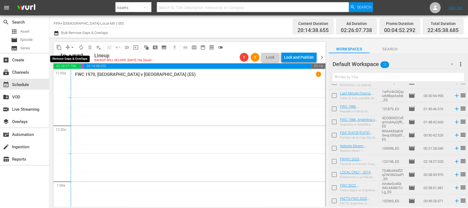
click at [73, 46] on span "arrow_drop_down" at bounding box center [72, 47] width 5 height 5
click at [86, 75] on li "Align to End of Previous Day" at bounding box center [73, 76] width 58 height 9
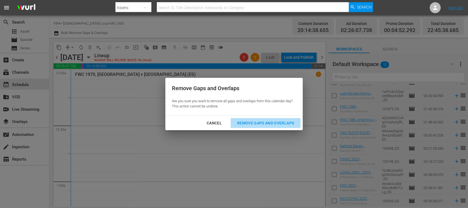
click at [274, 121] on div "Remove Gaps and Overlaps" at bounding box center [266, 123] width 66 height 7
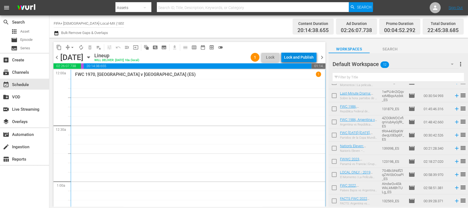
click at [301, 57] on div "Lock and Publish" at bounding box center [299, 57] width 30 height 10
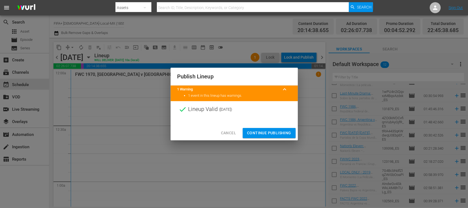
click at [274, 134] on span "Continue Publishing" at bounding box center [269, 133] width 44 height 7
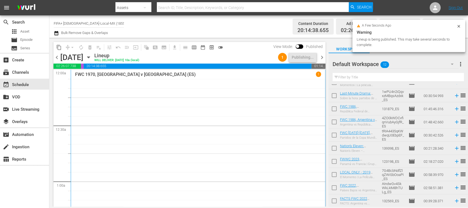
click at [56, 57] on span "chevron_left" at bounding box center [56, 57] width 7 height 7
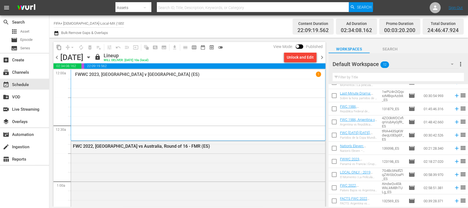
click at [297, 58] on div "Unlock and Edit" at bounding box center [300, 57] width 27 height 10
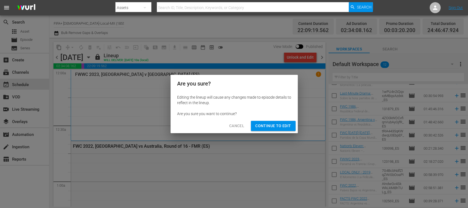
drag, startPoint x: 280, startPoint y: 129, endPoint x: 277, endPoint y: 130, distance: 3.7
click at [280, 129] on span "Continue to Edit" at bounding box center [273, 126] width 36 height 7
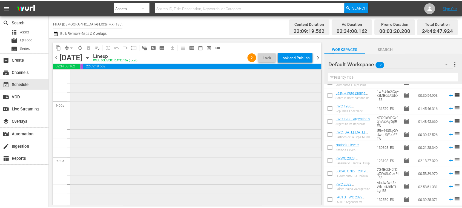
scroll to position [1072, 0]
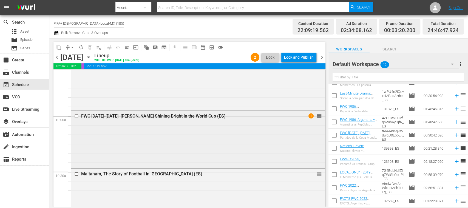
click at [169, 116] on div "FWC [DATE]-[DATE], [PERSON_NAME] Shining Bright in the World Cup (ES)" at bounding box center [188, 115] width 214 height 5
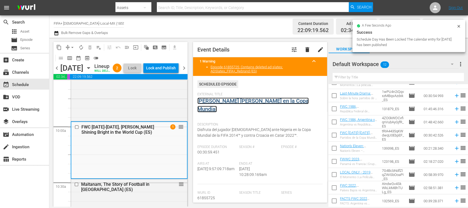
click at [234, 100] on link "[PERSON_NAME] [PERSON_NAME] en la Copa Mundial" at bounding box center [252, 105] width 111 height 15
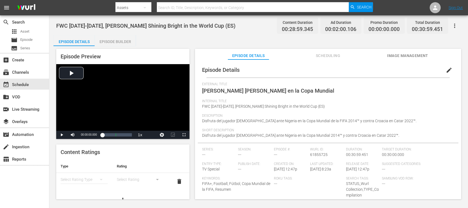
click at [127, 42] on div "Episode Builder" at bounding box center [115, 41] width 41 height 13
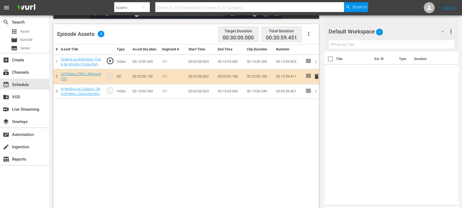
scroll to position [143, 0]
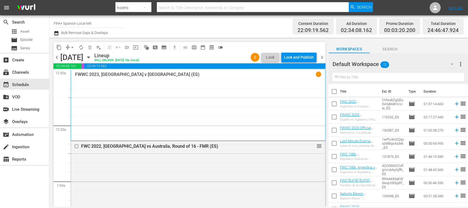
click at [128, 47] on span "menu_open" at bounding box center [126, 47] width 5 height 5
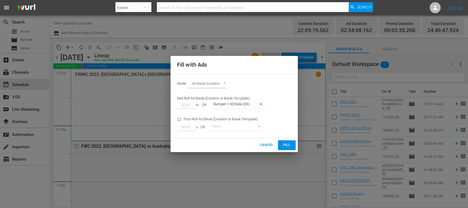
click at [287, 143] on span "Fill" at bounding box center [286, 145] width 9 height 6
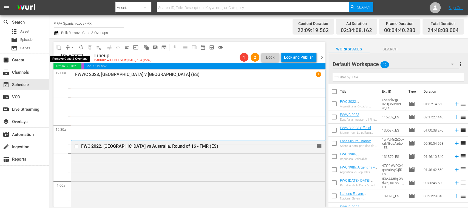
click at [73, 47] on span "arrow_drop_down" at bounding box center [72, 47] width 5 height 5
click at [87, 76] on li "Align to End of Previous Day" at bounding box center [73, 76] width 58 height 9
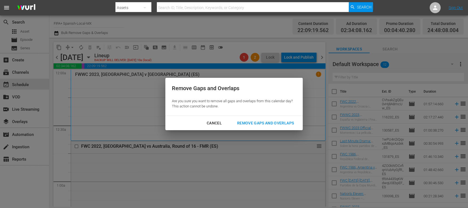
click at [260, 121] on div "Remove Gaps and Overlaps" at bounding box center [266, 123] width 66 height 7
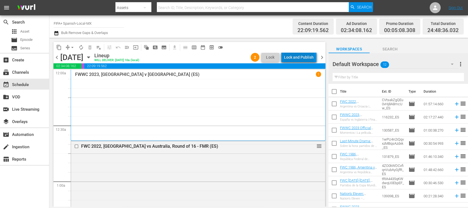
click at [301, 58] on div "Lock and Publish" at bounding box center [299, 57] width 30 height 10
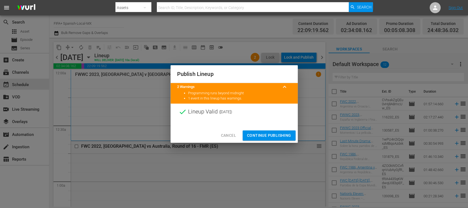
click at [277, 136] on span "Continue Publishing" at bounding box center [269, 135] width 44 height 7
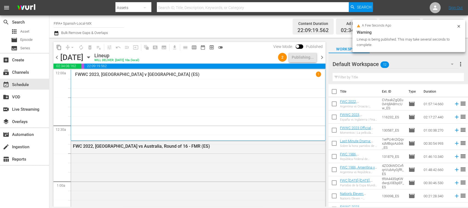
click at [322, 57] on span "chevron_right" at bounding box center [322, 57] width 7 height 7
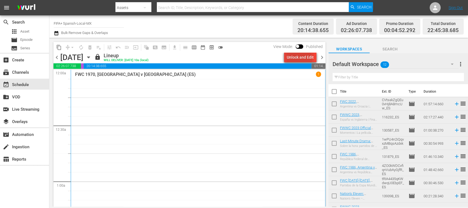
click at [299, 59] on div "Unlock and Edit" at bounding box center [300, 57] width 27 height 10
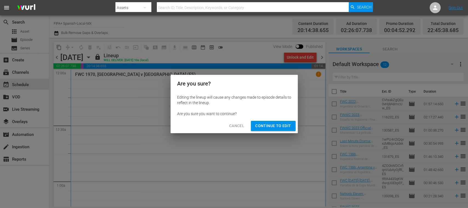
click at [276, 127] on span "Continue to Edit" at bounding box center [273, 126] width 36 height 7
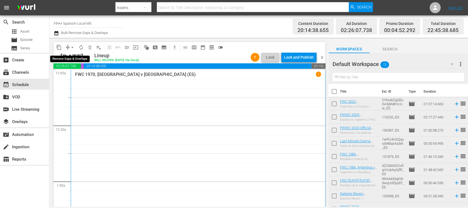
click at [73, 47] on span "arrow_drop_down" at bounding box center [72, 47] width 5 height 5
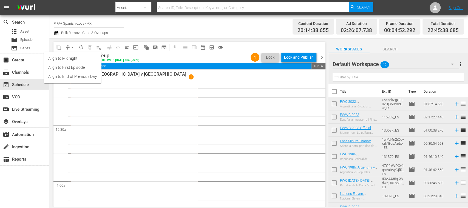
click at [88, 76] on li "Align to End of Previous Day" at bounding box center [73, 76] width 58 height 9
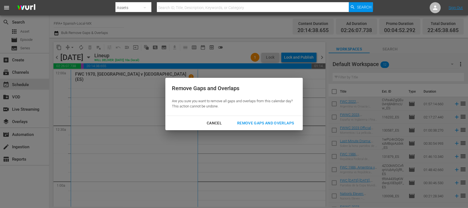
click at [261, 122] on div "Remove Gaps and Overlaps" at bounding box center [266, 123] width 66 height 7
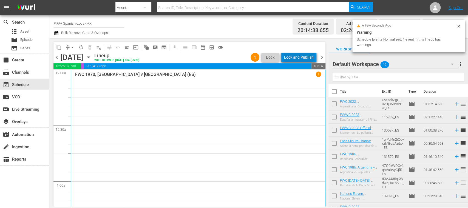
click at [301, 57] on div "Lock and Publish" at bounding box center [299, 57] width 30 height 10
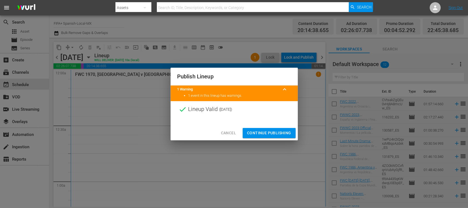
click at [269, 131] on span "Continue Publishing" at bounding box center [269, 133] width 44 height 7
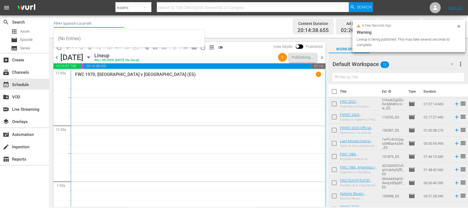
drag, startPoint x: 84, startPoint y: 26, endPoint x: 106, endPoint y: 25, distance: 21.4
click at [106, 25] on input "FIFA+ Spanish-Local-MX" at bounding box center [89, 23] width 70 height 13
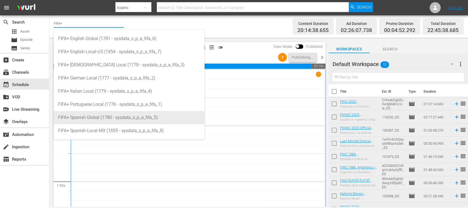
click at [103, 116] on div "FIFA+ Spanish Global (1780 - sysdata_s_p_a_fifa_5)" at bounding box center [129, 117] width 142 height 13
type input "FIFA+ Spanish Global (1780 - sysdata_s_p_a_fifa_5)"
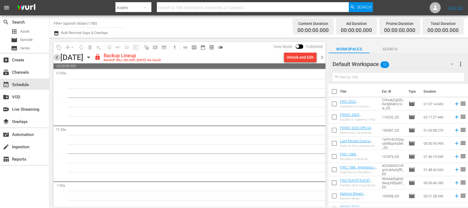
click at [58, 58] on span "chevron_left" at bounding box center [56, 57] width 7 height 7
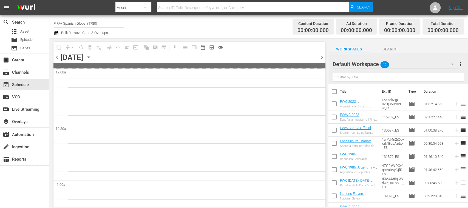
click at [58, 58] on span "chevron_left" at bounding box center [56, 57] width 7 height 7
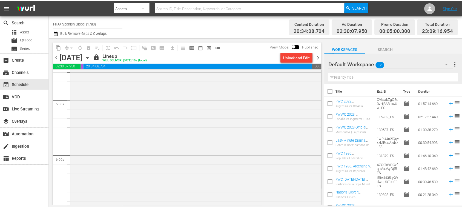
scroll to position [390, 0]
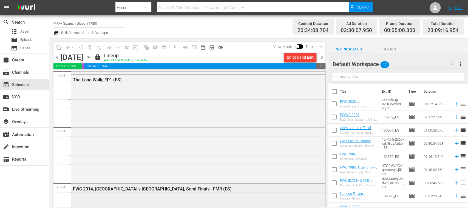
click at [155, 185] on div "FWC 2014, [GEOGRAPHIC_DATA] v [GEOGRAPHIC_DATA], Semi-Finals - FMR (ES)" at bounding box center [198, 189] width 254 height 10
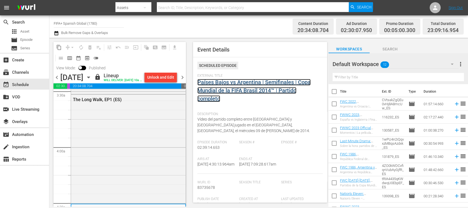
click at [270, 81] on link "Países Bajos vs Argentina | Semifinales | Copa Mundial de la FIFA Brasil 2014™ …" at bounding box center [253, 90] width 113 height 23
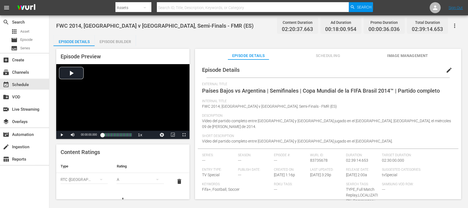
click at [127, 40] on div "Episode Builder" at bounding box center [115, 41] width 41 height 13
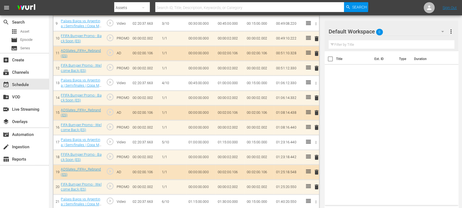
scroll to position [532, 0]
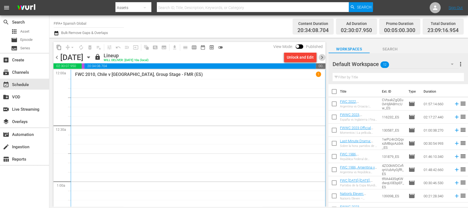
click at [321, 58] on span "chevron_right" at bounding box center [322, 57] width 7 height 7
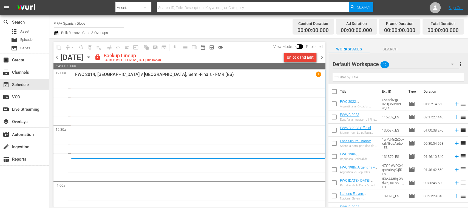
click at [308, 59] on div "Unlock and Edit" at bounding box center [300, 57] width 27 height 10
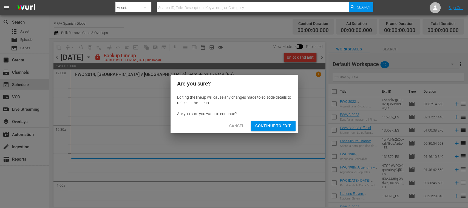
click at [272, 124] on span "Continue to Edit" at bounding box center [273, 126] width 36 height 7
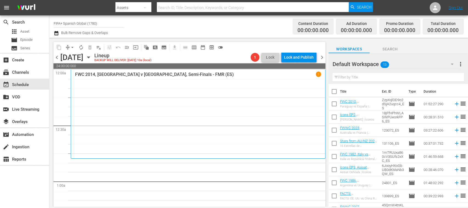
click at [334, 92] on input "checkbox" at bounding box center [334, 93] width 12 height 12
checkbox input "true"
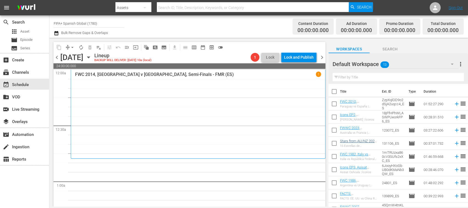
checkbox input "true"
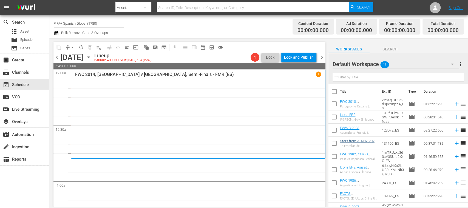
checkbox input "true"
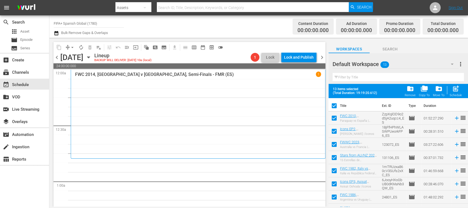
scroll to position [75, 0]
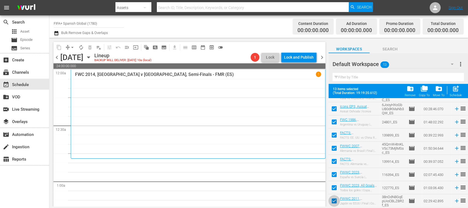
click at [332, 201] on input "checkbox" at bounding box center [334, 202] width 12 height 12
checkbox input "false"
click at [336, 186] on input "checkbox" at bounding box center [334, 189] width 12 height 12
checkbox input "false"
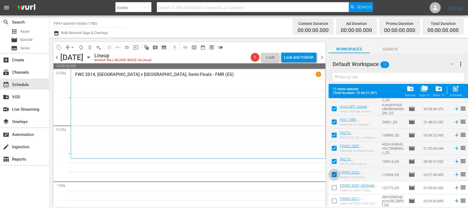
click at [335, 173] on input "checkbox" at bounding box center [334, 176] width 12 height 12
checkbox input "false"
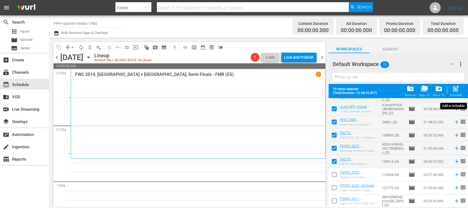
click at [456, 92] on span "post_add" at bounding box center [455, 88] width 7 height 7
checkbox input "false"
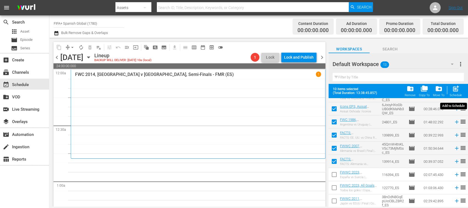
checkbox input "false"
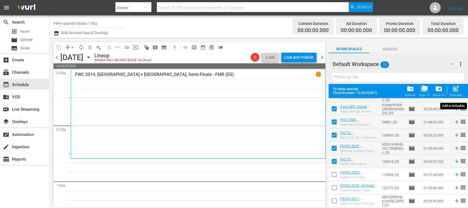
checkbox input "false"
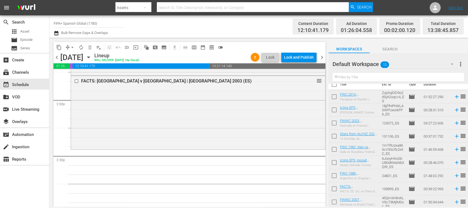
scroll to position [0, 0]
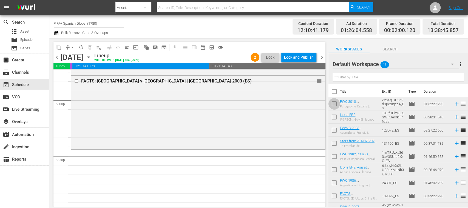
click at [334, 103] on input "checkbox" at bounding box center [334, 105] width 12 height 12
checkbox input "true"
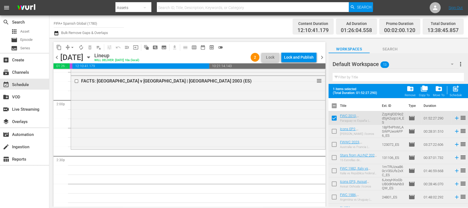
click at [333, 129] on input "checkbox" at bounding box center [334, 133] width 12 height 12
checkbox input "true"
click at [333, 143] on input "checkbox" at bounding box center [334, 146] width 12 height 12
checkbox input "true"
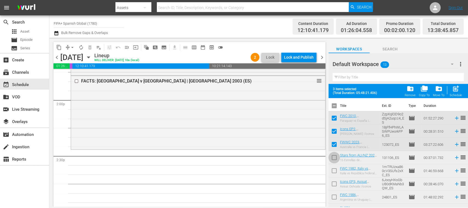
click at [335, 157] on input "checkbox" at bounding box center [334, 159] width 12 height 12
checkbox input "true"
click at [334, 169] on input "checkbox" at bounding box center [334, 172] width 12 height 12
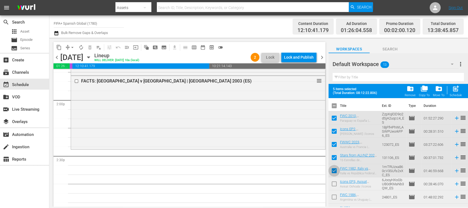
click at [334, 169] on input "checkbox" at bounding box center [334, 172] width 12 height 12
checkbox input "false"
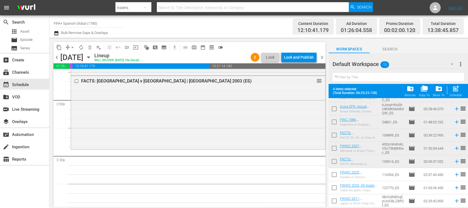
click at [333, 174] on input "checkbox" at bounding box center [334, 176] width 12 height 12
click at [335, 175] on input "checkbox" at bounding box center [334, 176] width 12 height 12
checkbox input "false"
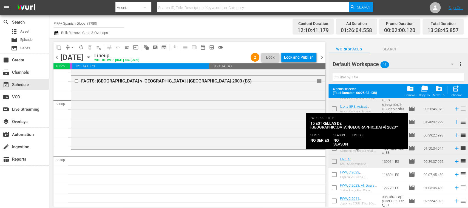
scroll to position [0, 0]
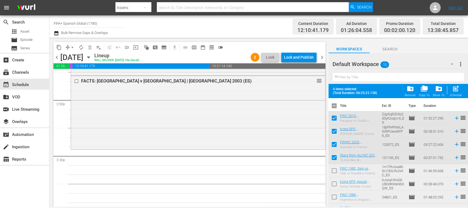
click at [334, 158] on input "checkbox" at bounding box center [334, 159] width 12 height 12
checkbox input "false"
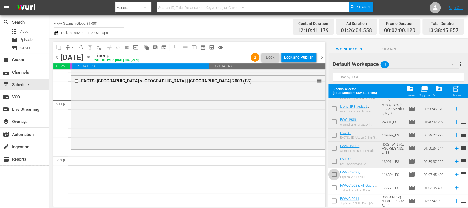
click at [334, 177] on input "checkbox" at bounding box center [334, 176] width 12 height 12
checkbox input "true"
click at [335, 186] on input "checkbox" at bounding box center [334, 189] width 12 height 12
checkbox input "true"
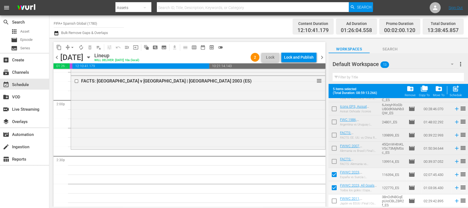
click at [334, 200] on input "checkbox" at bounding box center [334, 202] width 12 height 12
checkbox input "true"
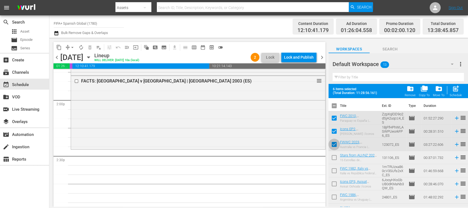
click at [334, 144] on input "checkbox" at bounding box center [334, 146] width 12 height 12
click at [334, 145] on input "checkbox" at bounding box center [334, 146] width 12 height 12
checkbox input "true"
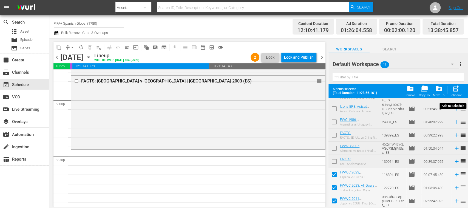
click at [457, 89] on span "post_add" at bounding box center [455, 88] width 7 height 7
checkbox input "false"
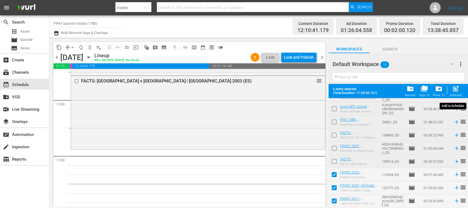
checkbox input "false"
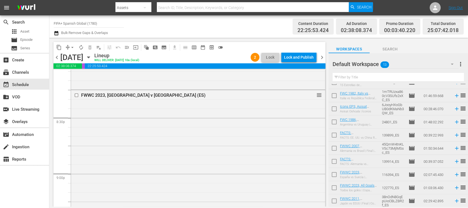
scroll to position [0, 0]
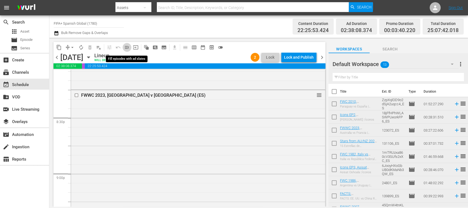
click at [128, 48] on span "menu_open" at bounding box center [126, 47] width 5 height 5
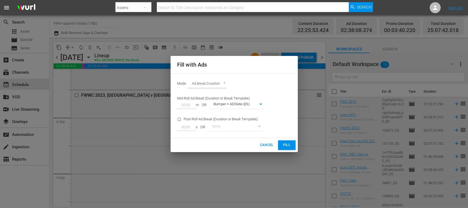
click at [284, 145] on span "Fill" at bounding box center [286, 145] width 9 height 6
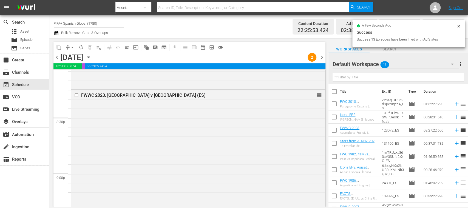
click at [334, 92] on input "checkbox" at bounding box center [334, 93] width 12 height 12
checkbox input "true"
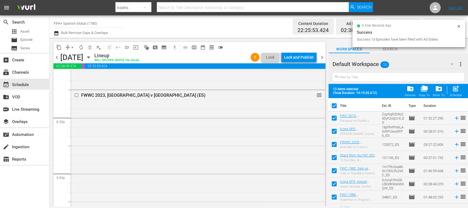
checkbox input "true"
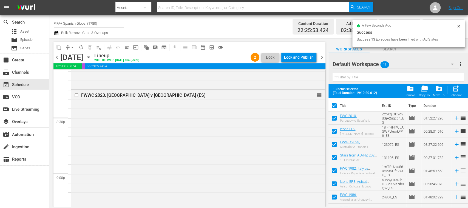
checkbox input "true"
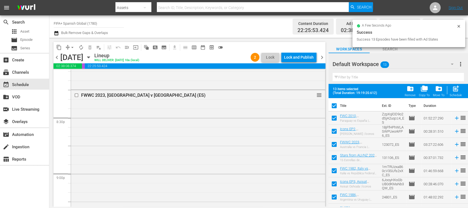
checkbox input "true"
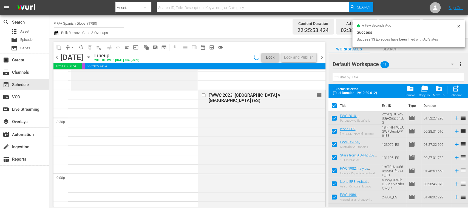
scroll to position [75, 0]
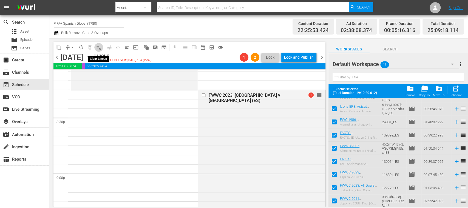
click at [99, 49] on span "playlist_remove_outlined" at bounding box center [98, 47] width 5 height 5
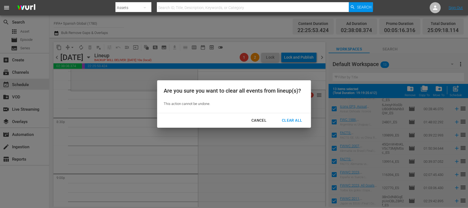
click at [289, 120] on div "Clear All" at bounding box center [291, 120] width 29 height 7
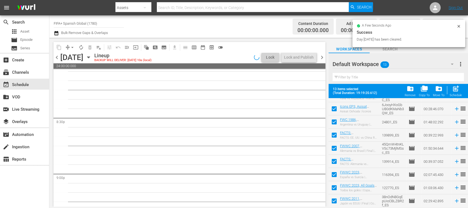
scroll to position [2338, 0]
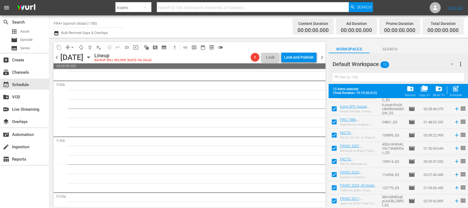
click at [334, 177] on input "checkbox" at bounding box center [334, 176] width 12 height 12
checkbox input "false"
click at [334, 186] on input "checkbox" at bounding box center [334, 189] width 12 height 12
checkbox input "false"
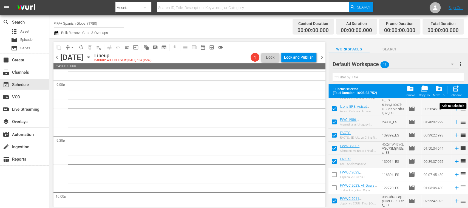
click at [457, 91] on span "post_add" at bounding box center [455, 88] width 7 height 7
checkbox input "false"
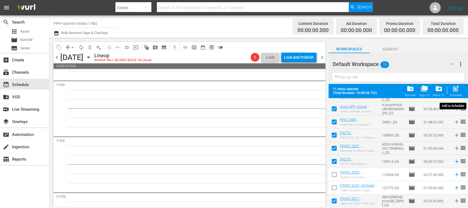
checkbox input "false"
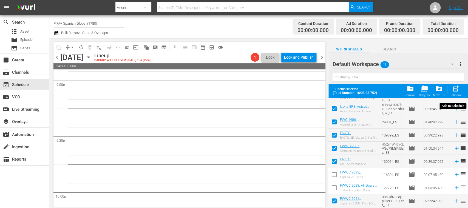
checkbox input "false"
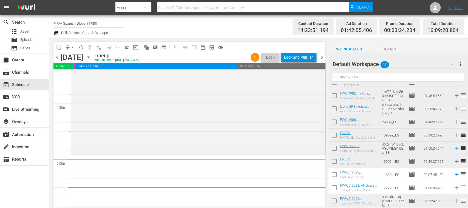
scroll to position [0, 0]
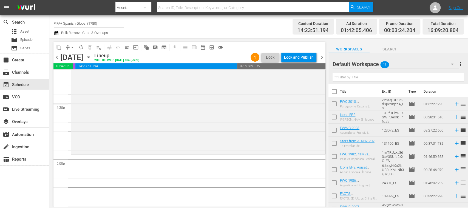
click at [333, 143] on input "checkbox" at bounding box center [334, 145] width 12 height 12
checkbox input "true"
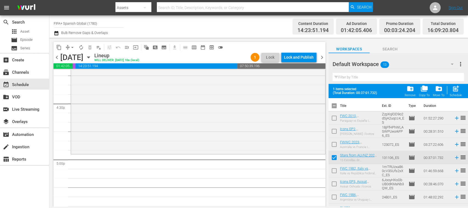
scroll to position [75, 0]
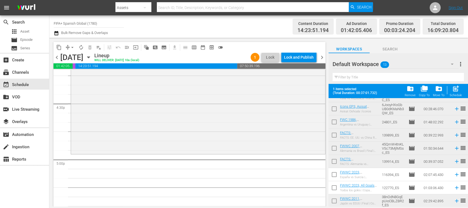
drag, startPoint x: 334, startPoint y: 173, endPoint x: 337, endPoint y: 188, distance: 15.1
click at [334, 173] on input "checkbox" at bounding box center [334, 176] width 12 height 12
checkbox input "true"
click at [335, 188] on input "checkbox" at bounding box center [334, 189] width 12 height 12
checkbox input "true"
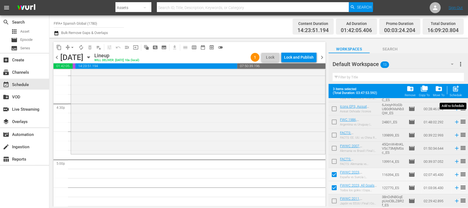
click at [457, 90] on span "post_add" at bounding box center [455, 88] width 7 height 7
checkbox input "false"
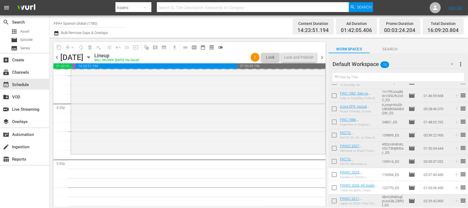
scroll to position [61, 0]
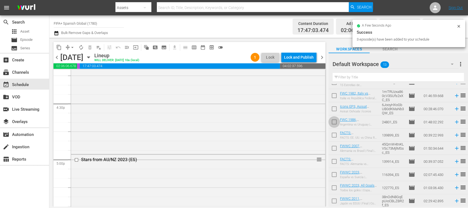
click at [335, 122] on input "checkbox" at bounding box center [334, 123] width 12 height 12
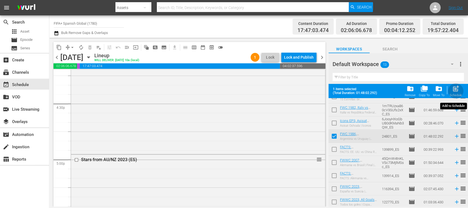
click at [455, 92] on span "post_add" at bounding box center [455, 88] width 7 height 7
checkbox input "false"
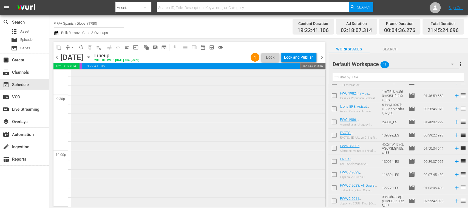
scroll to position [2352, 0]
click at [335, 149] on input "checkbox" at bounding box center [334, 150] width 12 height 12
checkbox input "true"
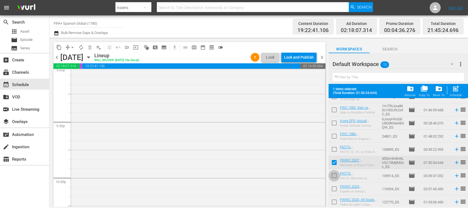
click at [334, 176] on input "checkbox" at bounding box center [334, 177] width 12 height 12
checkbox input "true"
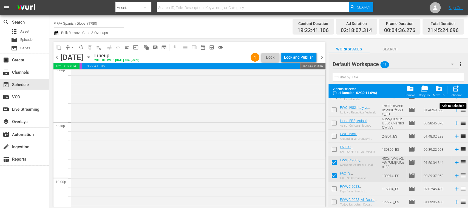
click at [458, 91] on span "post_add" at bounding box center [455, 88] width 7 height 7
checkbox input "false"
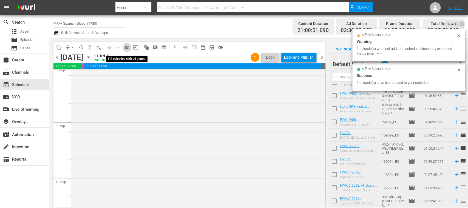
click at [127, 47] on span "menu_open" at bounding box center [126, 47] width 5 height 5
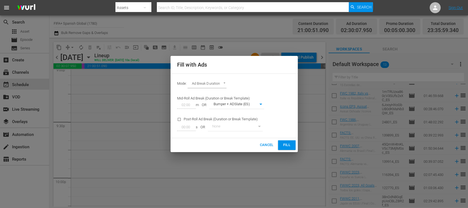
click at [286, 144] on span "Fill" at bounding box center [286, 145] width 9 height 6
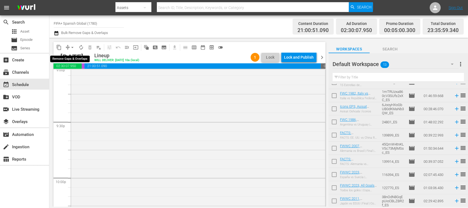
click at [72, 47] on span "arrow_drop_down" at bounding box center [72, 47] width 5 height 5
click at [88, 76] on li "Align to End of Previous Day" at bounding box center [73, 76] width 58 height 9
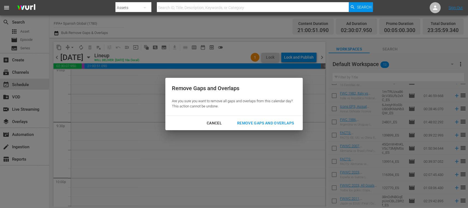
click at [283, 123] on div "Remove Gaps and Overlaps" at bounding box center [266, 123] width 66 height 7
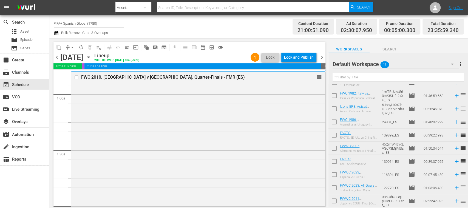
scroll to position [0, 0]
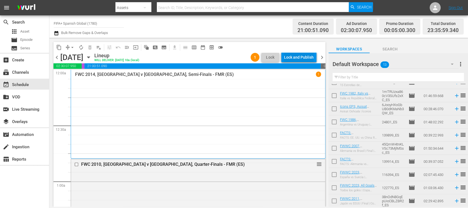
click at [306, 59] on div "Lock and Publish" at bounding box center [299, 57] width 30 height 10
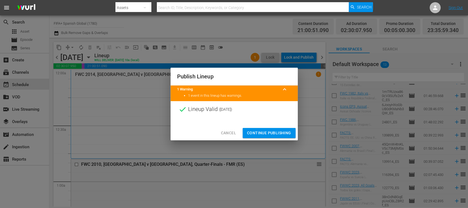
click at [277, 133] on span "Continue Publishing" at bounding box center [269, 133] width 44 height 7
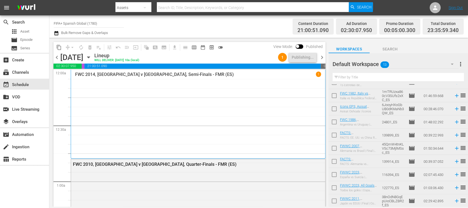
click at [321, 56] on span "chevron_right" at bounding box center [322, 57] width 7 height 7
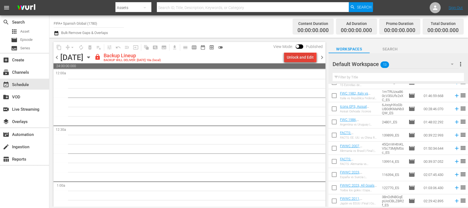
click at [302, 58] on div "Unlock and Edit" at bounding box center [300, 57] width 27 height 10
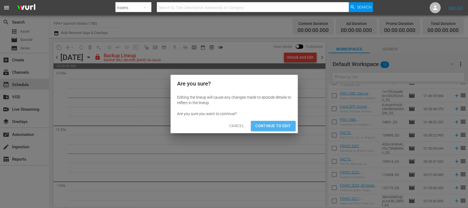
click at [279, 127] on span "Continue to Edit" at bounding box center [273, 126] width 36 height 7
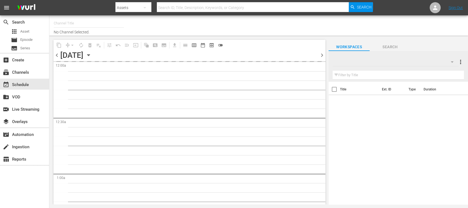
type input "FIFA+ Spanish Global (1780)"
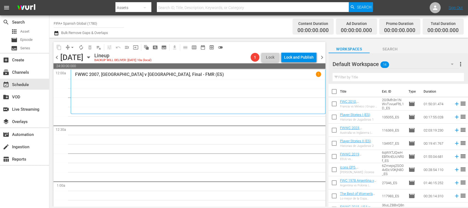
drag, startPoint x: 336, startPoint y: 92, endPoint x: 349, endPoint y: 158, distance: 67.5
click at [336, 92] on input "checkbox" at bounding box center [334, 93] width 12 height 12
checkbox input "true"
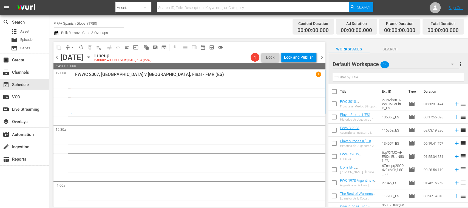
checkbox input "true"
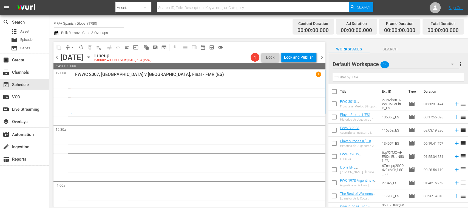
checkbox input "true"
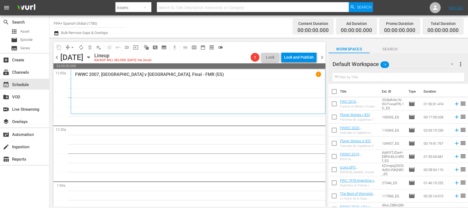
checkbox input "true"
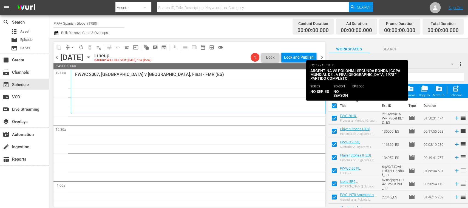
scroll to position [88, 0]
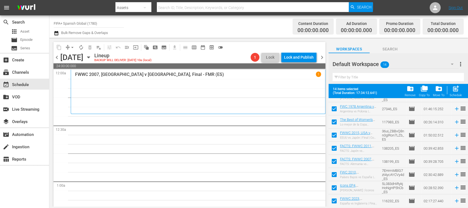
click at [334, 198] on input "checkbox" at bounding box center [334, 202] width 12 height 12
checkbox input "false"
click at [336, 188] on input "checkbox" at bounding box center [334, 189] width 12 height 12
checkbox input "false"
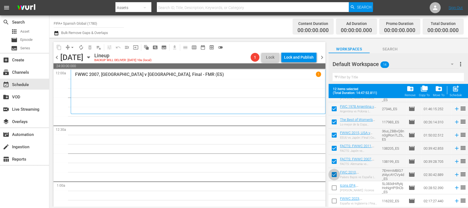
click at [334, 175] on input "checkbox" at bounding box center [334, 176] width 12 height 12
checkbox input "false"
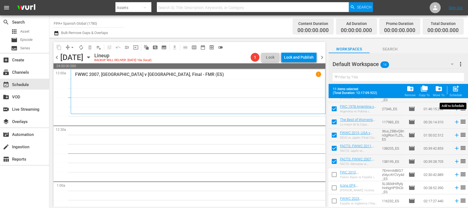
click at [457, 94] on div "Schedule" at bounding box center [456, 95] width 12 height 4
checkbox input "false"
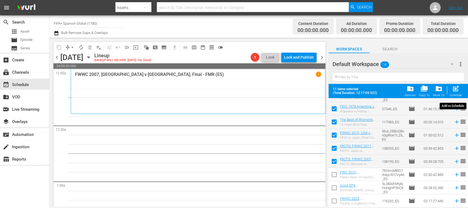
checkbox input "false"
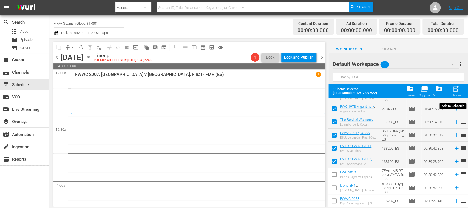
checkbox input "false"
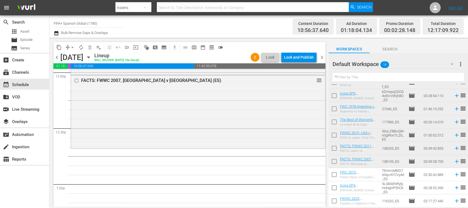
scroll to position [0, 0]
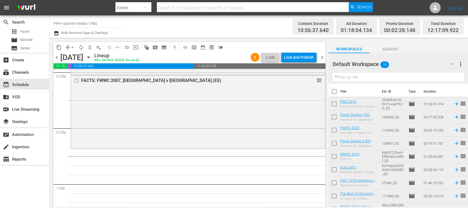
click at [334, 104] on input "checkbox" at bounding box center [334, 105] width 12 height 12
checkbox input "true"
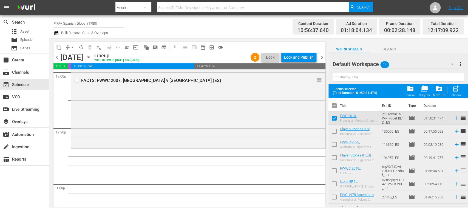
drag, startPoint x: 335, startPoint y: 132, endPoint x: 333, endPoint y: 138, distance: 6.3
click at [335, 132] on input "checkbox" at bounding box center [334, 133] width 12 height 12
checkbox input "true"
click at [334, 144] on input "checkbox" at bounding box center [334, 146] width 12 height 12
checkbox input "true"
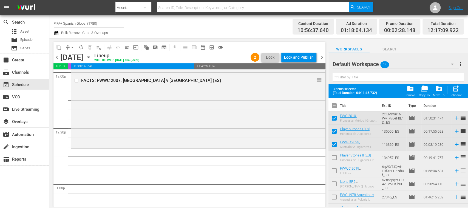
click at [334, 157] on input "checkbox" at bounding box center [334, 159] width 12 height 12
checkbox input "true"
click at [335, 170] on input "checkbox" at bounding box center [334, 172] width 12 height 12
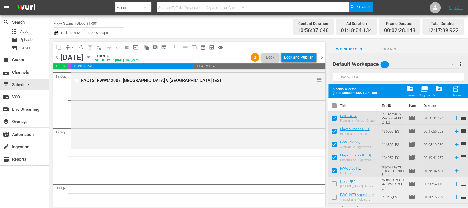
click at [336, 170] on input "checkbox" at bounding box center [334, 172] width 12 height 12
checkbox input "false"
click at [336, 182] on input "checkbox" at bounding box center [334, 185] width 12 height 12
checkbox input "true"
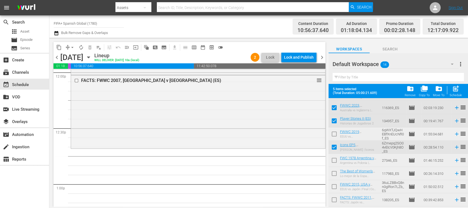
scroll to position [45, 0]
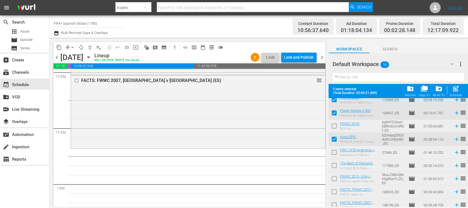
click at [335, 166] on input "checkbox" at bounding box center [334, 167] width 12 height 12
checkbox input "true"
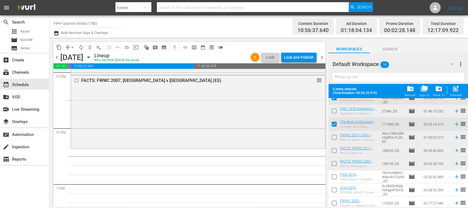
scroll to position [88, 0]
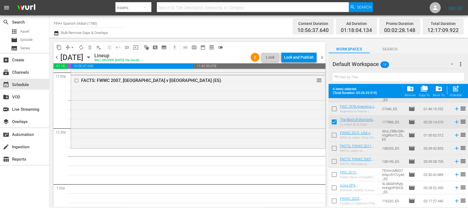
click at [334, 176] on input "checkbox" at bounding box center [334, 176] width 12 height 12
checkbox input "true"
click at [334, 187] on input "checkbox" at bounding box center [334, 189] width 12 height 12
checkbox input "true"
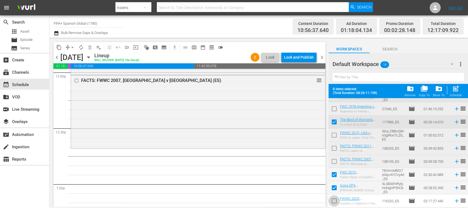
click at [334, 198] on input "checkbox" at bounding box center [334, 202] width 12 height 12
checkbox input "true"
click at [457, 93] on div "Schedule" at bounding box center [456, 95] width 12 height 4
checkbox input "false"
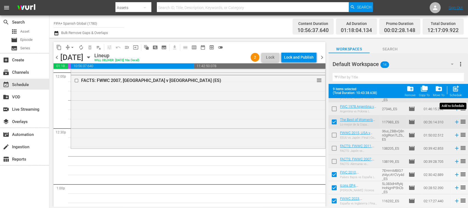
checkbox input "false"
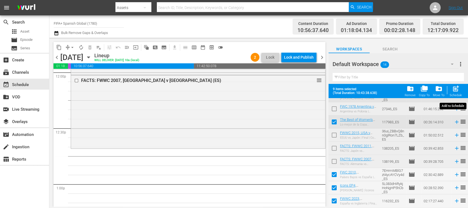
checkbox input "false"
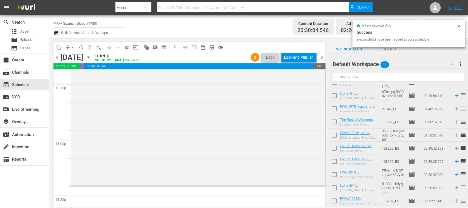
scroll to position [2547, 0]
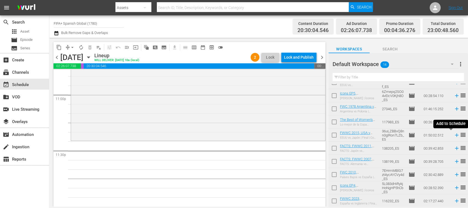
click at [455, 135] on icon at bounding box center [457, 135] width 4 height 4
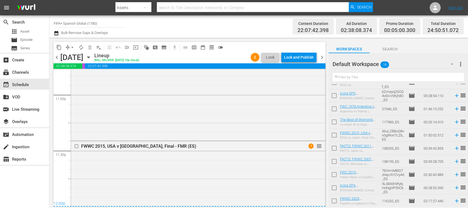
click at [125, 48] on span "menu_open" at bounding box center [126, 47] width 5 height 5
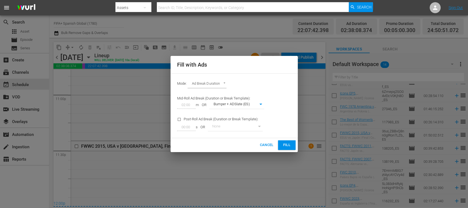
click at [287, 146] on span "Fill" at bounding box center [286, 145] width 9 height 6
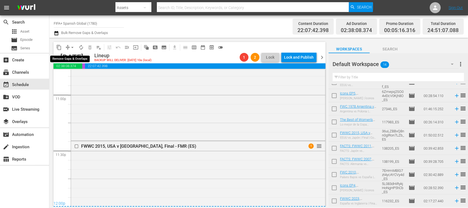
click at [72, 47] on span "arrow_drop_down" at bounding box center [72, 47] width 5 height 5
click at [84, 77] on li "Align to End of Previous Day" at bounding box center [73, 76] width 58 height 9
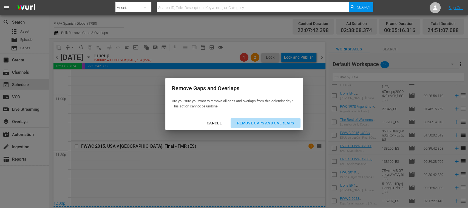
drag, startPoint x: 250, startPoint y: 122, endPoint x: 230, endPoint y: 124, distance: 20.1
click at [250, 122] on div "Remove Gaps and Overlaps" at bounding box center [266, 123] width 66 height 7
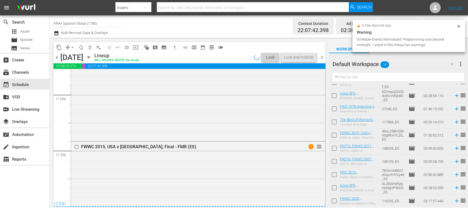
scroll to position [2538, 0]
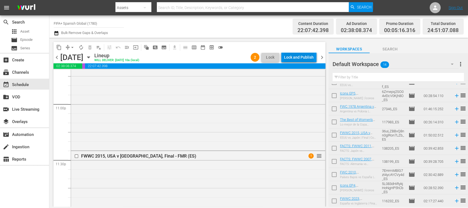
click at [308, 58] on div "Lock and Publish" at bounding box center [299, 57] width 30 height 10
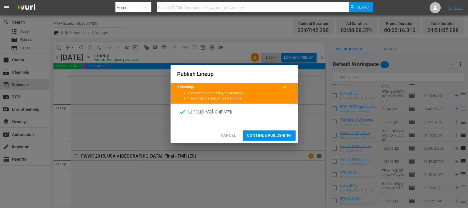
click at [278, 136] on span "Continue Publishing" at bounding box center [269, 135] width 44 height 7
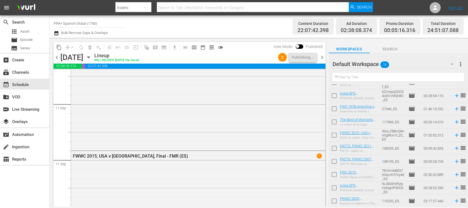
click at [57, 58] on span "chevron_left" at bounding box center [56, 57] width 7 height 7
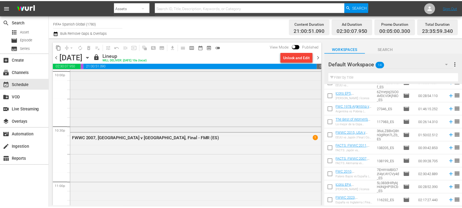
scroll to position [2264, 0]
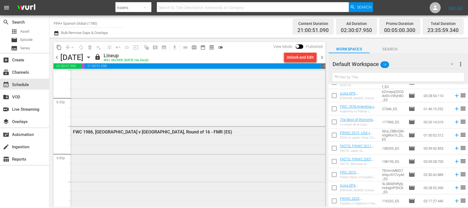
click at [175, 127] on div "FWC 1986, [GEOGRAPHIC_DATA] v [GEOGRAPHIC_DATA], Round of 16 - FMR (ES)" at bounding box center [198, 132] width 254 height 10
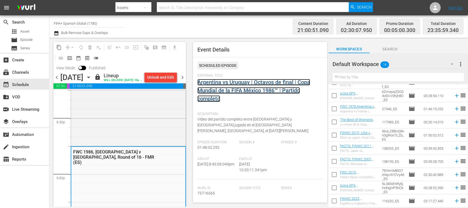
click at [220, 91] on link "Argentina vs Uruguay | Octavos de final | Copa Mundial de la FIFA México 1986™ …" at bounding box center [253, 90] width 113 height 23
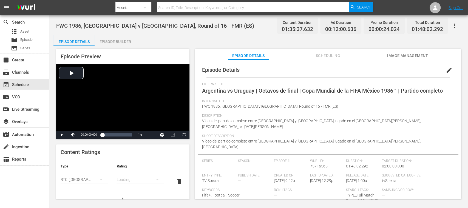
click at [124, 43] on div "Episode Builder" at bounding box center [115, 41] width 41 height 13
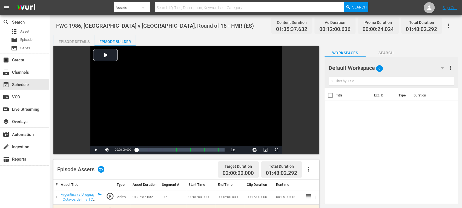
click at [83, 41] on div "Episode Details" at bounding box center [73, 41] width 41 height 13
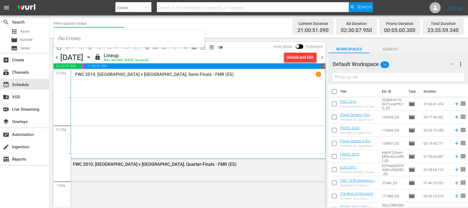
drag, startPoint x: 128, startPoint y: 23, endPoint x: 135, endPoint y: 21, distance: 7.3
click at [135, 22] on div "Channel Title FIFA+ Spanish Global Bulk Remove Gaps & Overlaps" at bounding box center [165, 27] width 223 height 20
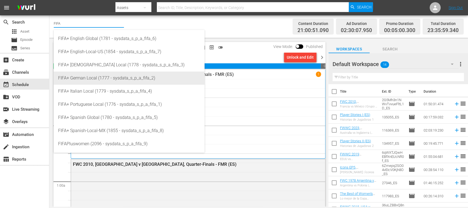
click at [101, 79] on div "FIFA+ German Local (1777 - sysdata_s_p_a_fifa_2)" at bounding box center [129, 78] width 142 height 13
type input "FIFA+ German Local (1777 - sysdata_s_p_a_fifa_2)"
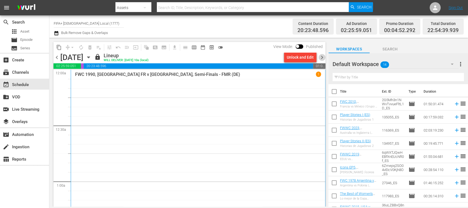
click at [323, 58] on span "chevron_right" at bounding box center [322, 57] width 7 height 7
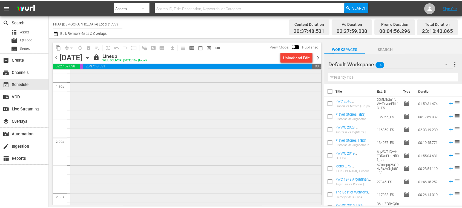
scroll to position [195, 0]
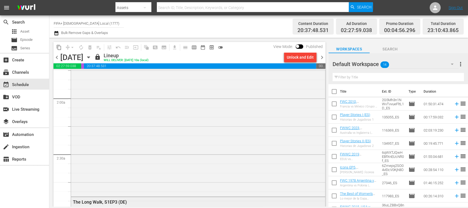
click at [121, 200] on div "The Long Walk, S1EP3 (DE)" at bounding box center [183, 202] width 221 height 5
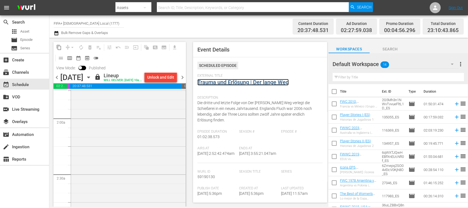
click at [248, 81] on link "Trauma und Erlösung | Der lange Weg" at bounding box center [242, 82] width 91 height 7
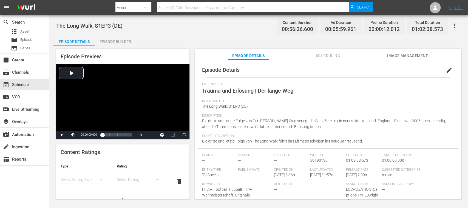
click at [122, 39] on div "Episode Builder" at bounding box center [115, 41] width 41 height 13
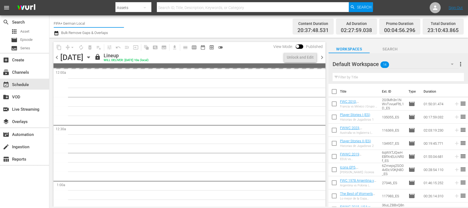
drag, startPoint x: 95, startPoint y: 22, endPoint x: 115, endPoint y: 22, distance: 20.8
click at [115, 22] on input "FIFA+ German Local" at bounding box center [89, 23] width 70 height 13
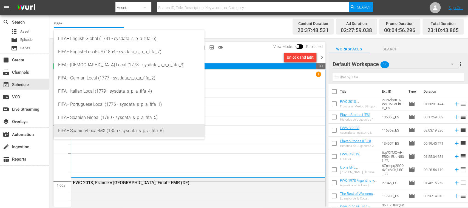
click at [117, 133] on div "FIFA+ Spanish-Local-MX (1855 - sysdata_s_p_a_fifa_8)" at bounding box center [129, 130] width 142 height 13
type input "FIFA+ Spanish-Local-MX (1855 - sysdata_s_p_a_fifa_8)"
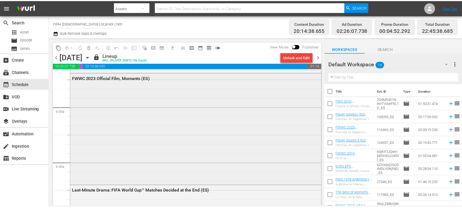
scroll to position [628, 0]
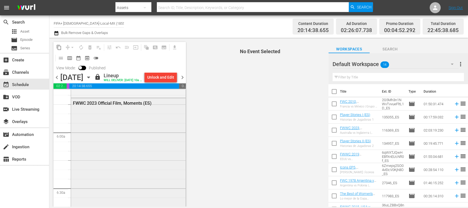
click at [145, 195] on div "FWWC 2023 Official Film, Moments (ES)" at bounding box center [128, 153] width 115 height 111
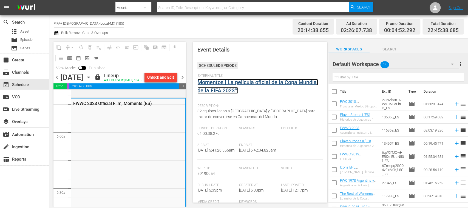
click at [214, 80] on link "Momentos | La película oficial de la Copa Mundial de la FIFA 2023™" at bounding box center [257, 86] width 121 height 15
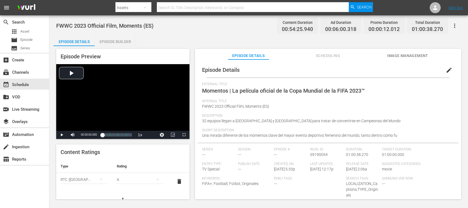
click at [127, 41] on div "Episode Builder" at bounding box center [115, 41] width 41 height 13
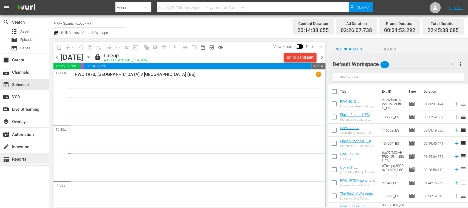
click at [24, 158] on div "table_chart Reports" at bounding box center [15, 158] width 31 height 5
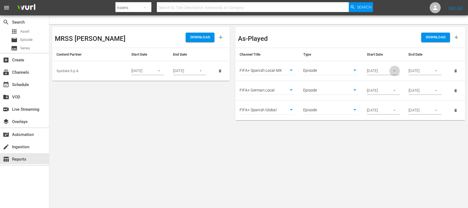
click at [395, 71] on icon "button" at bounding box center [394, 71] width 4 height 4
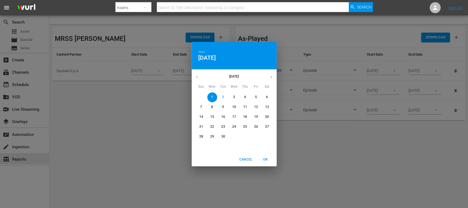
click at [242, 97] on span "4" at bounding box center [245, 97] width 10 height 5
click at [265, 158] on span "OK" at bounding box center [265, 160] width 13 height 6
type input "[DATE]"
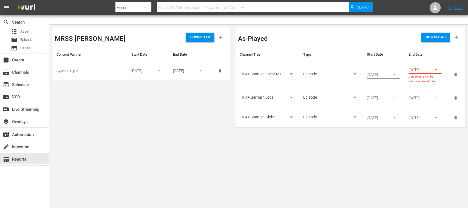
click at [437, 70] on icon "button" at bounding box center [436, 70] width 4 height 4
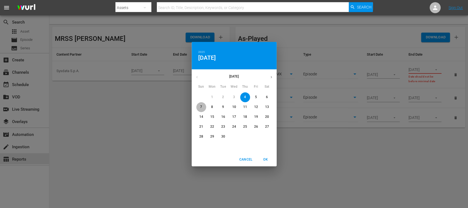
click at [201, 107] on p "7" at bounding box center [201, 107] width 2 height 5
click at [266, 159] on span "OK" at bounding box center [265, 160] width 13 height 6
type input "[DATE]"
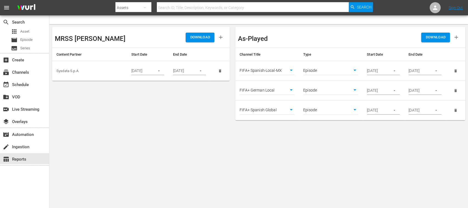
click at [393, 92] on icon "button" at bounding box center [394, 91] width 4 height 4
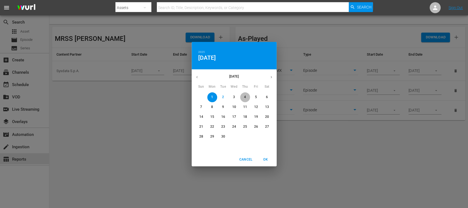
click at [246, 96] on p "4" at bounding box center [245, 97] width 2 height 5
click at [265, 159] on span "OK" at bounding box center [265, 160] width 13 height 6
type input "[DATE]"
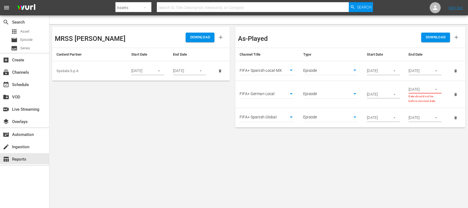
click at [437, 89] on icon "button" at bounding box center [436, 89] width 4 height 4
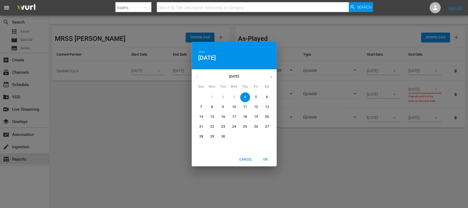
click at [201, 107] on p "7" at bounding box center [201, 107] width 2 height 5
click at [267, 159] on span "OK" at bounding box center [265, 160] width 13 height 6
type input "[DATE]"
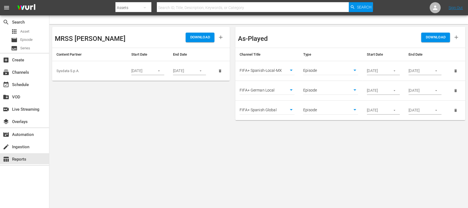
click at [392, 109] on icon "button" at bounding box center [394, 110] width 4 height 4
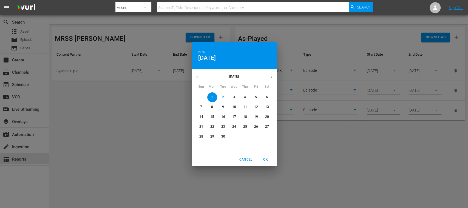
click at [246, 97] on p "4" at bounding box center [245, 97] width 2 height 5
click at [266, 159] on span "OK" at bounding box center [265, 160] width 13 height 6
type input "[DATE]"
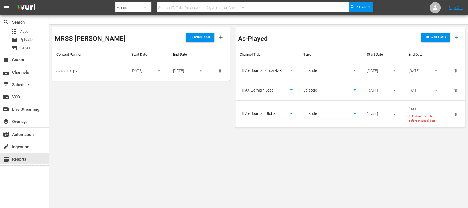
click at [436, 110] on icon "button" at bounding box center [436, 109] width 4 height 4
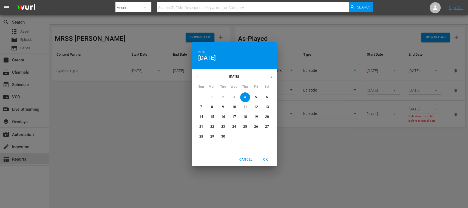
click at [200, 107] on p "7" at bounding box center [201, 107] width 2 height 5
click at [268, 160] on span "OK" at bounding box center [265, 160] width 13 height 6
type input "[DATE]"
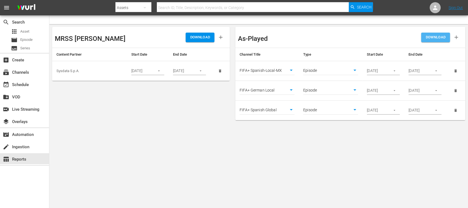
click at [439, 41] on button "DOWNLOAD" at bounding box center [435, 38] width 29 height 10
